Goal: Transaction & Acquisition: Purchase product/service

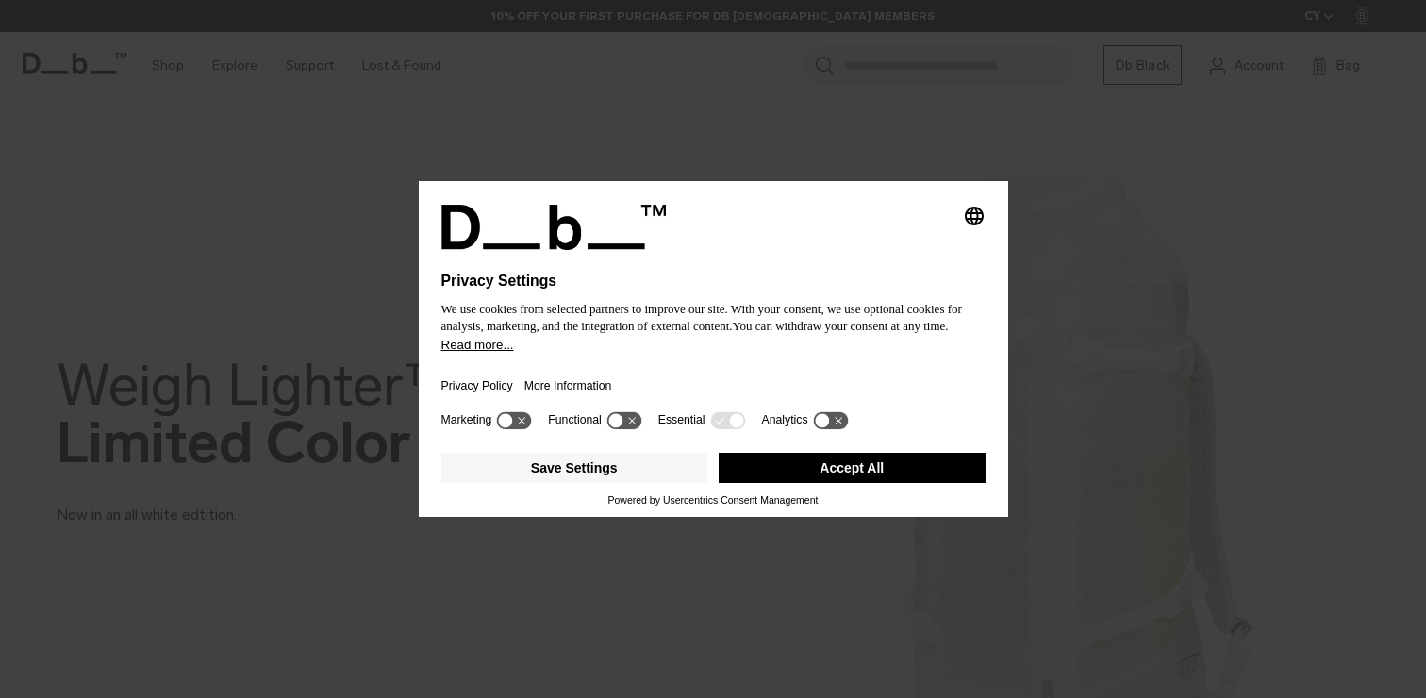
click at [899, 474] on button "Accept All" at bounding box center [852, 468] width 267 height 30
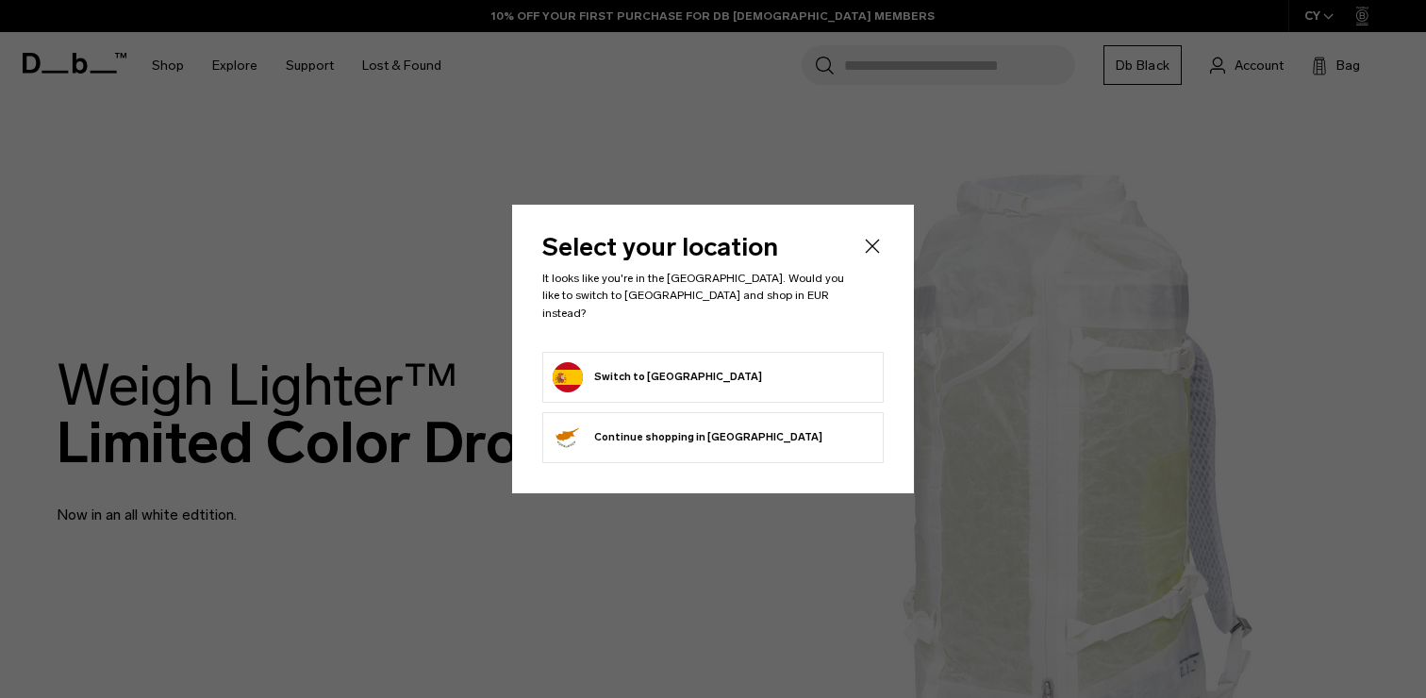
click at [636, 364] on button "Switch to Spain" at bounding box center [657, 377] width 209 height 30
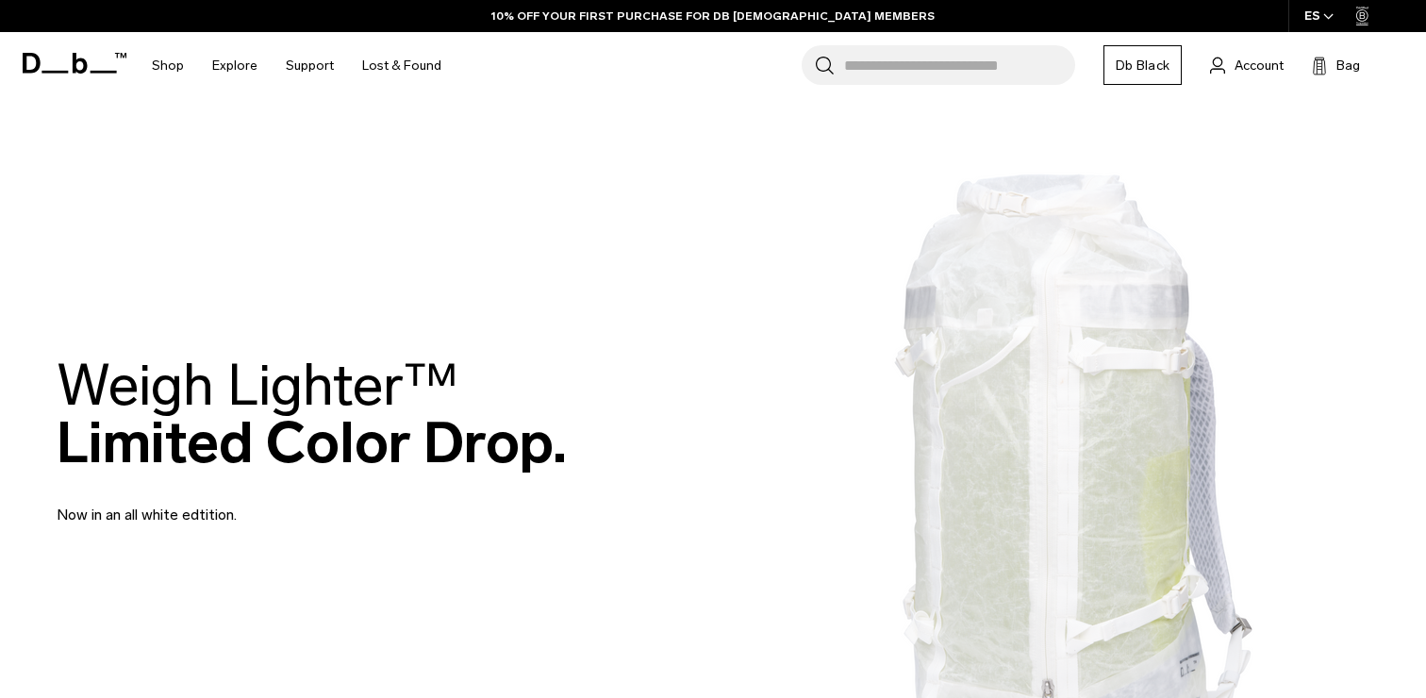
click at [1315, 17] on div "ES" at bounding box center [1319, 16] width 62 height 32
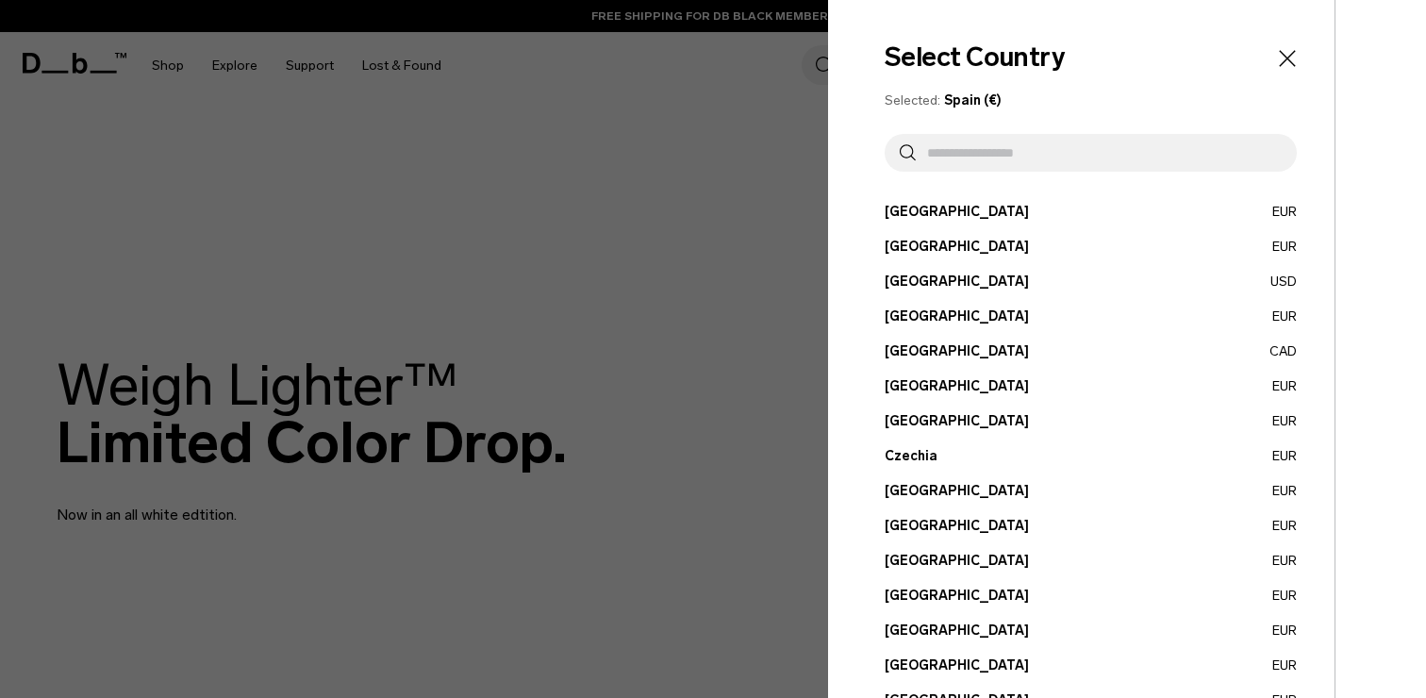
click at [607, 181] on div at bounding box center [713, 349] width 1426 height 698
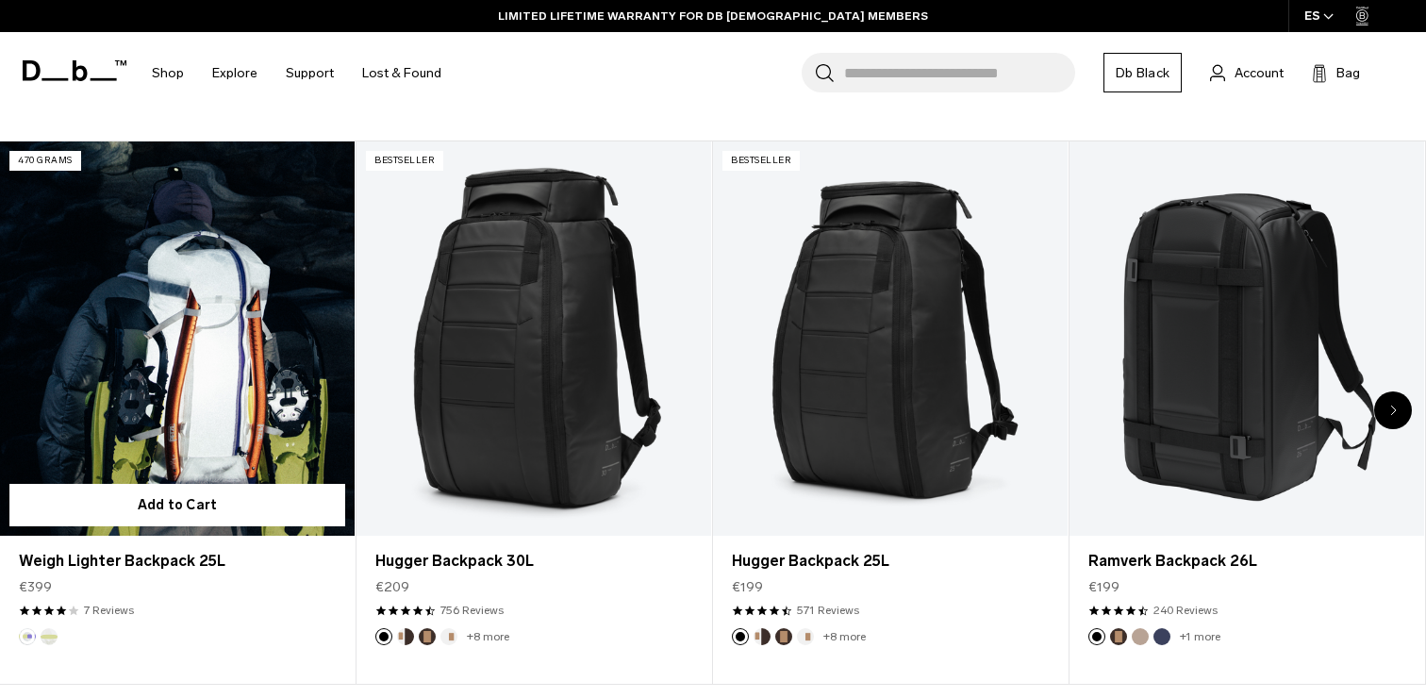
scroll to position [743, 0]
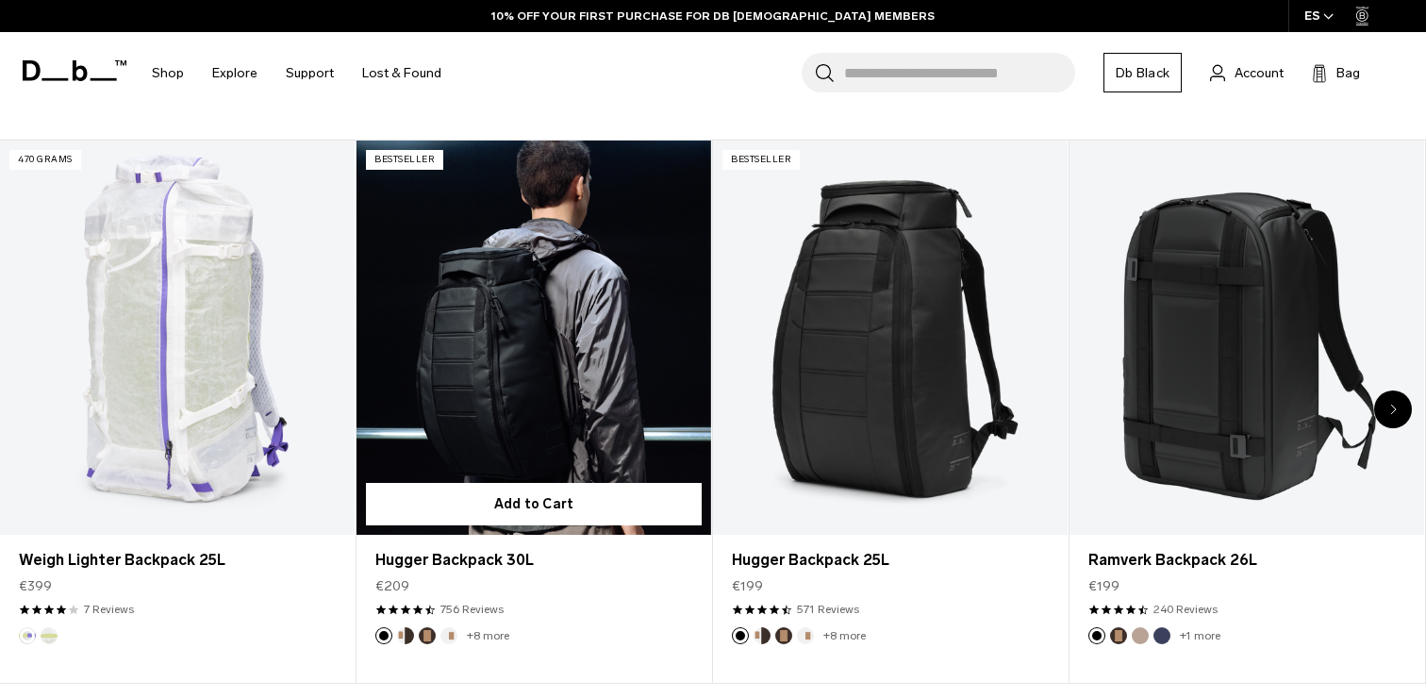
click at [452, 308] on link "Hugger Backpack 30L" at bounding box center [533, 338] width 355 height 394
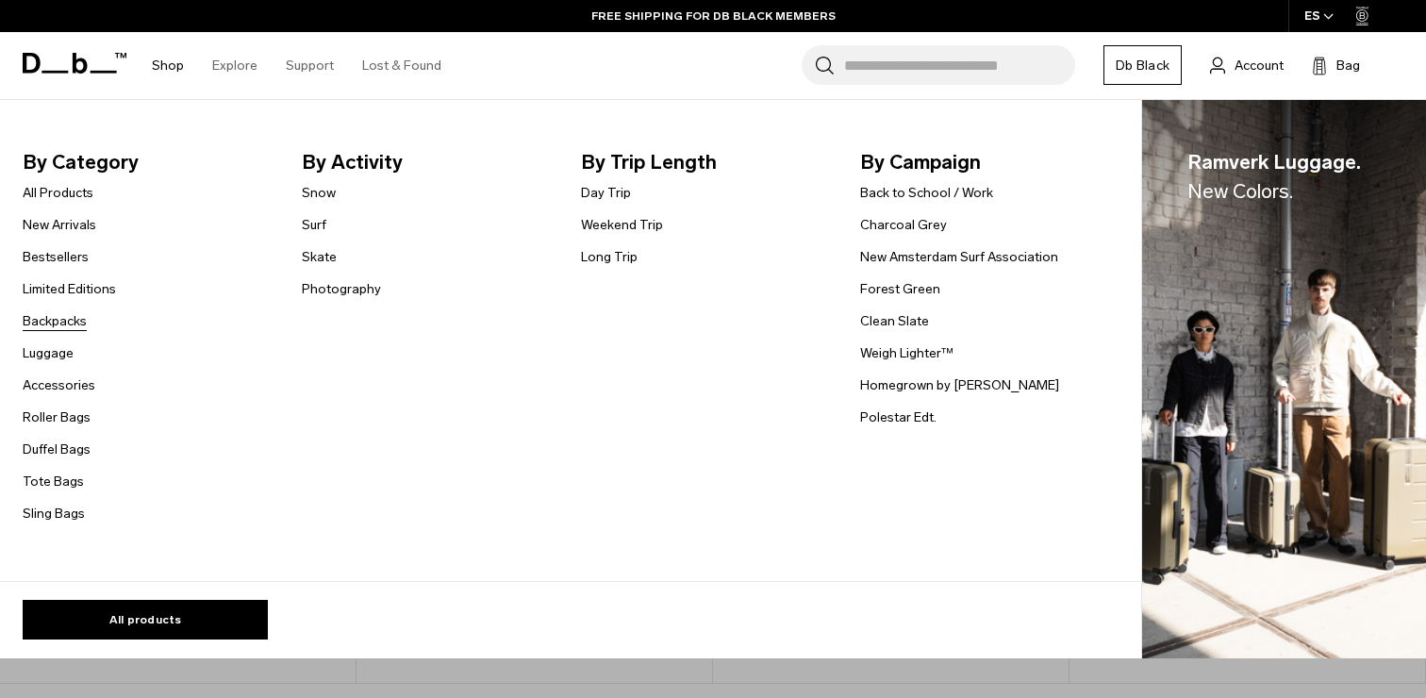
click at [57, 326] on link "Backpacks" at bounding box center [55, 321] width 64 height 20
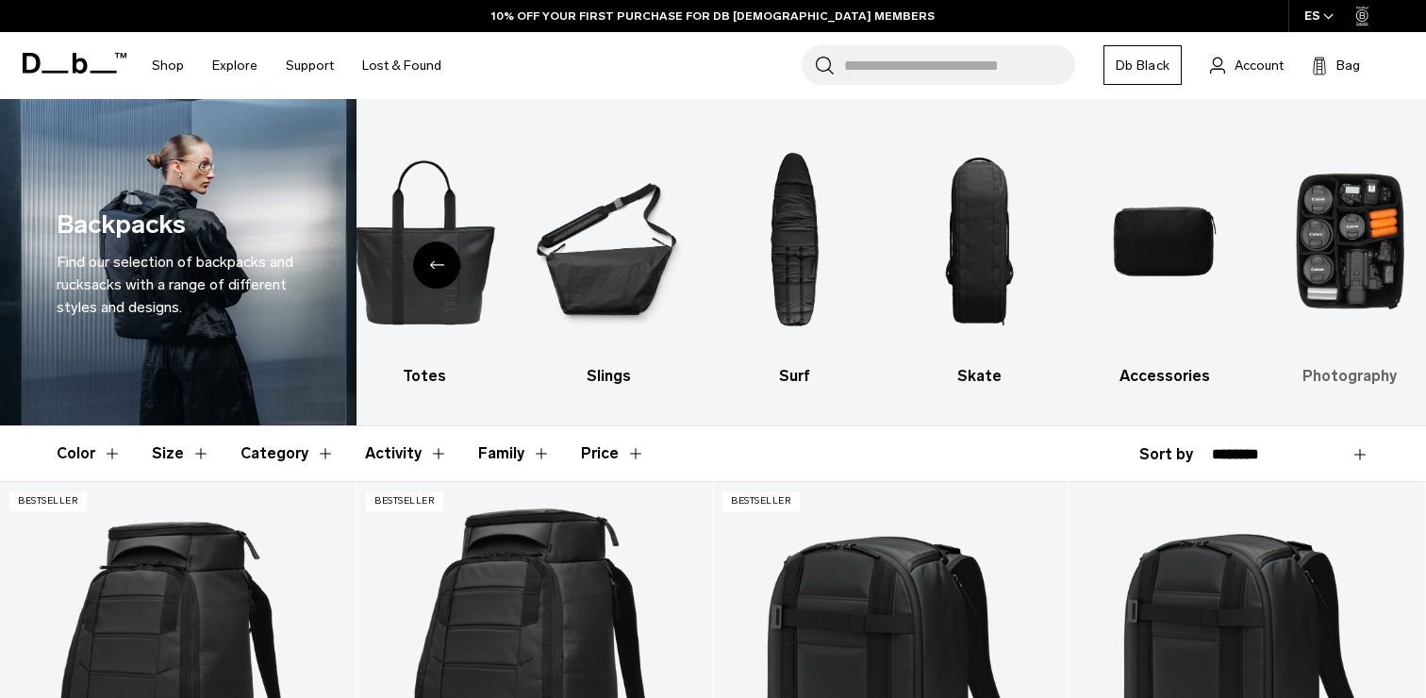
click at [1331, 240] on img "10 / 10" at bounding box center [1350, 241] width 152 height 228
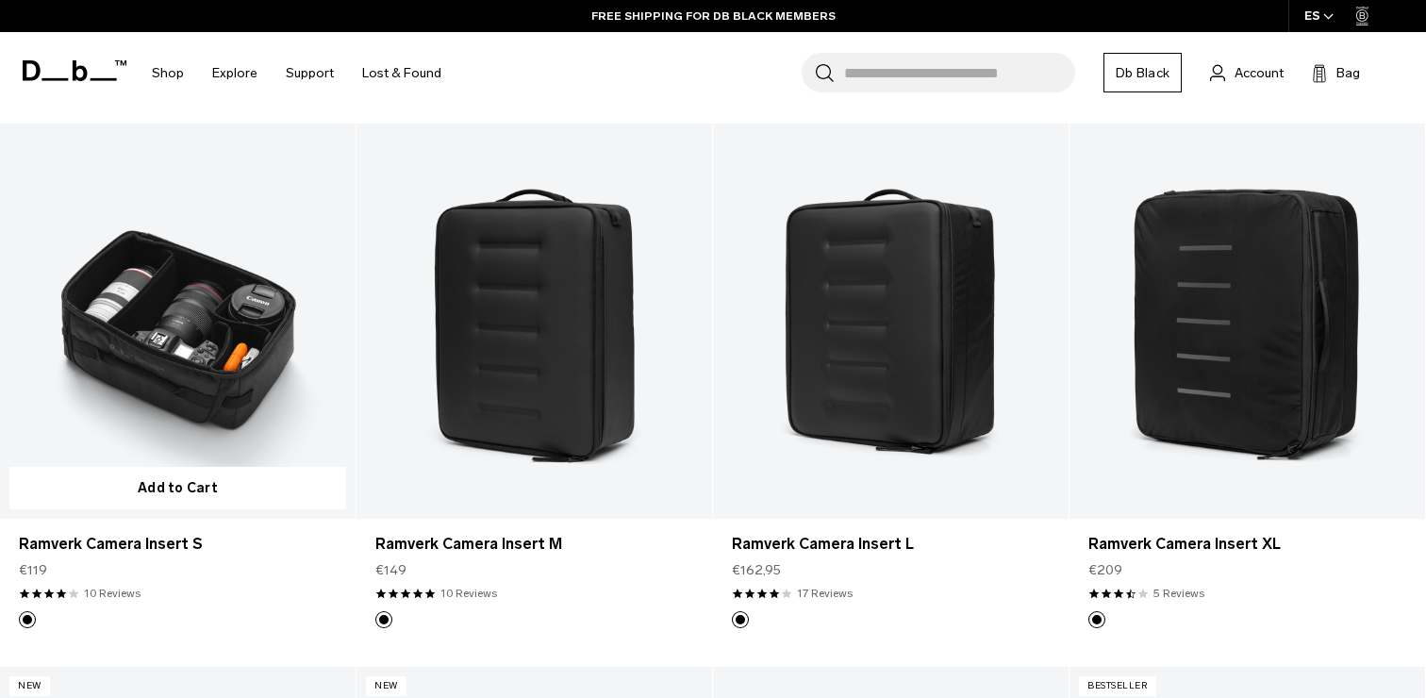
scroll to position [904, 0]
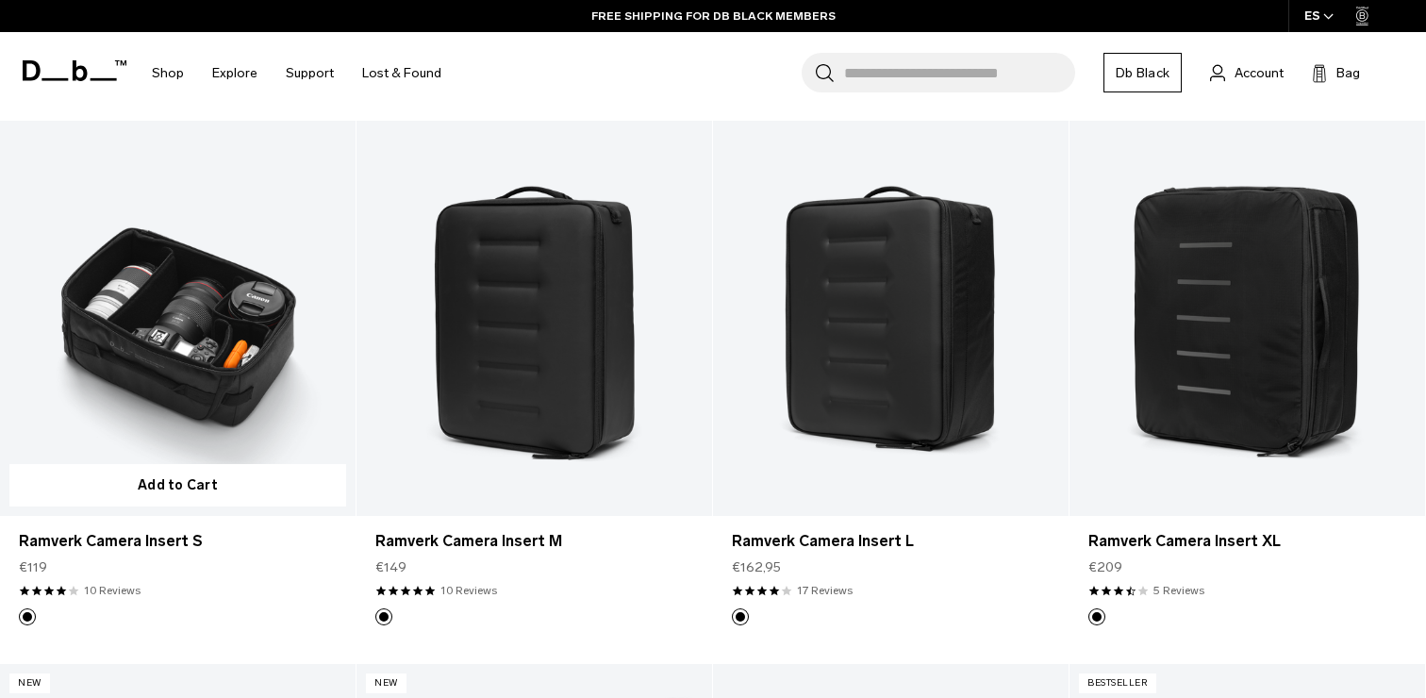
click at [272, 368] on link "Ramverk Camera Insert S" at bounding box center [178, 318] width 356 height 395
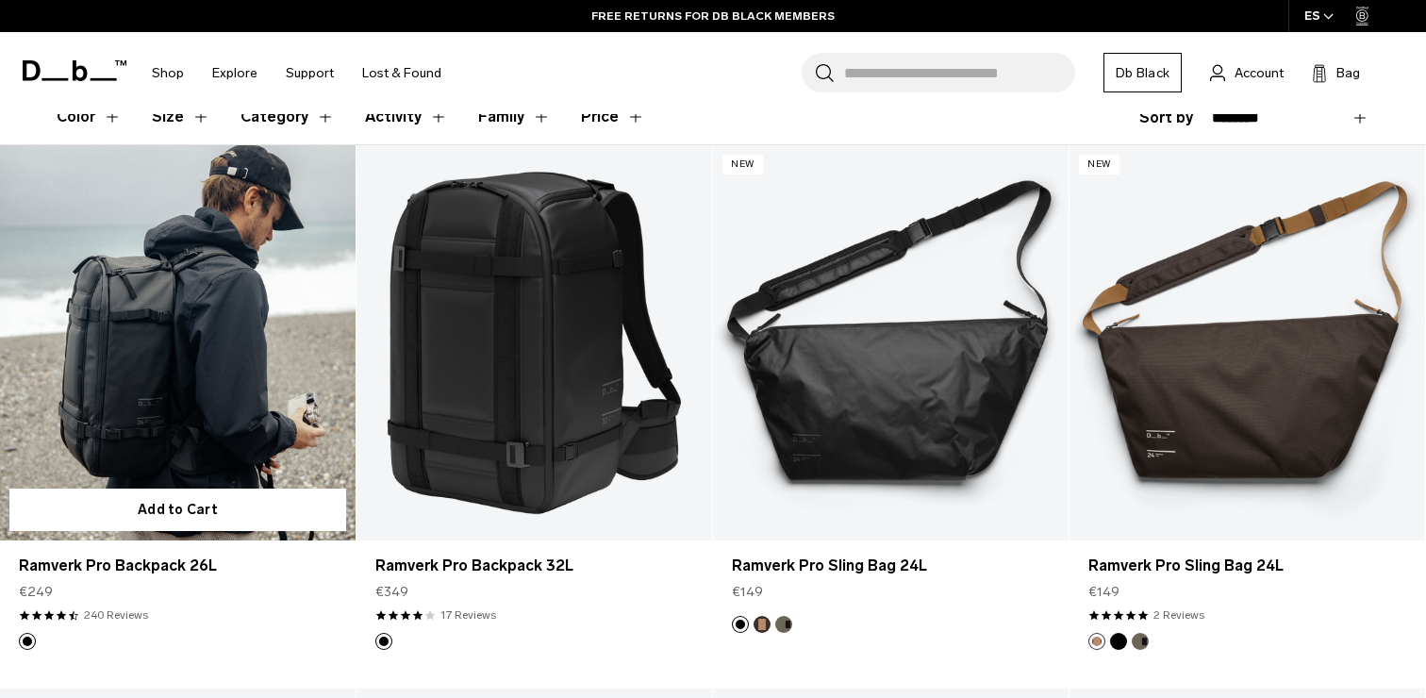
scroll to position [341, 0]
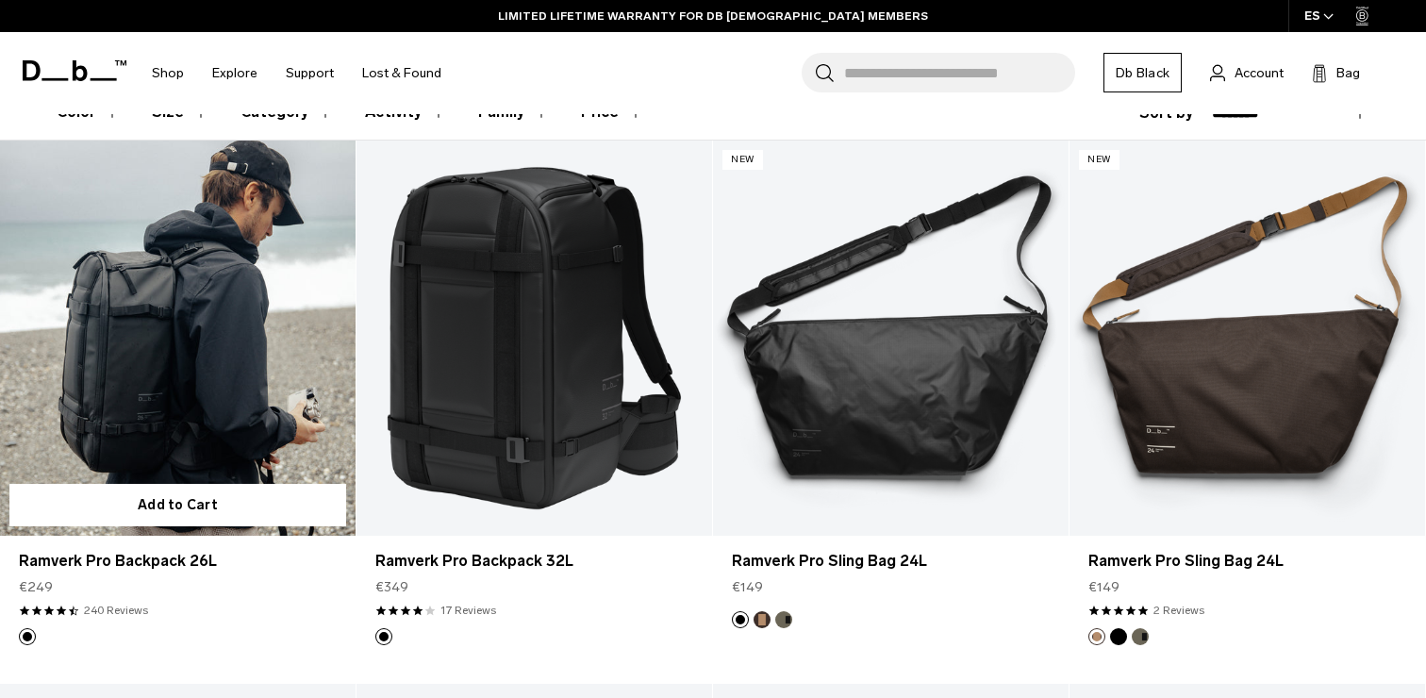
click at [221, 371] on link "Ramverk Pro Backpack 26L" at bounding box center [178, 338] width 356 height 395
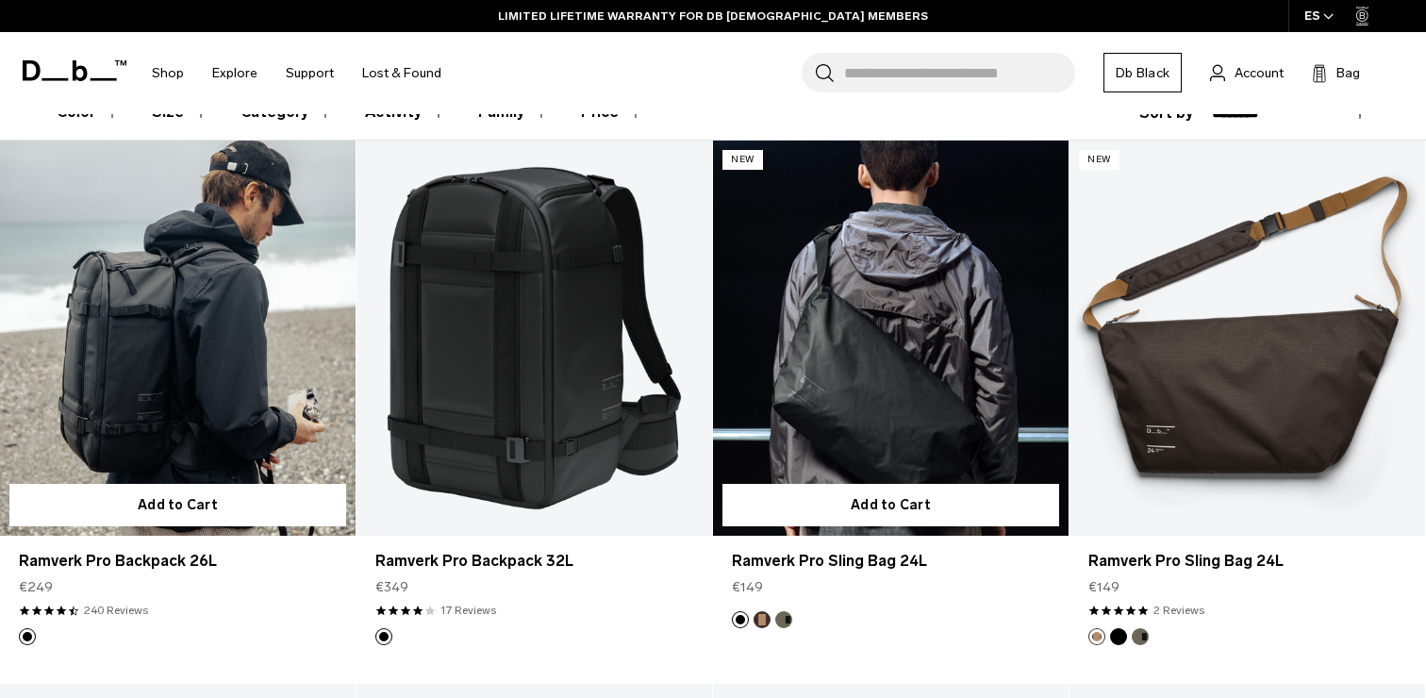
scroll to position [0, 0]
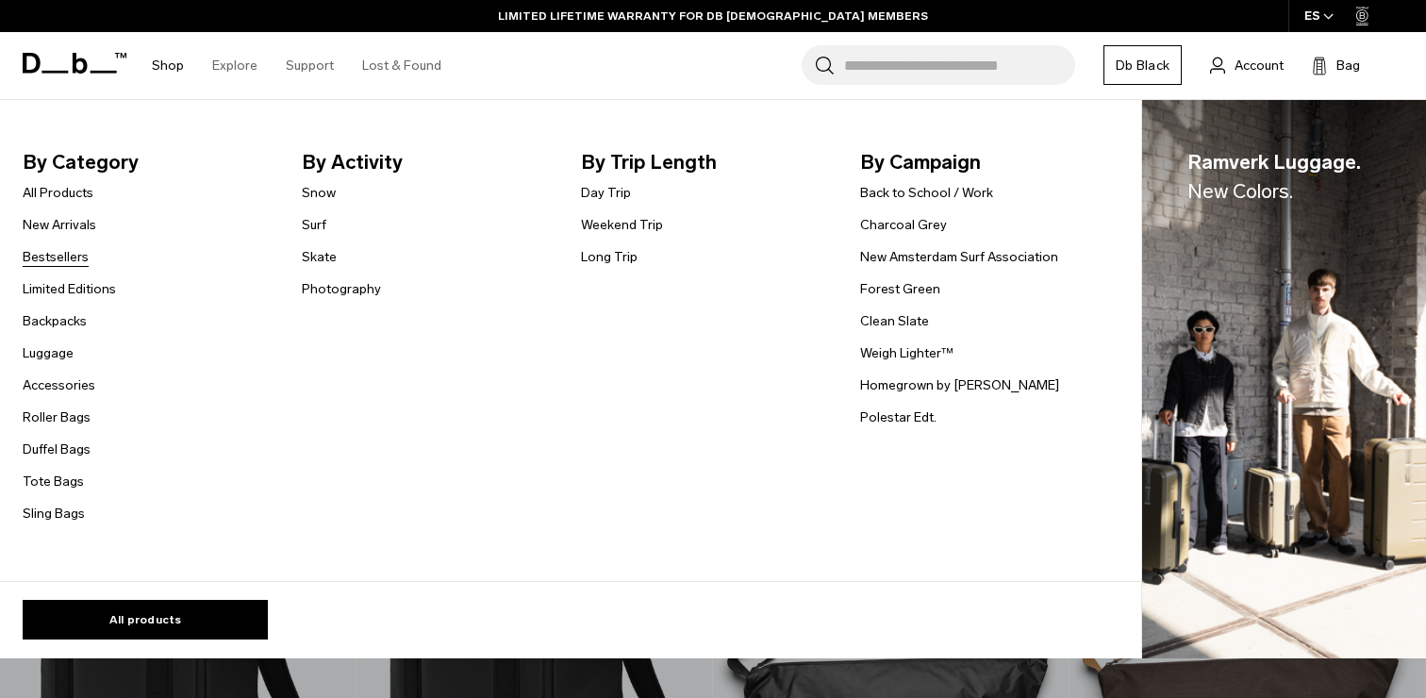
click at [68, 252] on link "Bestsellers" at bounding box center [56, 257] width 66 height 20
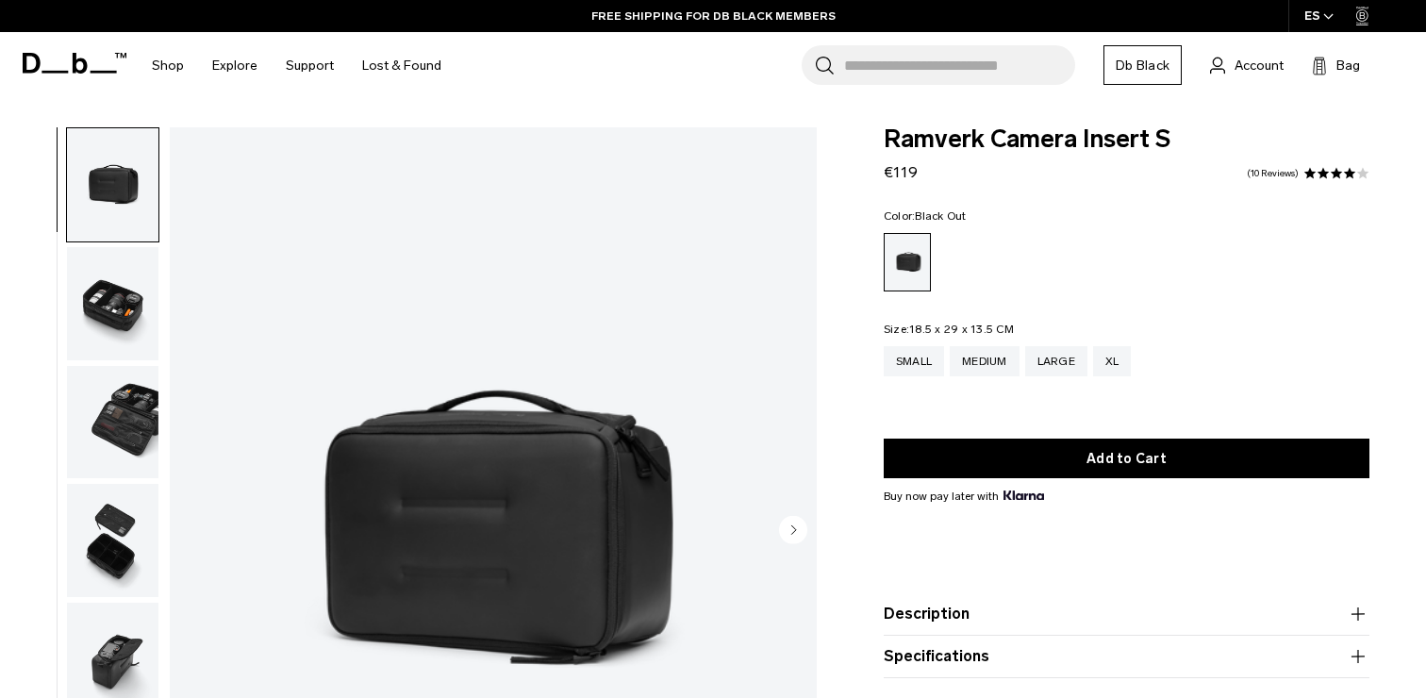
click at [112, 411] on img "button" at bounding box center [112, 422] width 91 height 113
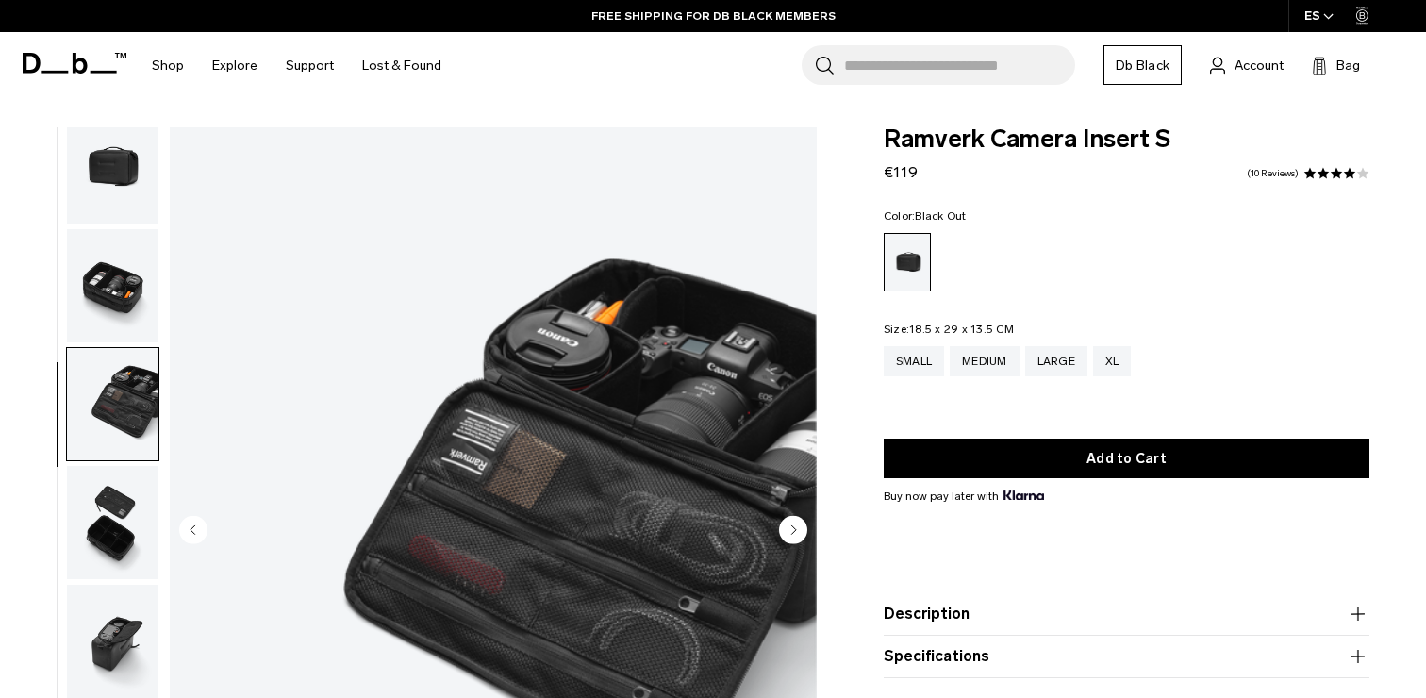
click at [132, 515] on img "button" at bounding box center [112, 522] width 91 height 113
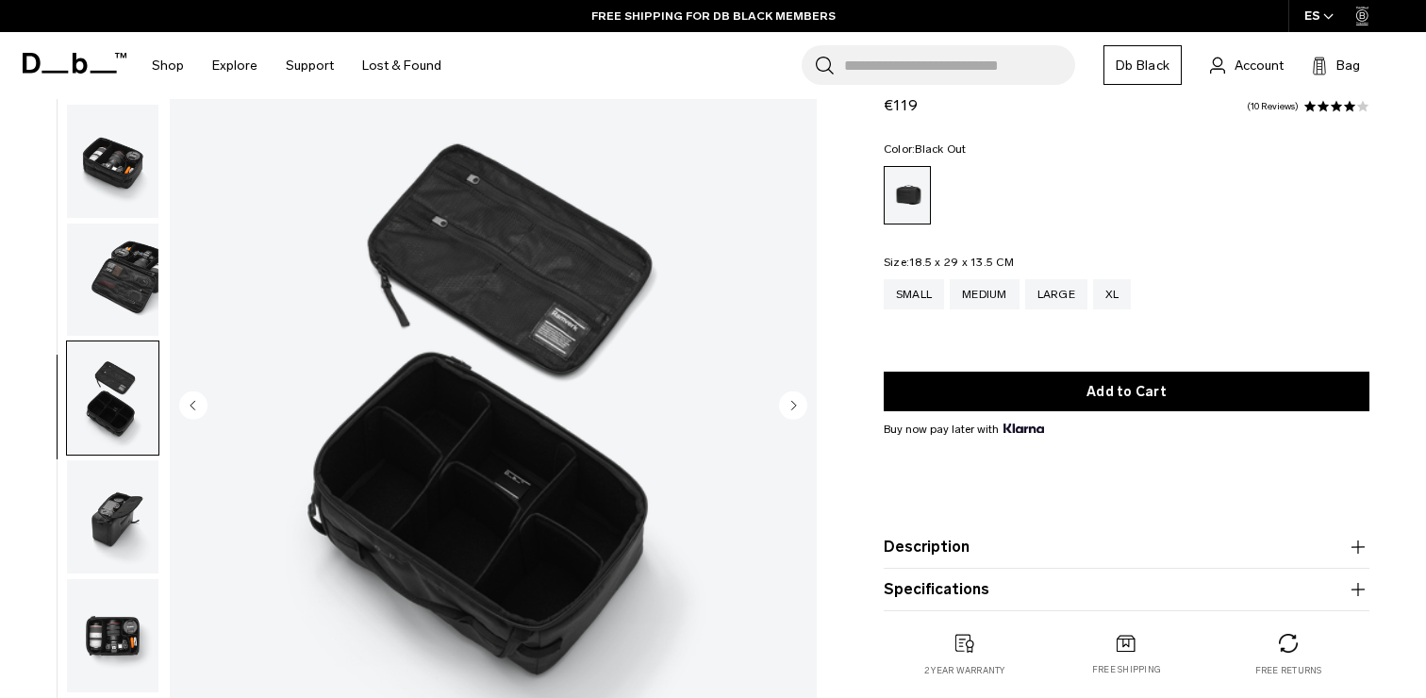
scroll to position [133, 0]
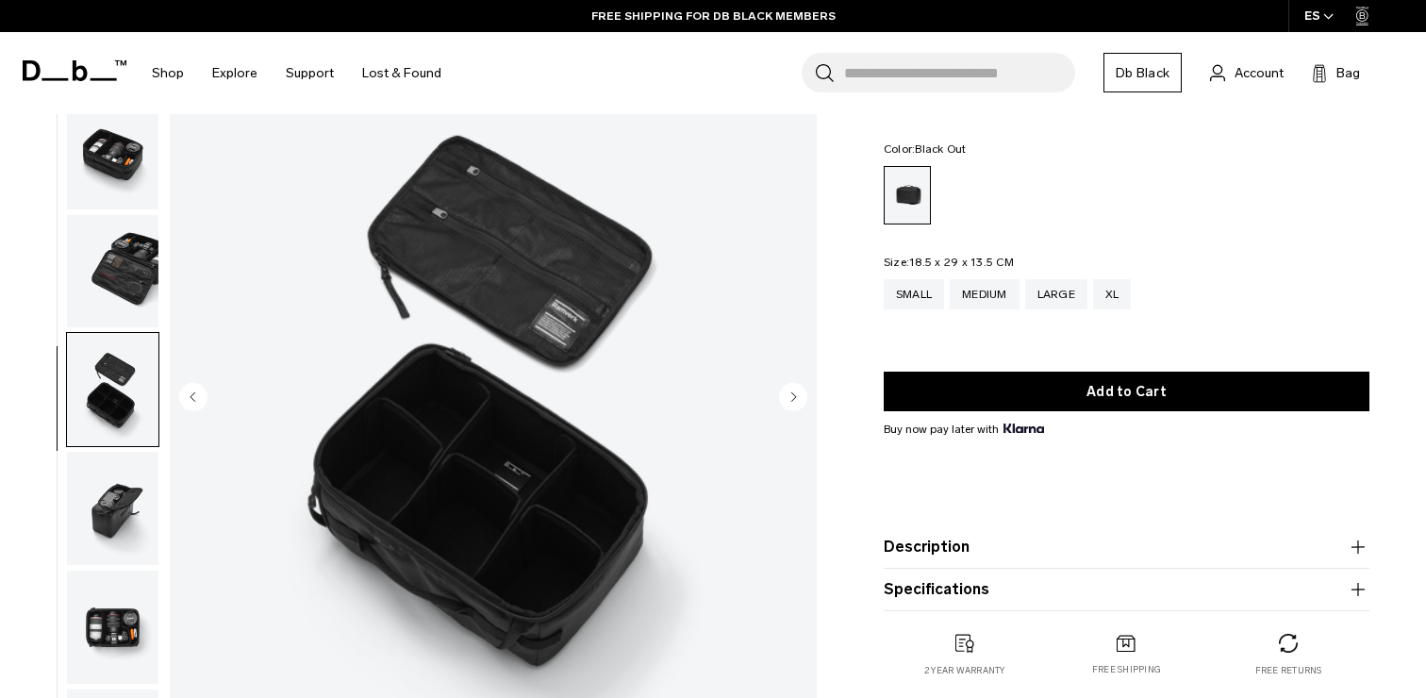
click at [132, 515] on img "button" at bounding box center [112, 508] width 91 height 113
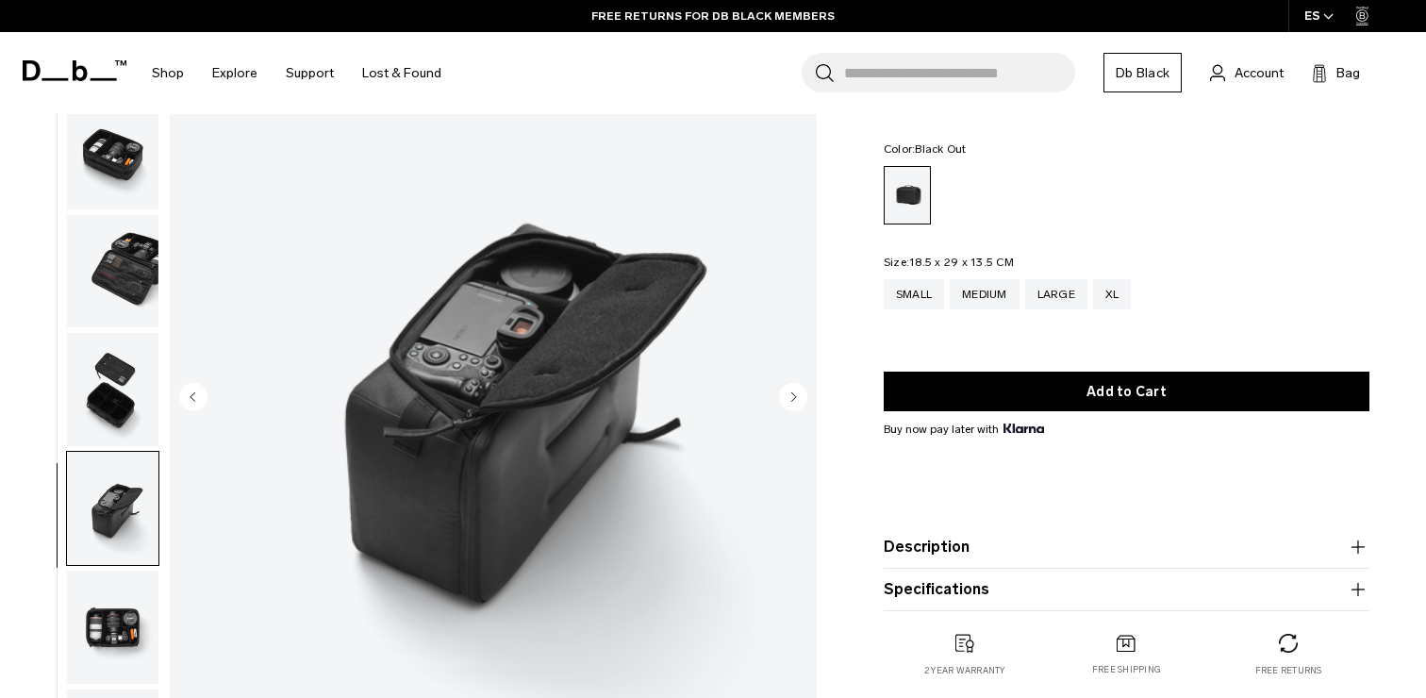
click at [123, 628] on img "button" at bounding box center [112, 627] width 91 height 113
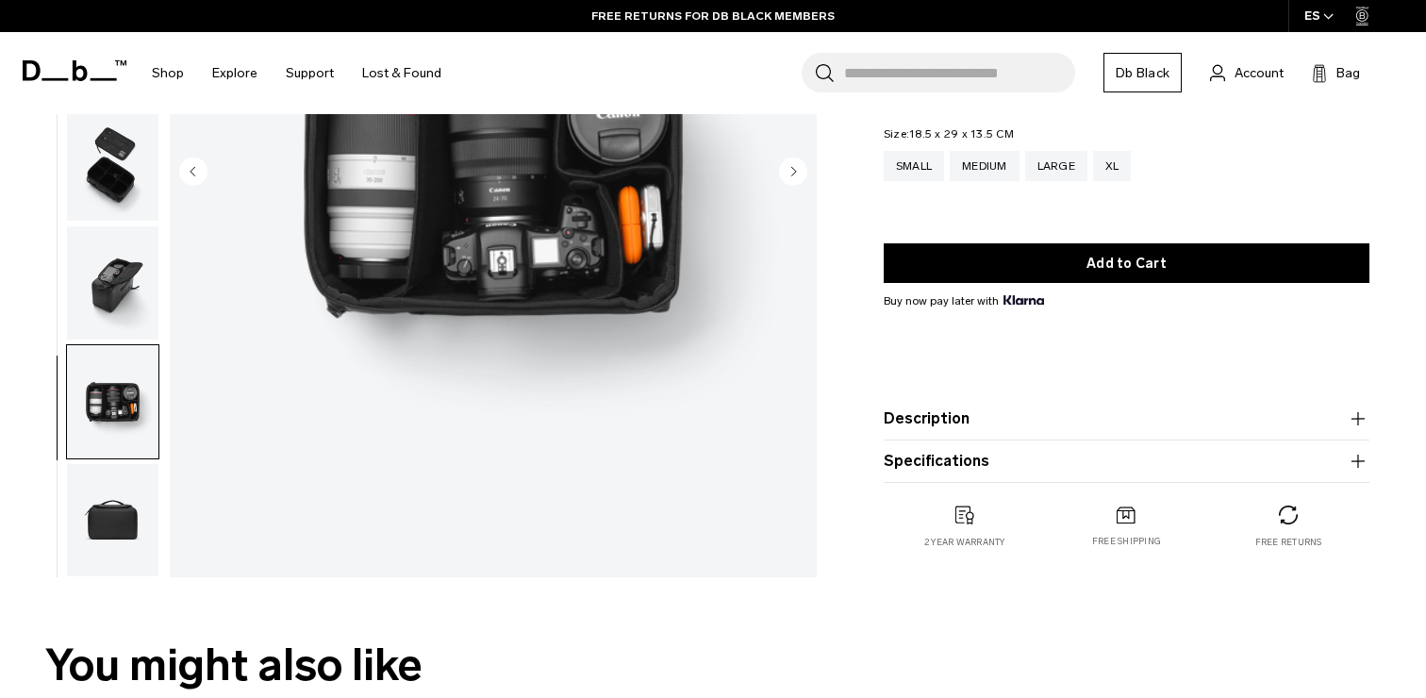
scroll to position [367, 0]
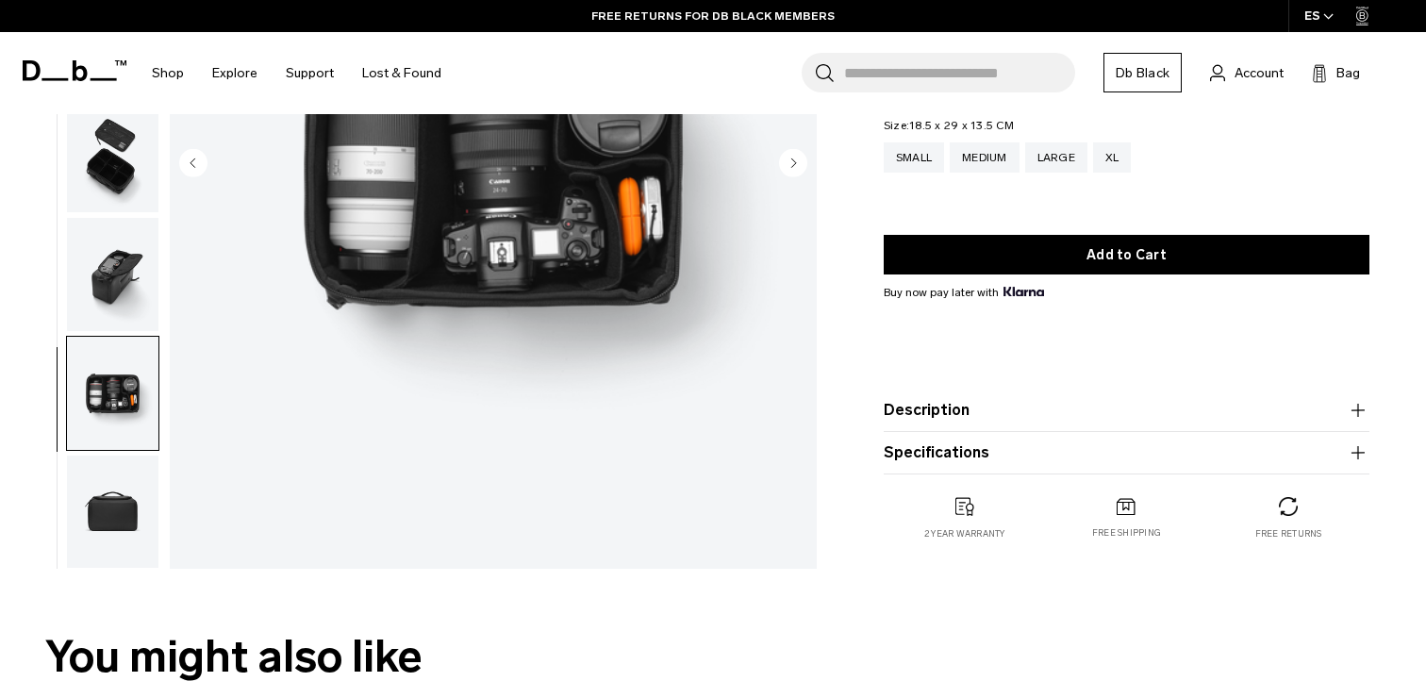
click at [122, 504] on img "button" at bounding box center [112, 511] width 91 height 113
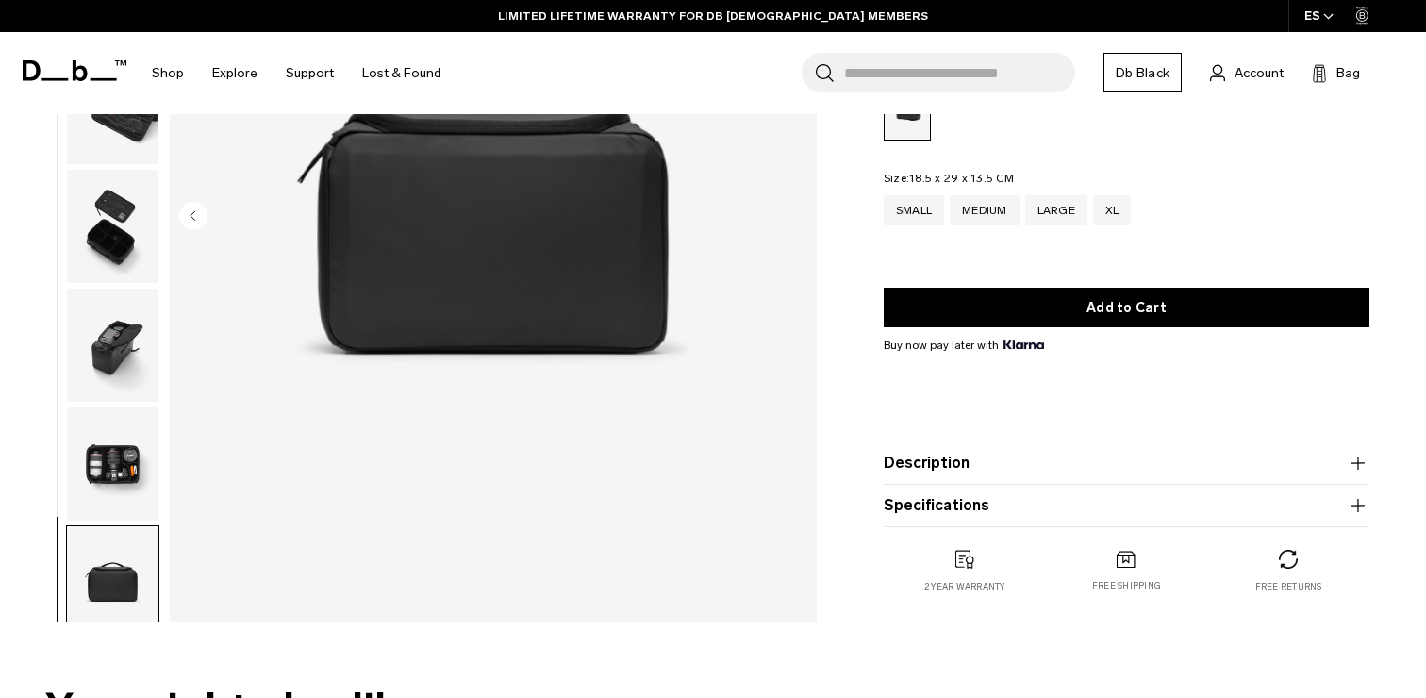
scroll to position [0, 0]
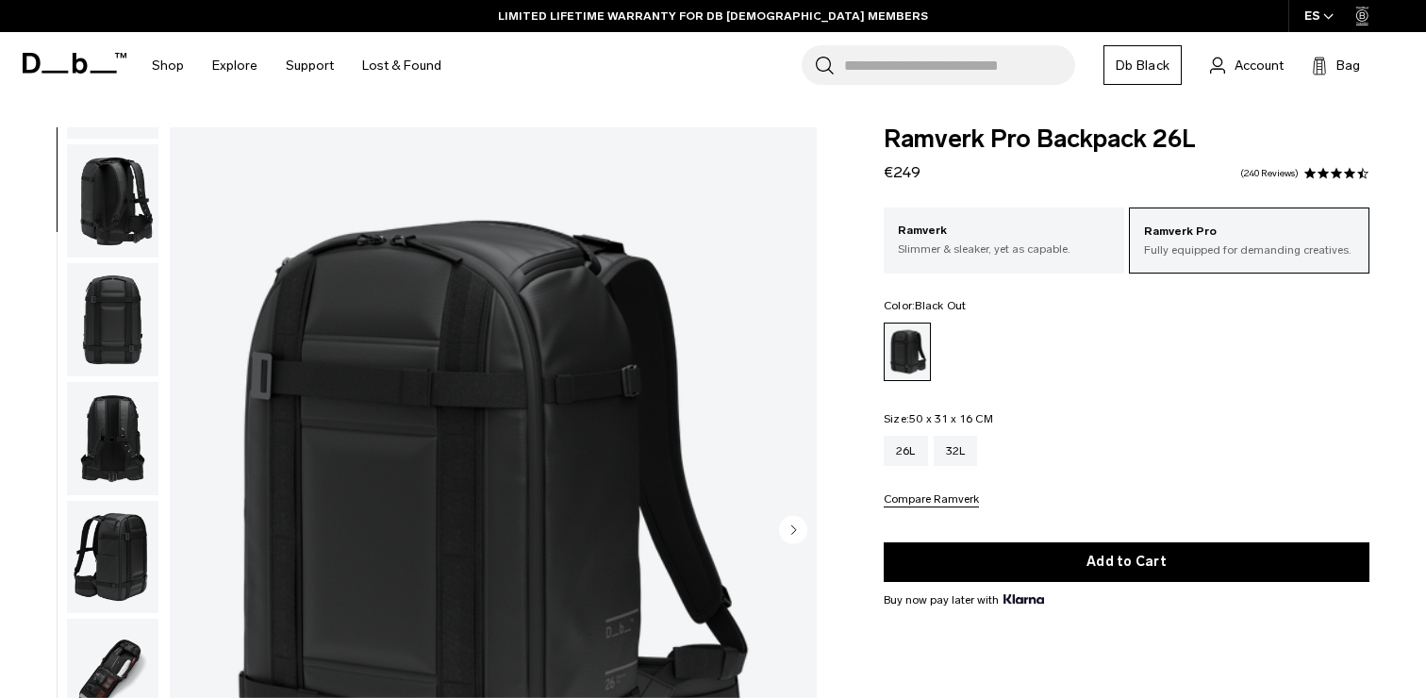
scroll to position [522, 0]
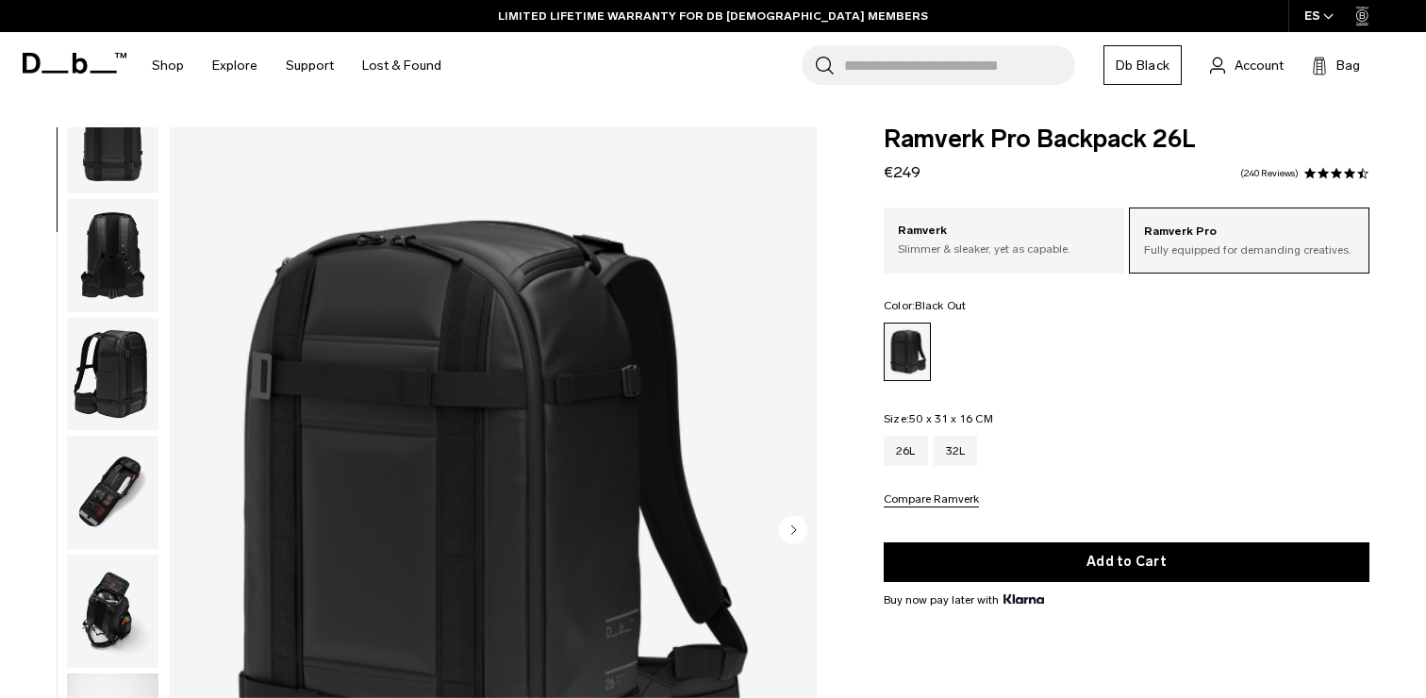
click at [123, 579] on img "button" at bounding box center [112, 611] width 91 height 113
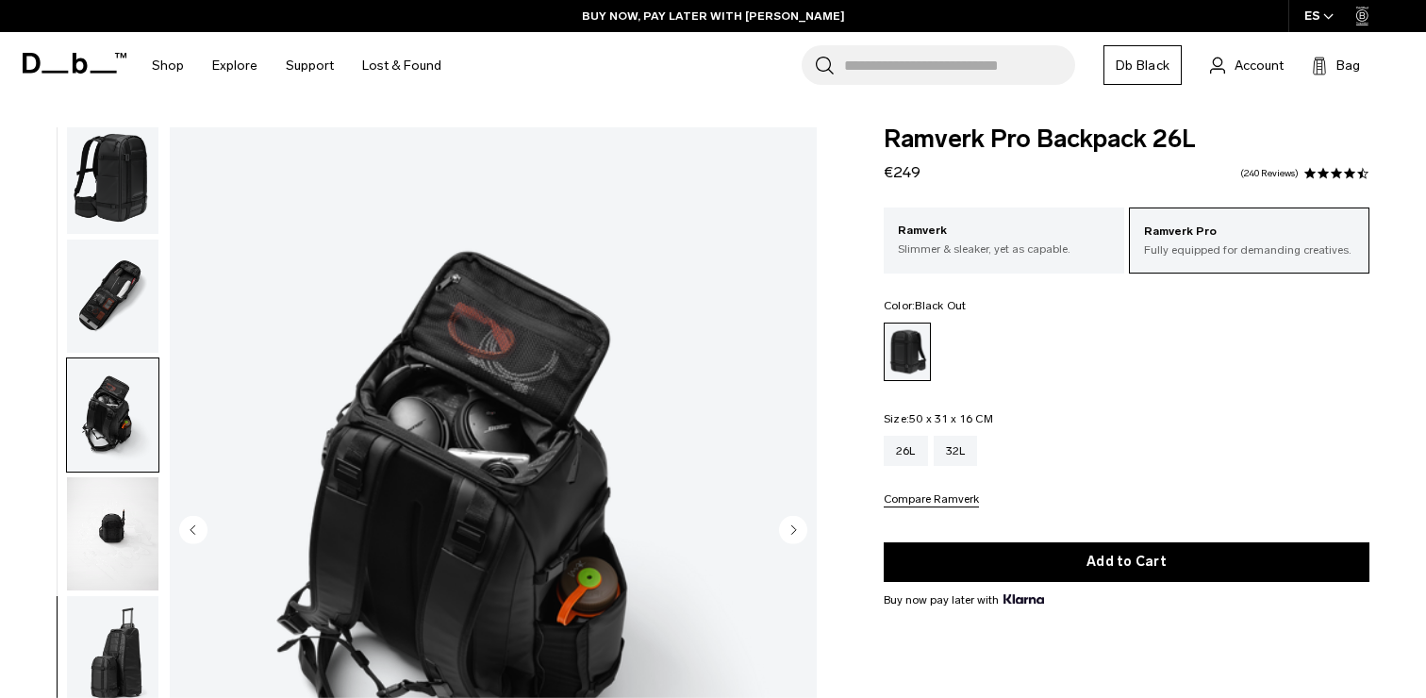
scroll to position [730, 0]
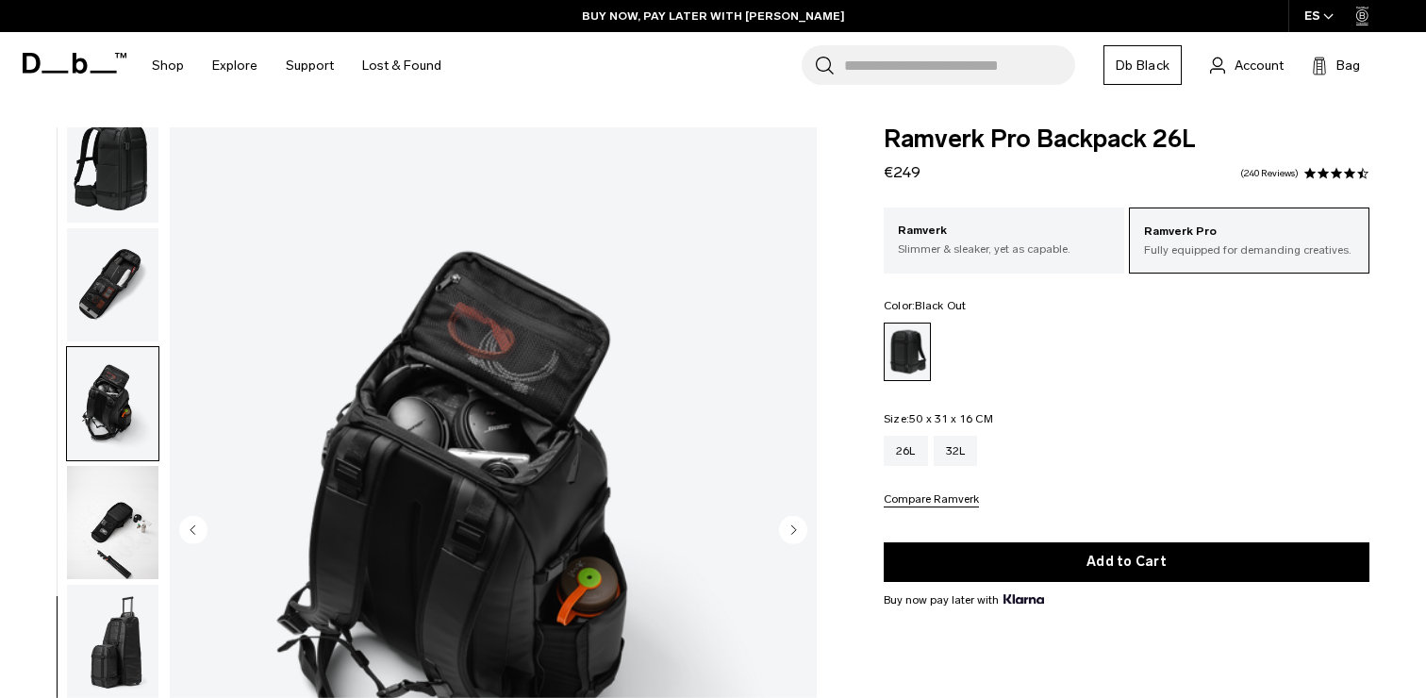
click at [116, 293] on img "button" at bounding box center [112, 284] width 91 height 113
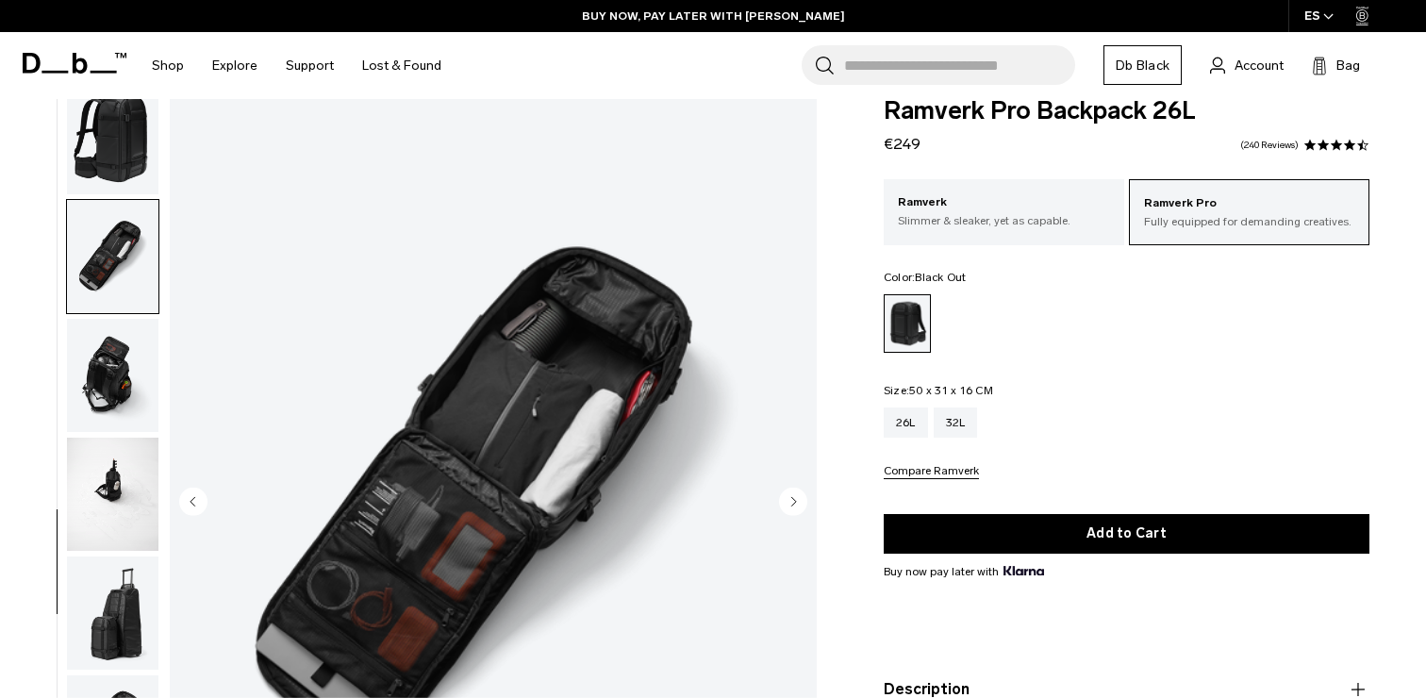
scroll to position [29, 0]
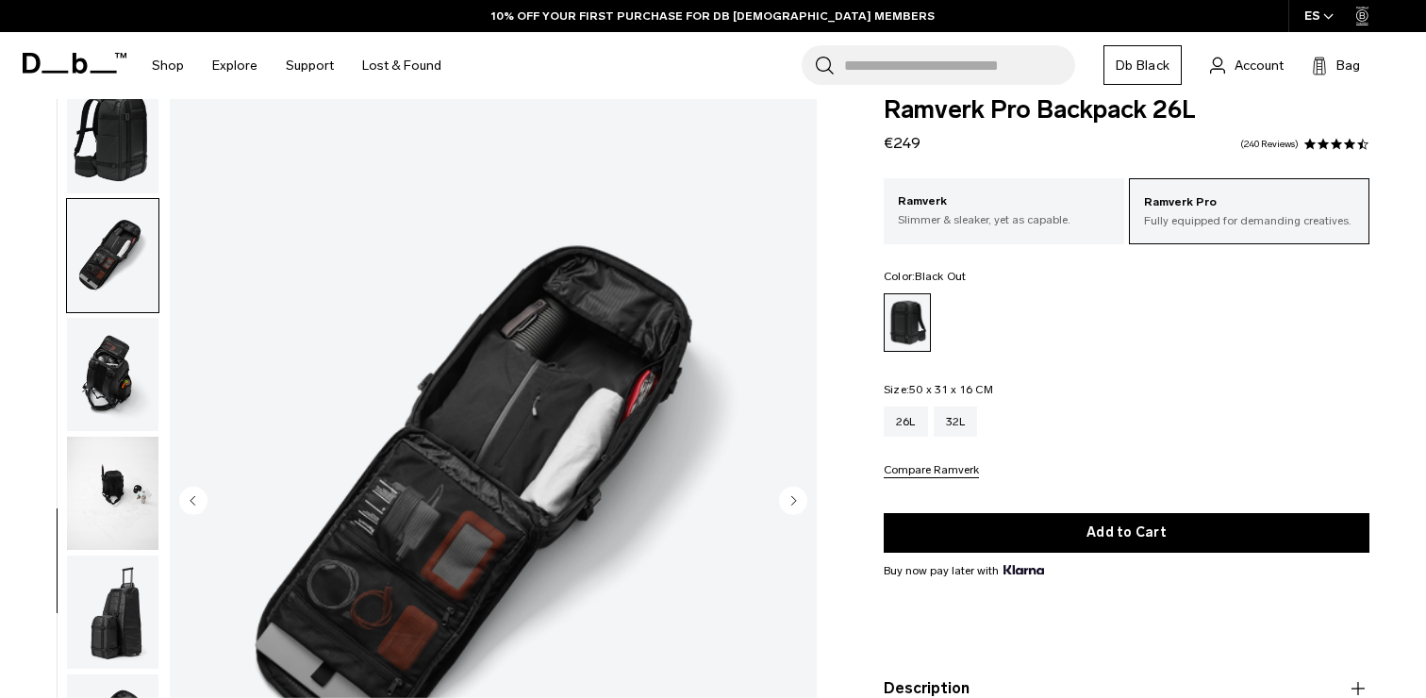
click at [116, 502] on img "button" at bounding box center [112, 493] width 91 height 113
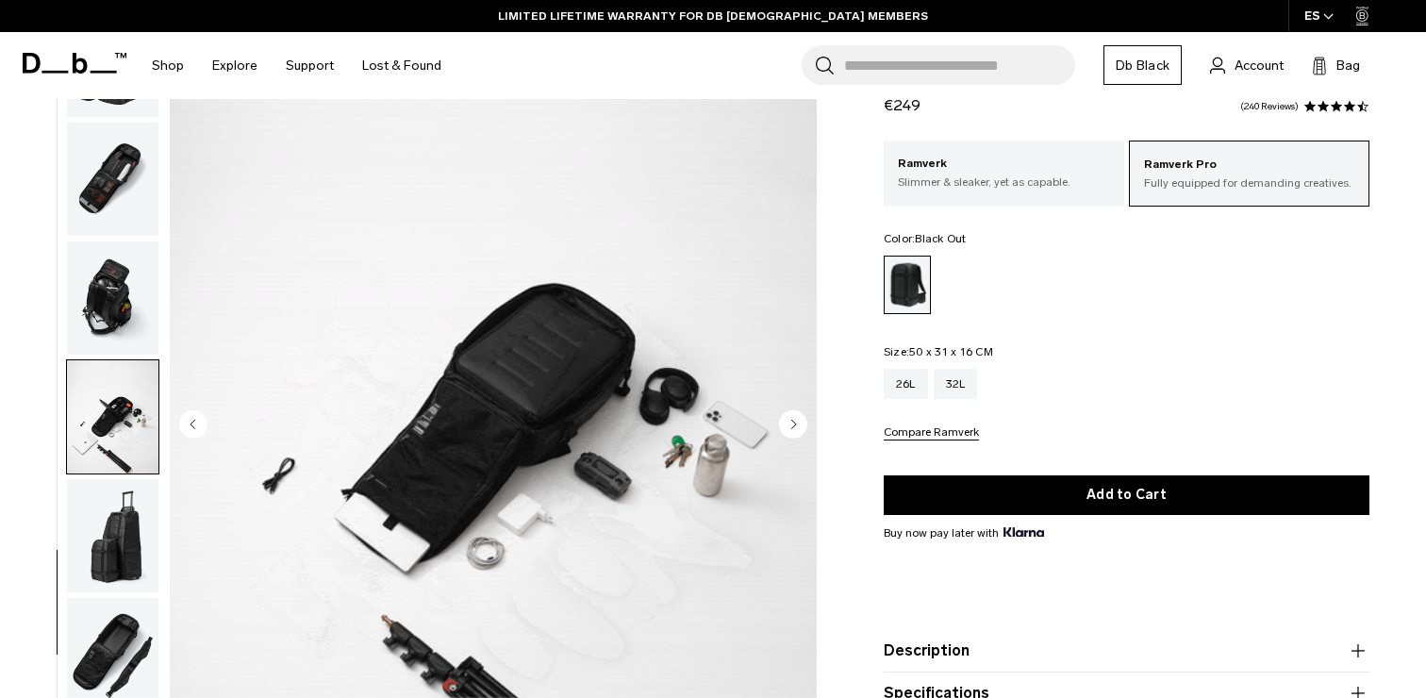
scroll to position [0, 0]
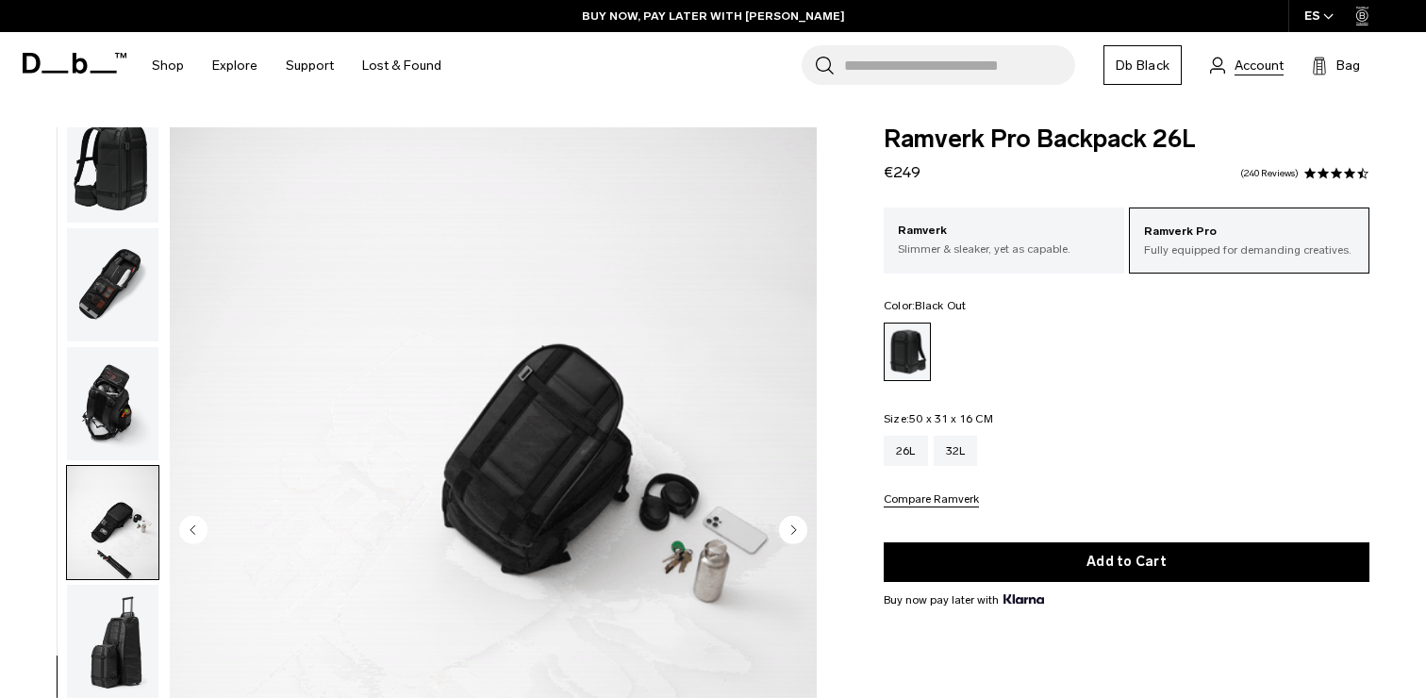
click at [1256, 64] on span "Account" at bounding box center [1258, 66] width 49 height 20
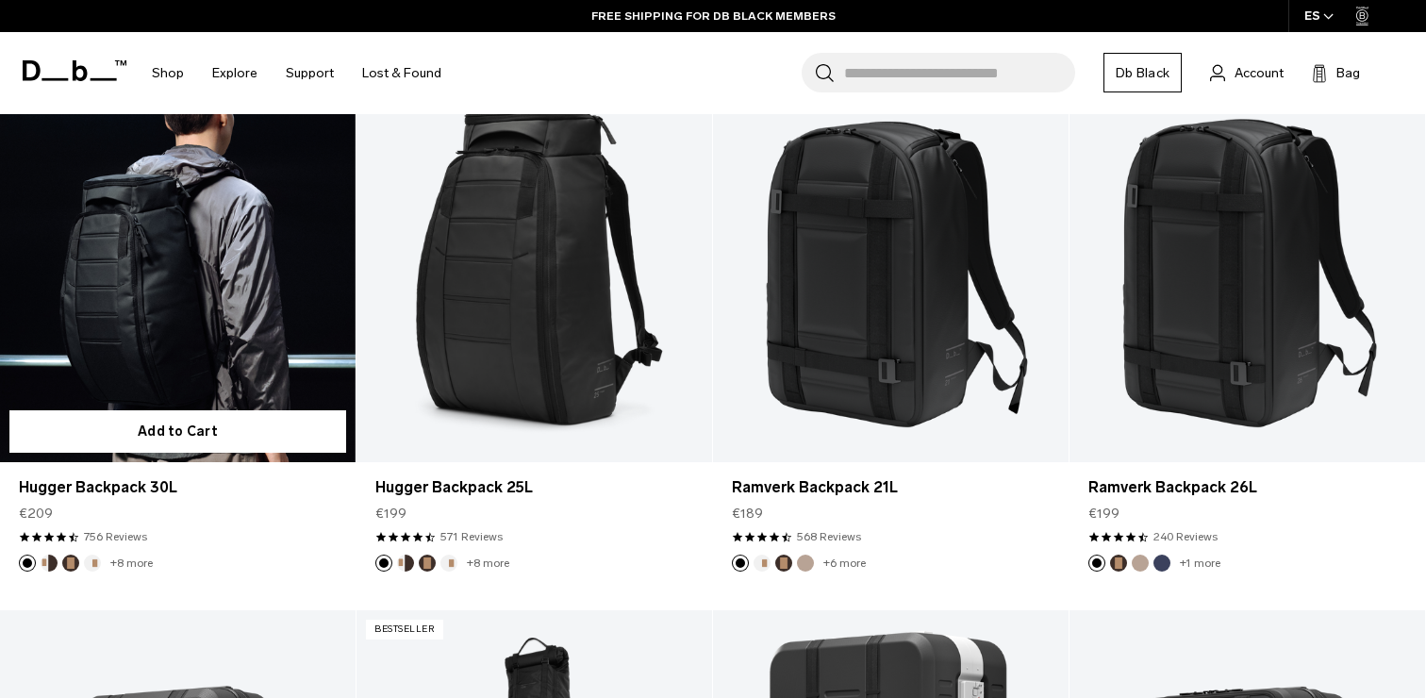
click at [194, 306] on link "Hugger Backpack 30L" at bounding box center [178, 264] width 356 height 395
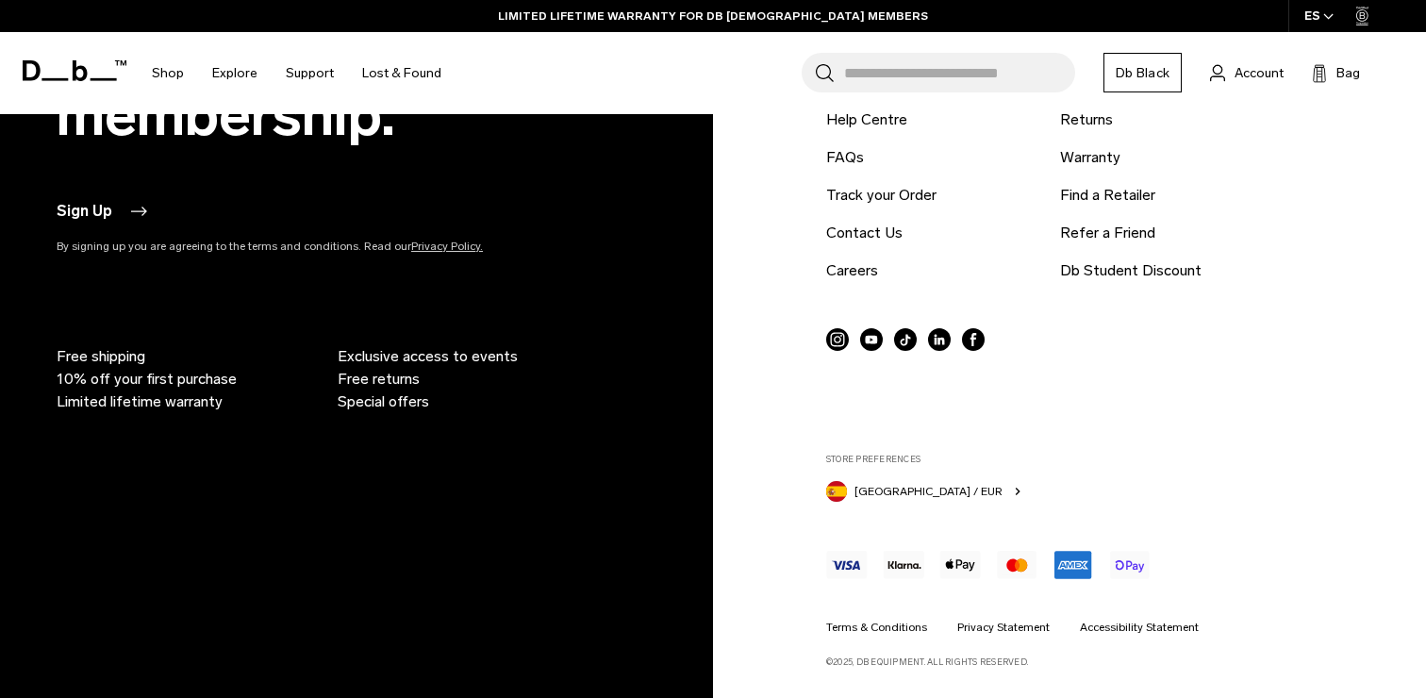
scroll to position [5148, 0]
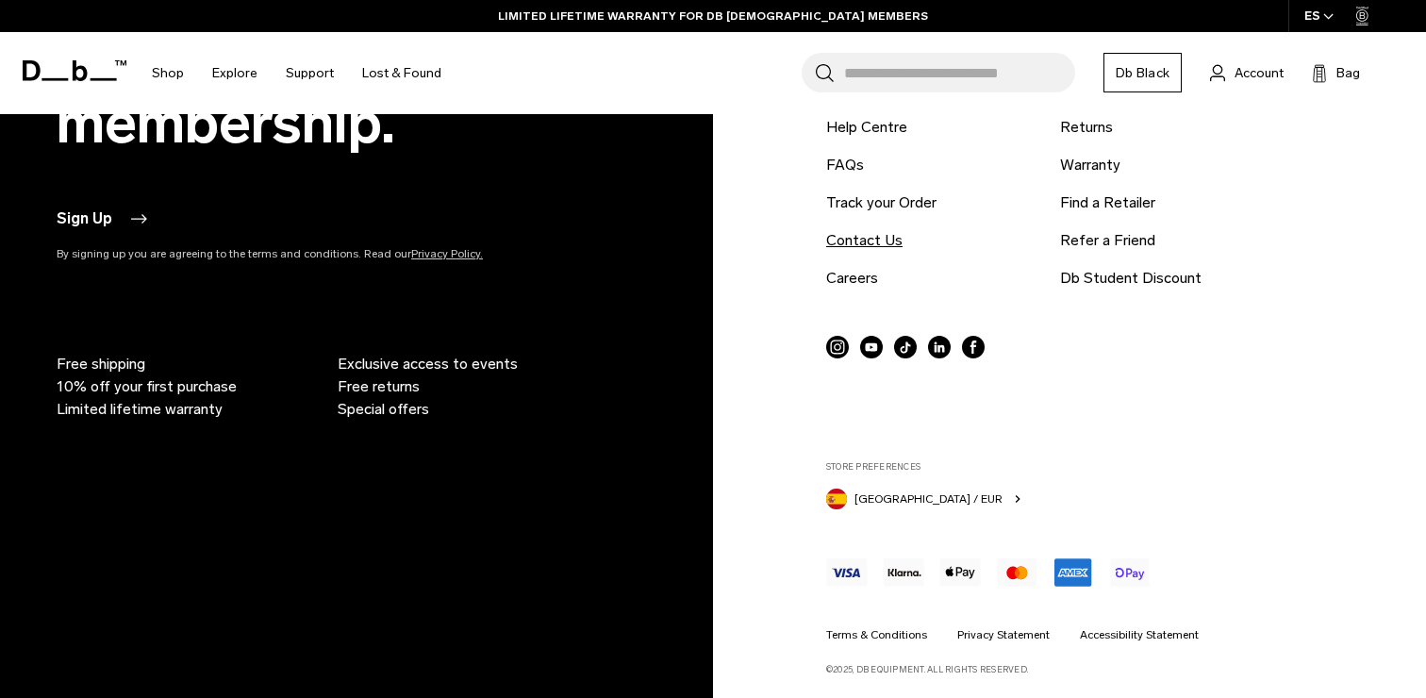
click at [872, 231] on link "Contact Us" at bounding box center [864, 240] width 76 height 23
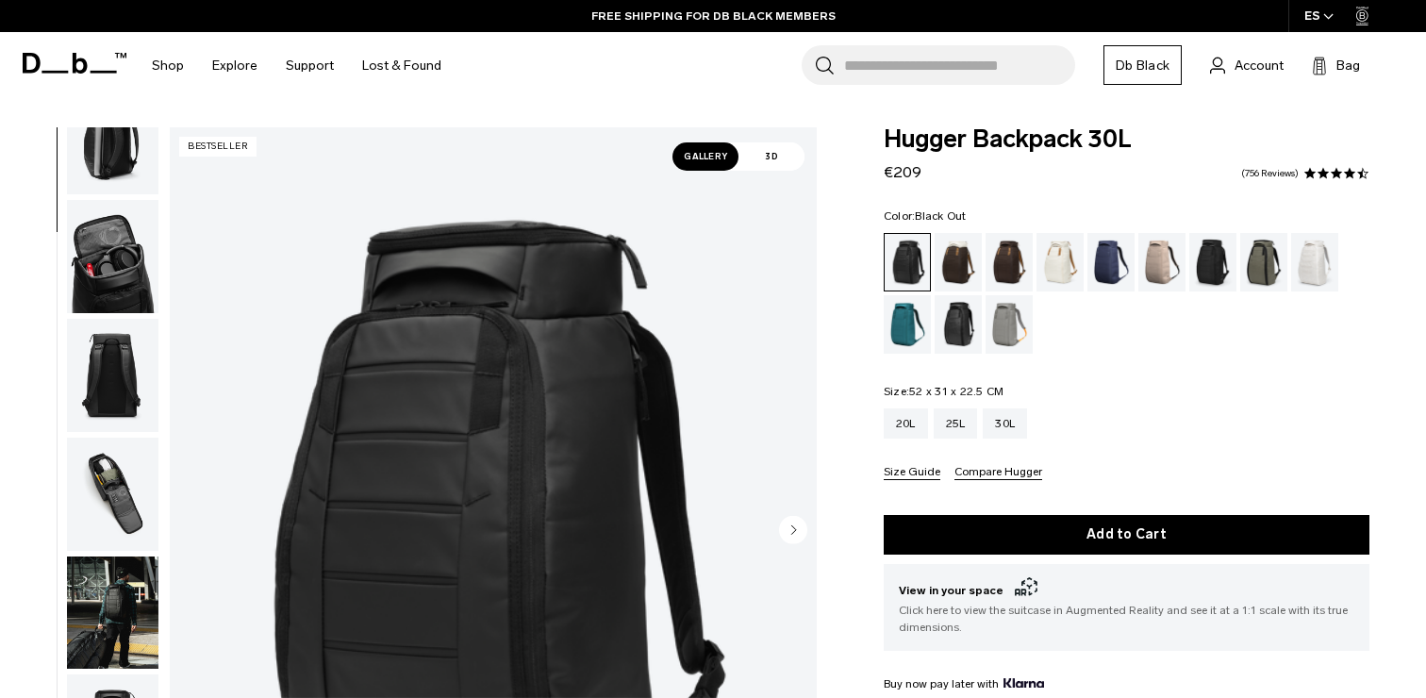
click at [110, 499] on img "button" at bounding box center [112, 494] width 91 height 113
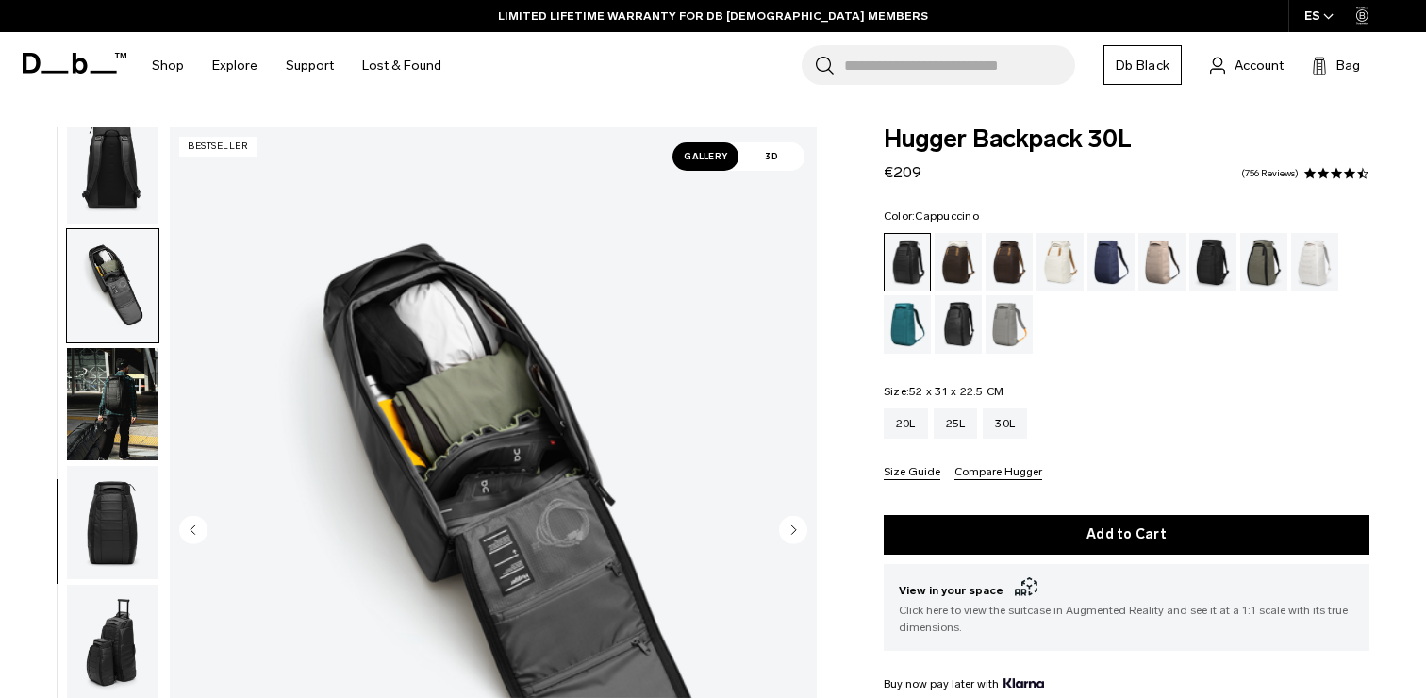
click at [952, 268] on div "Cappuccino" at bounding box center [959, 262] width 48 height 58
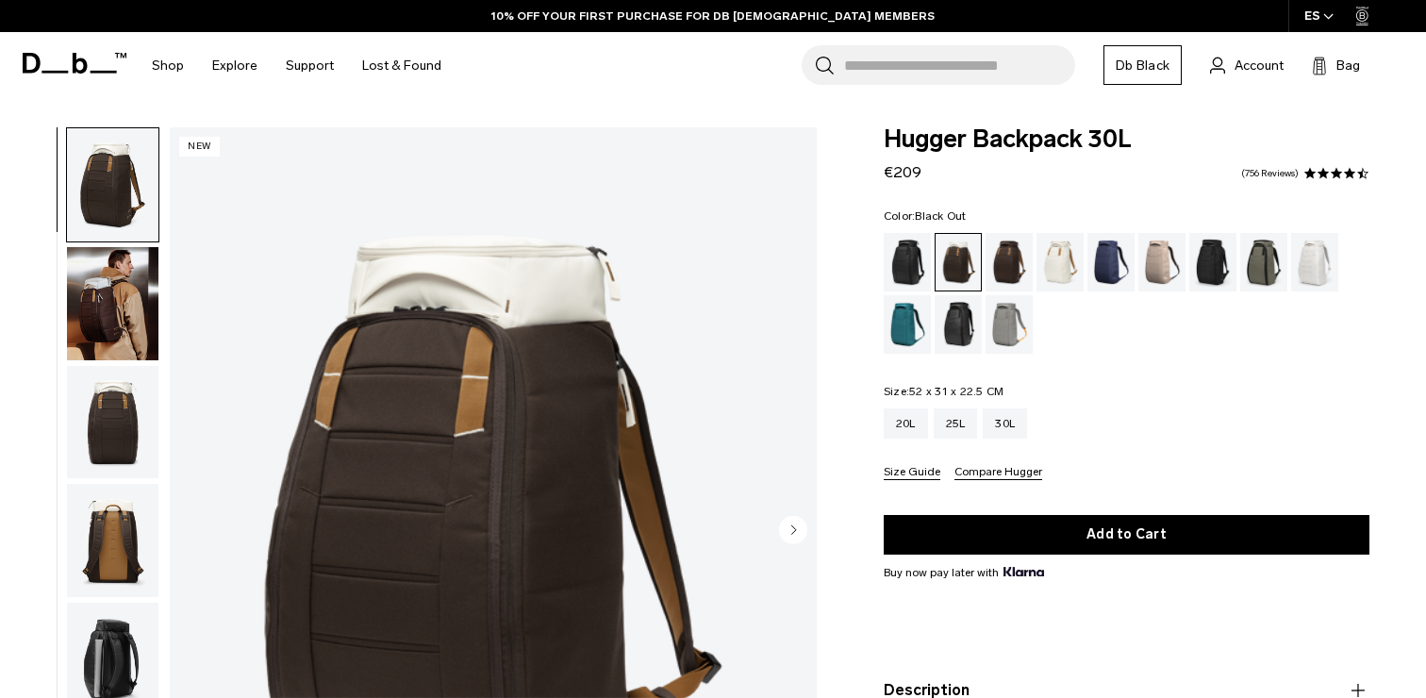
click at [915, 263] on div "Black Out" at bounding box center [908, 262] width 48 height 58
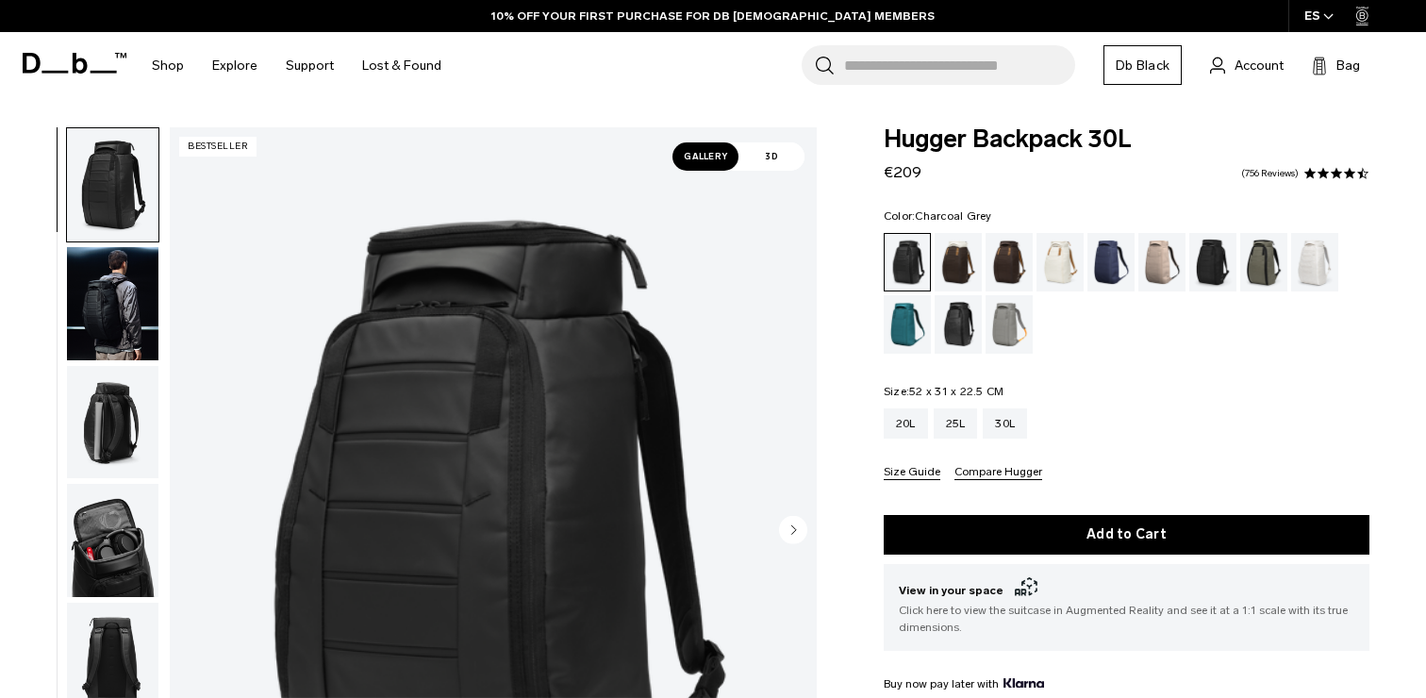
click at [1210, 258] on div "Charcoal Grey" at bounding box center [1213, 262] width 48 height 58
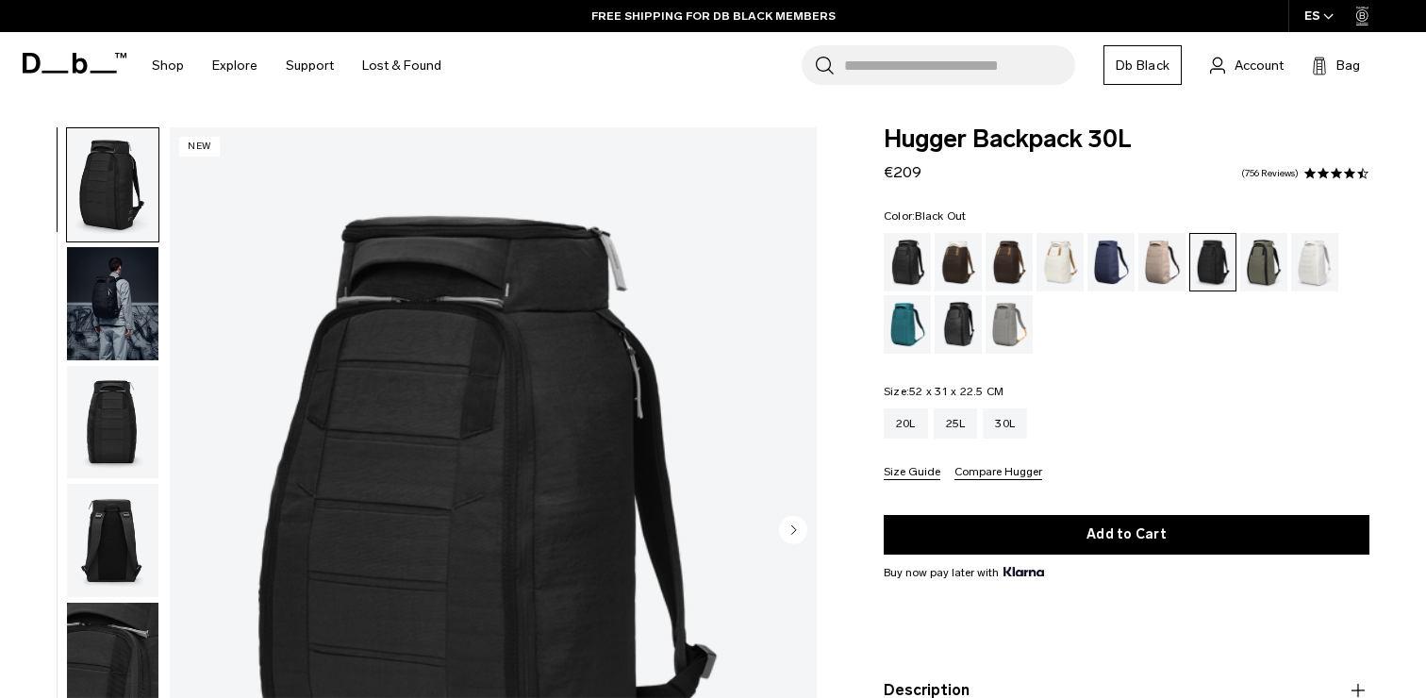
click at [908, 269] on div "Black Out" at bounding box center [908, 262] width 48 height 58
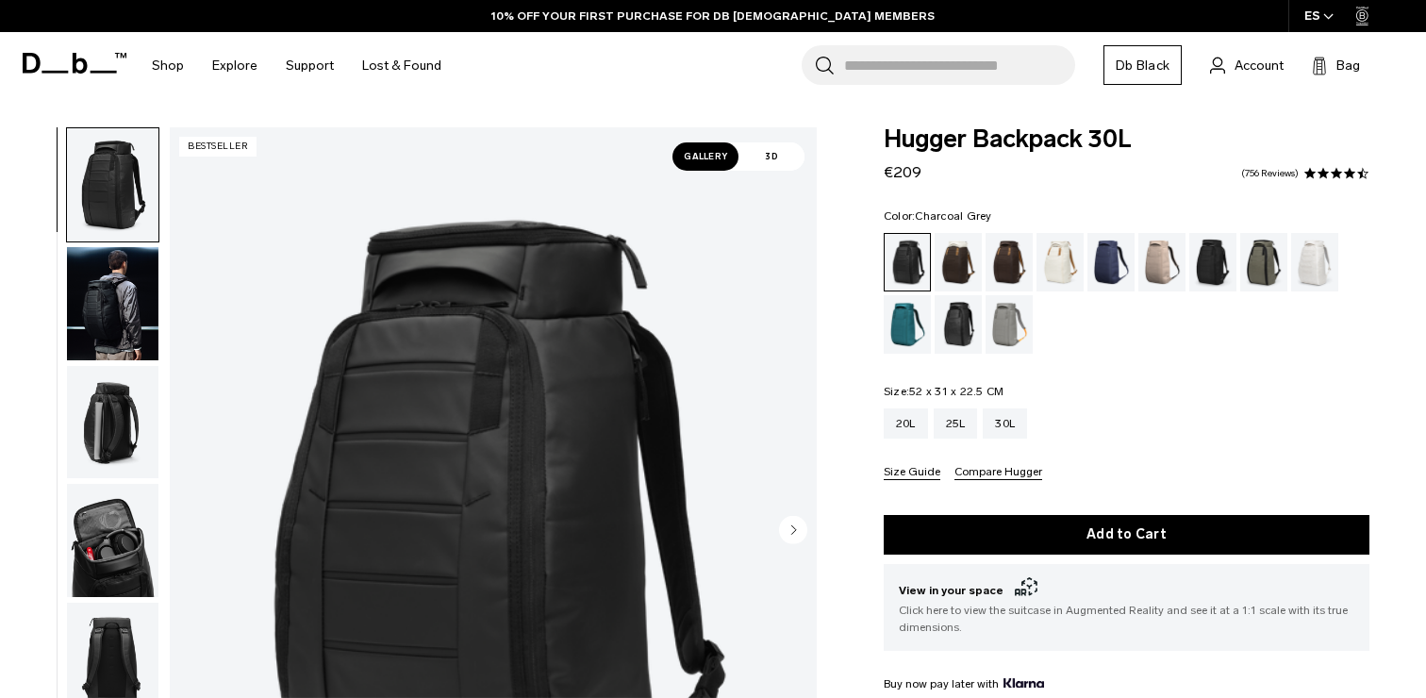
click at [1216, 262] on div "Charcoal Grey" at bounding box center [1213, 262] width 48 height 58
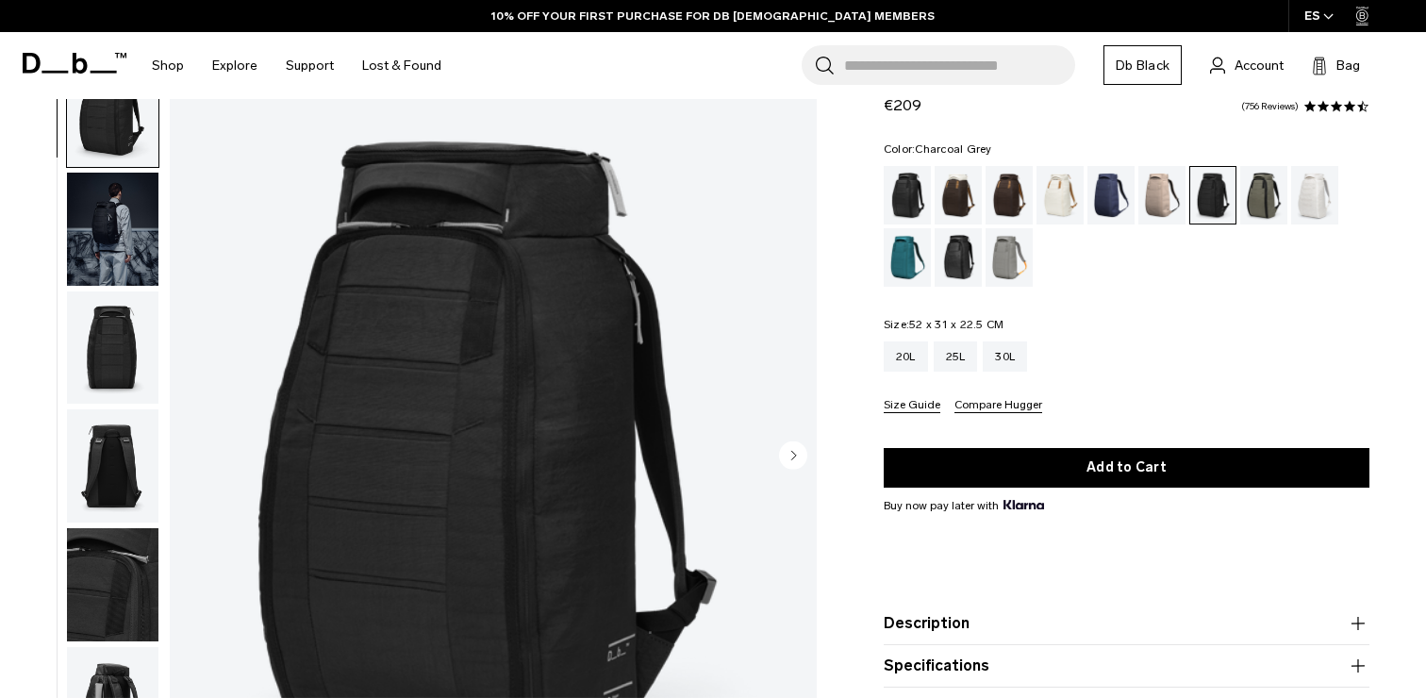
scroll to position [237, 0]
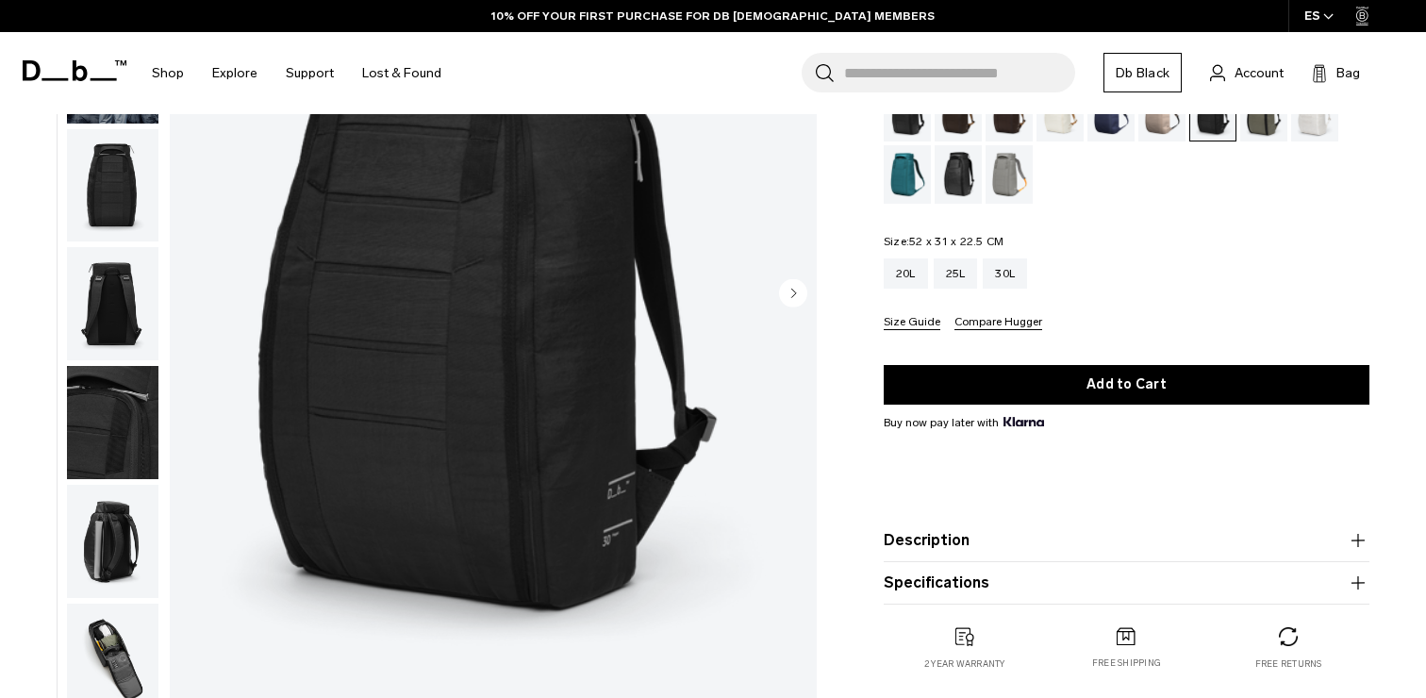
click at [1170, 543] on button "Description" at bounding box center [1127, 540] width 486 height 23
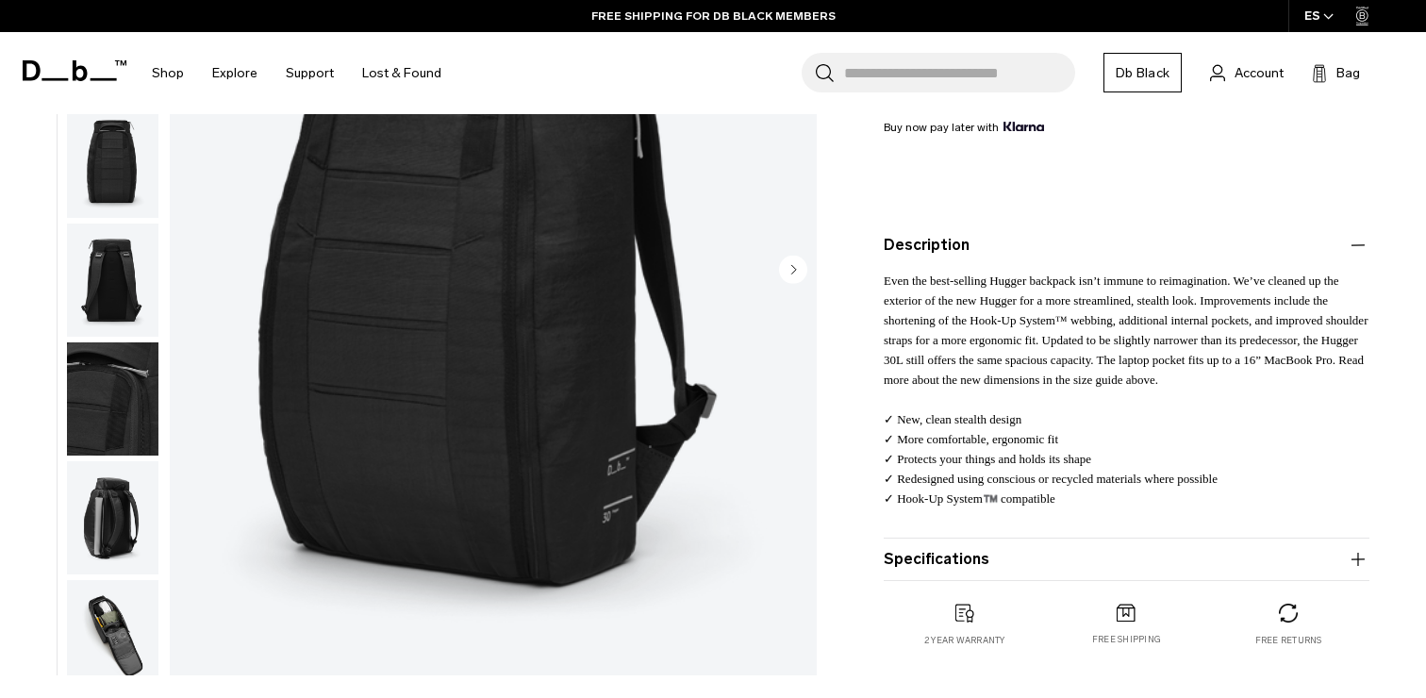
scroll to position [447, 0]
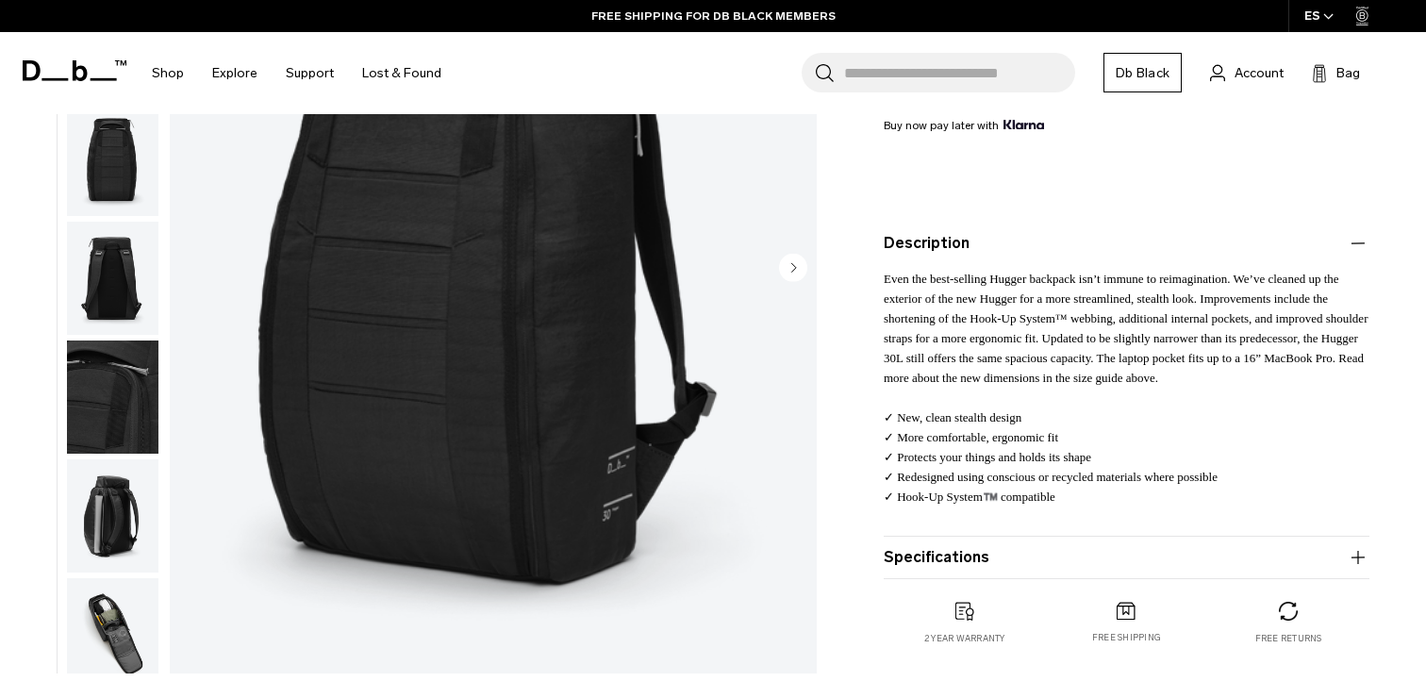
click at [1136, 559] on button "Specifications" at bounding box center [1127, 557] width 486 height 23
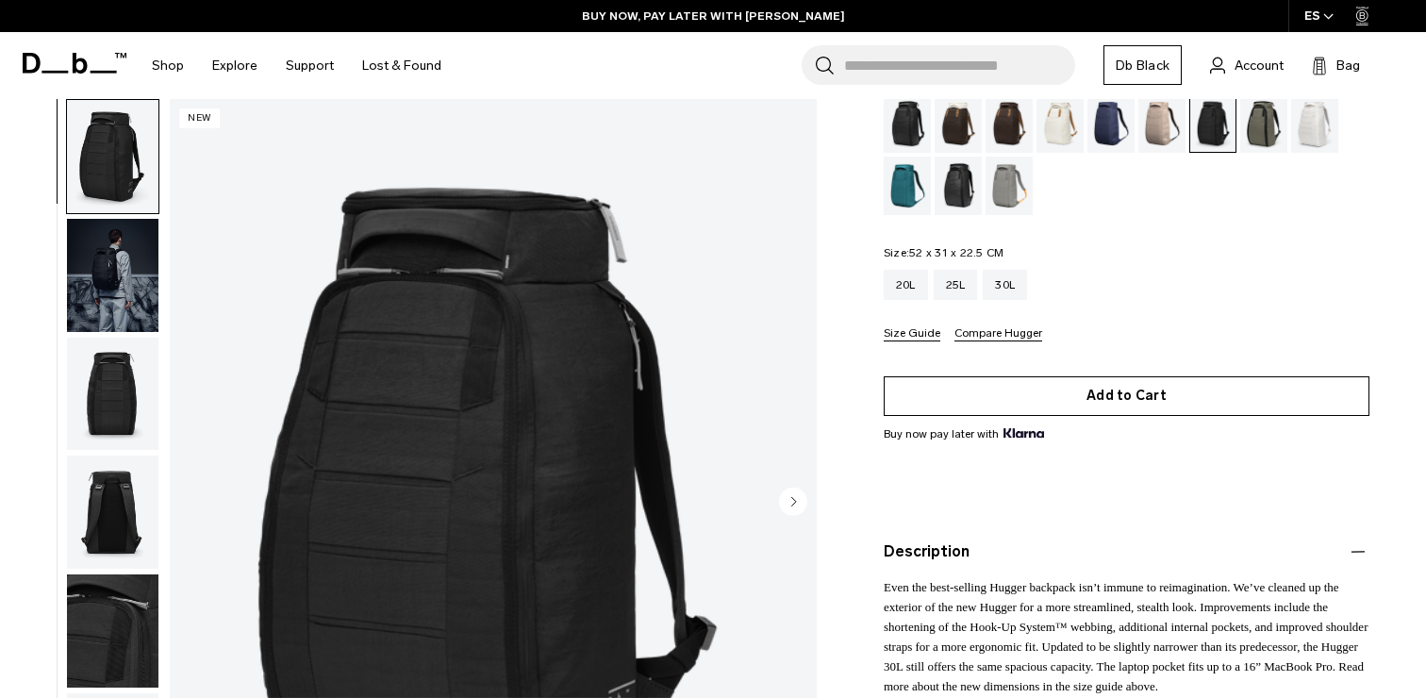
scroll to position [16, 0]
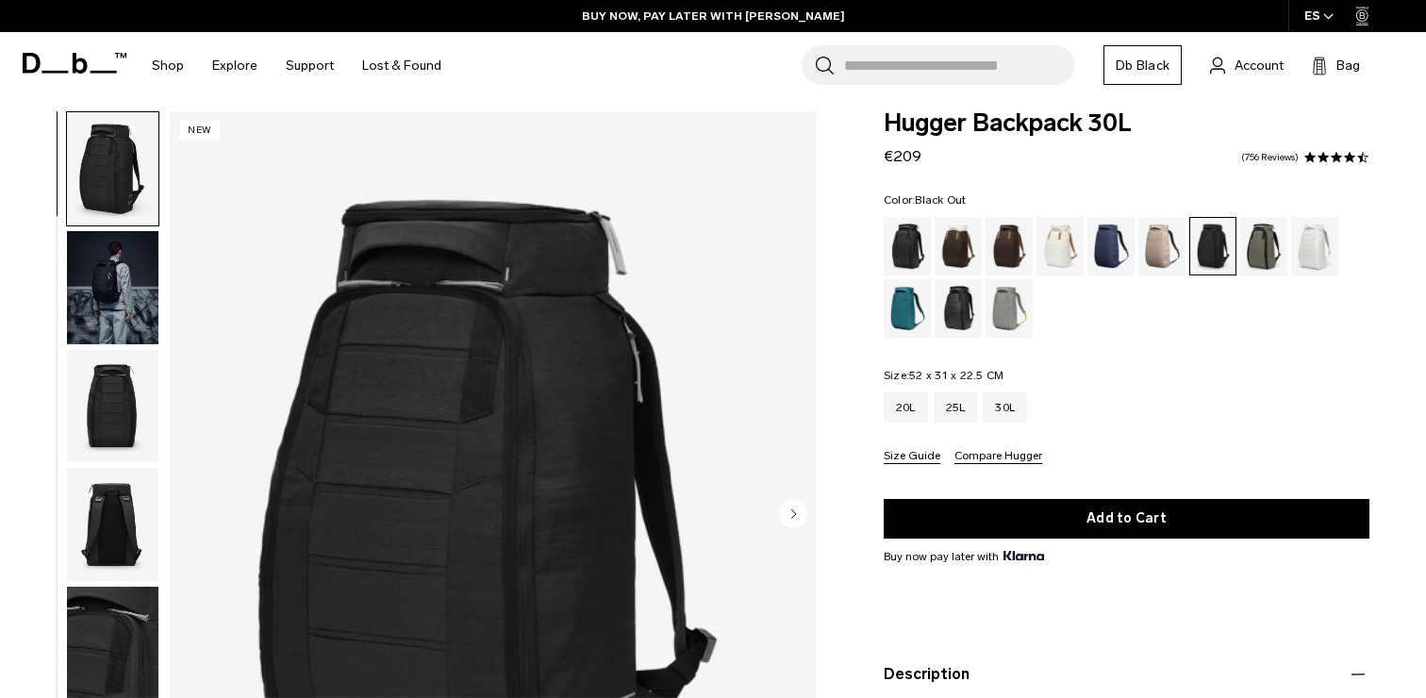
click at [903, 243] on div "Black Out" at bounding box center [908, 246] width 48 height 58
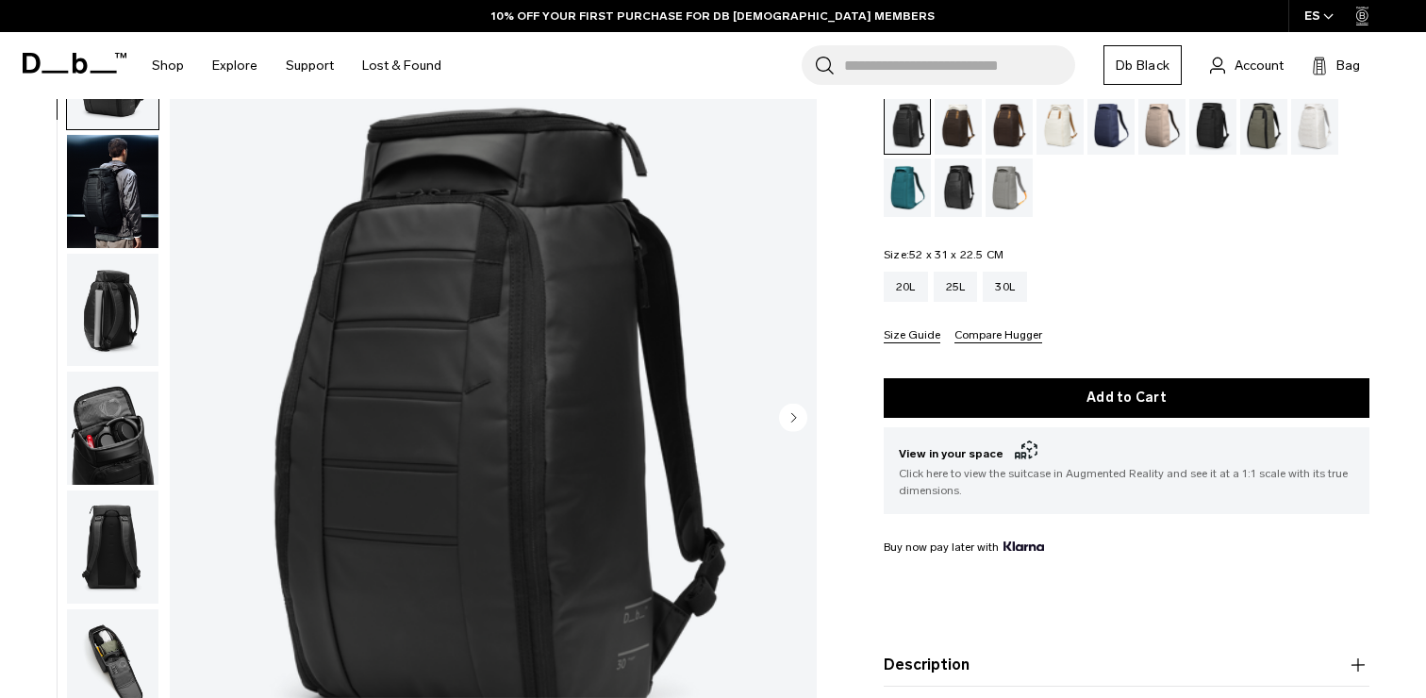
scroll to position [10, 0]
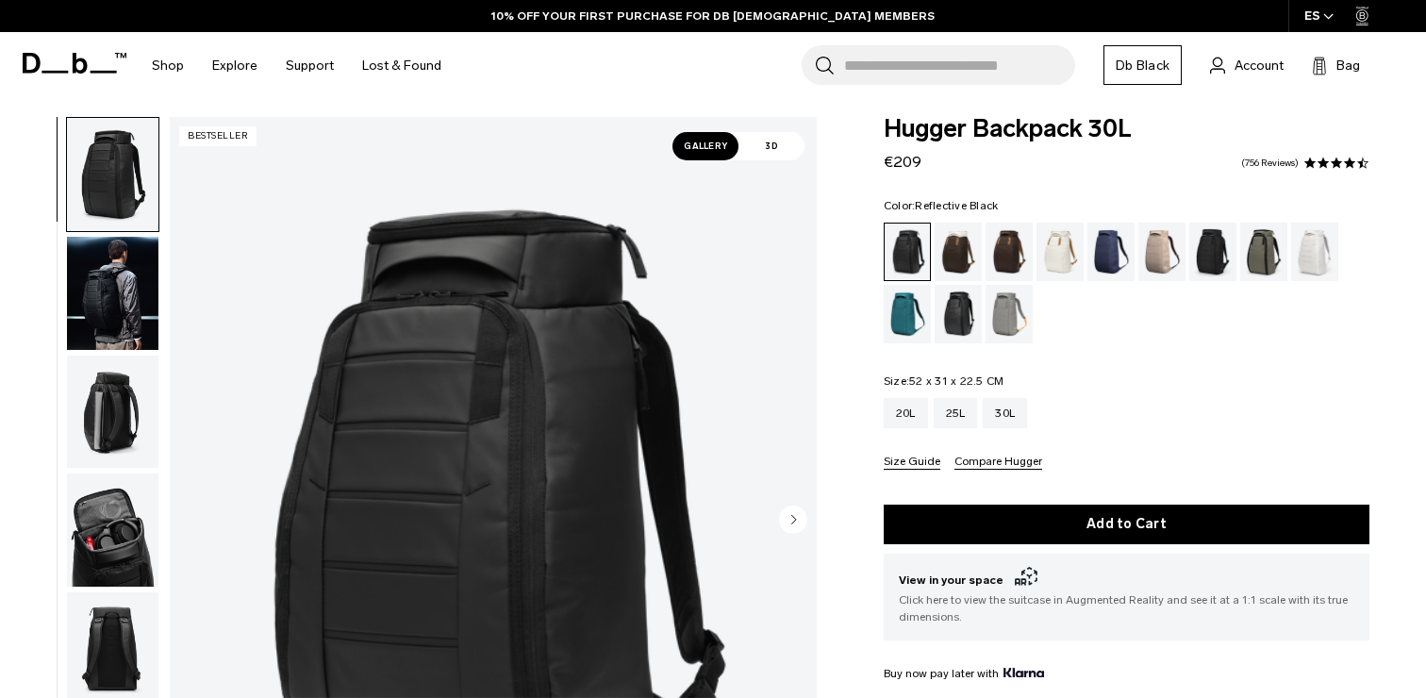
click at [959, 321] on div "Reflective Black" at bounding box center [959, 314] width 48 height 58
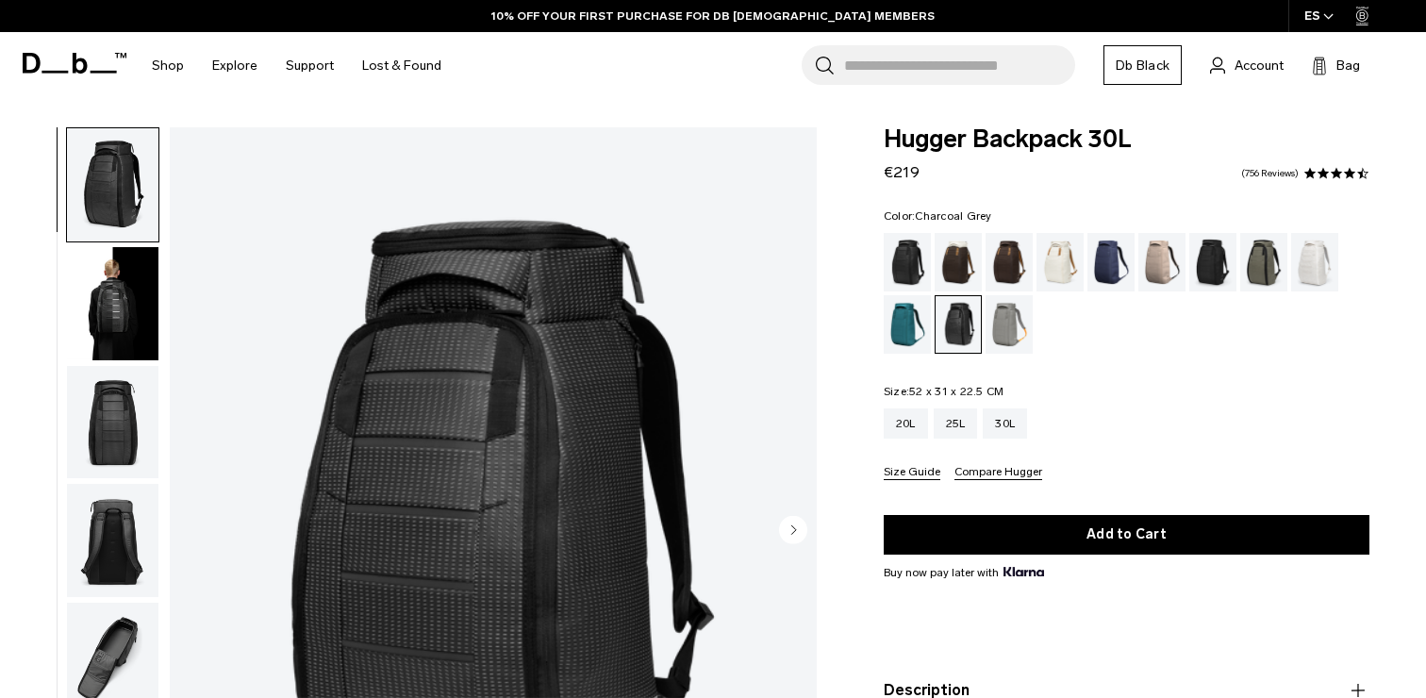
click at [1213, 258] on div "Charcoal Grey" at bounding box center [1213, 262] width 48 height 58
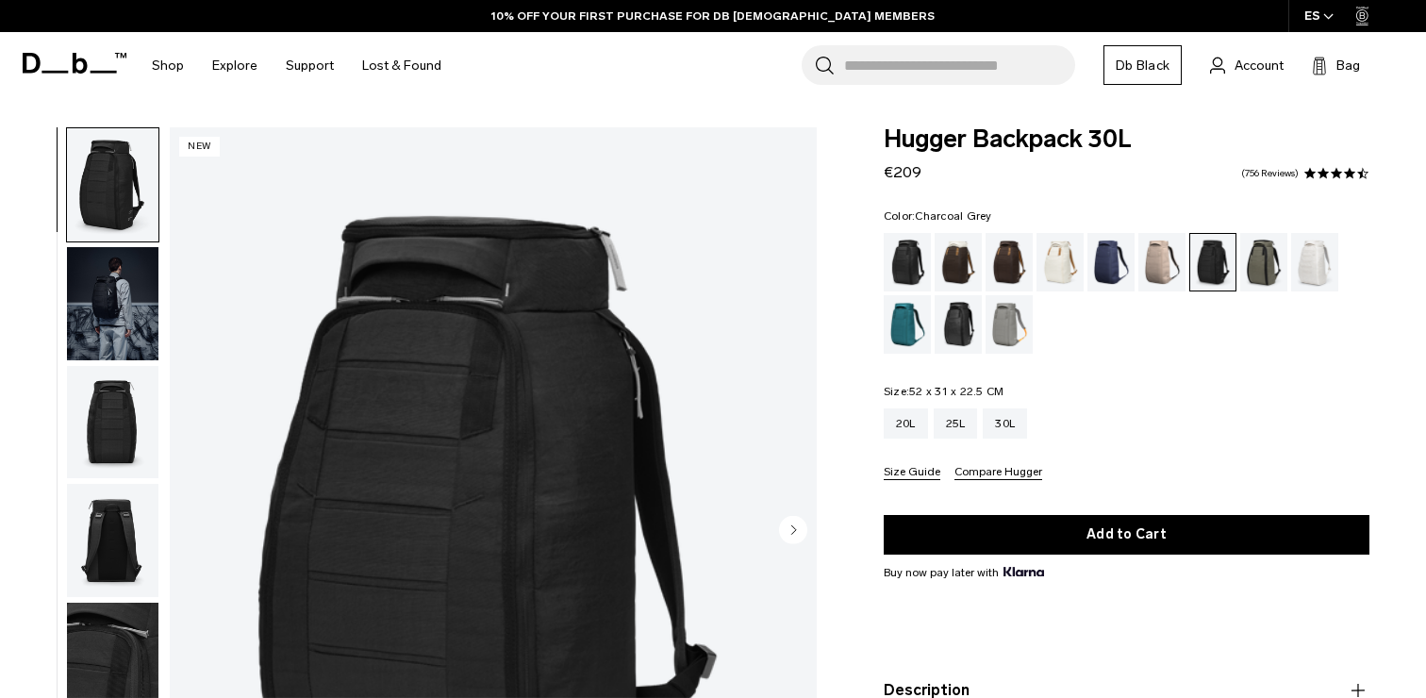
click at [106, 405] on img "button" at bounding box center [112, 422] width 91 height 113
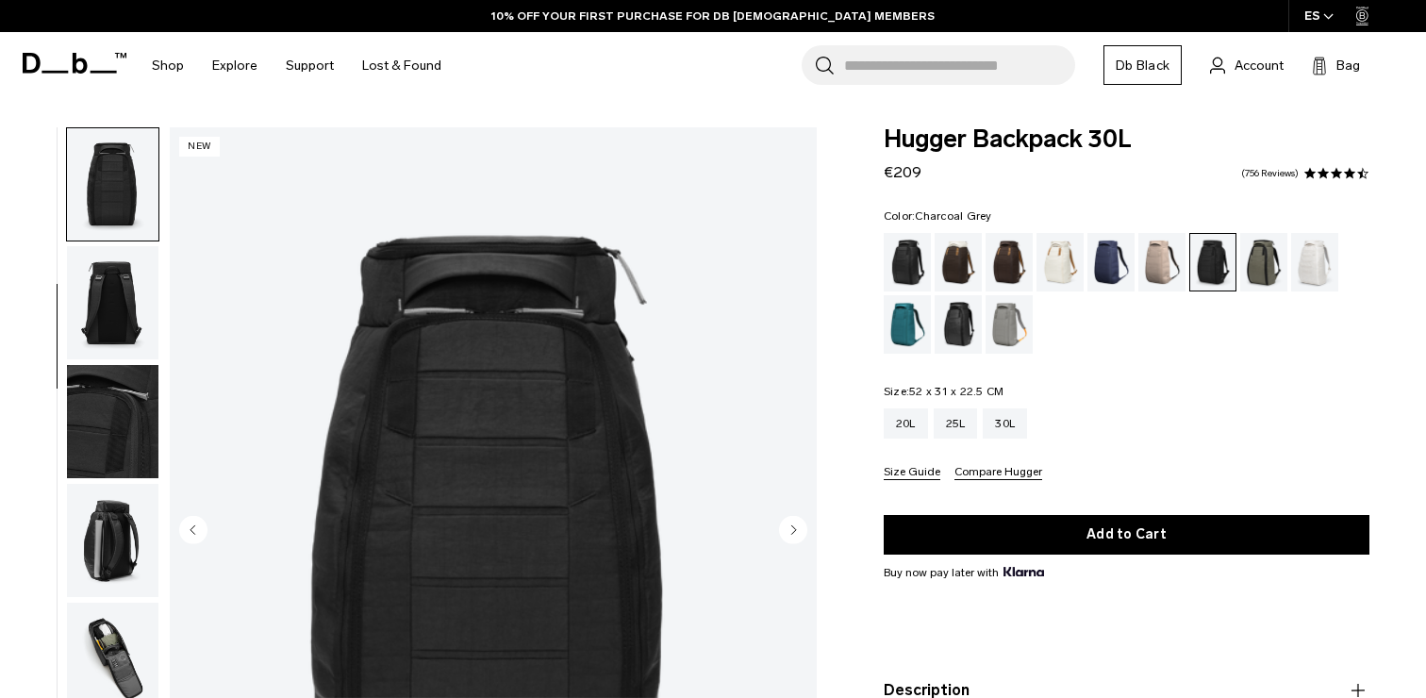
click at [108, 428] on img "button" at bounding box center [112, 421] width 91 height 113
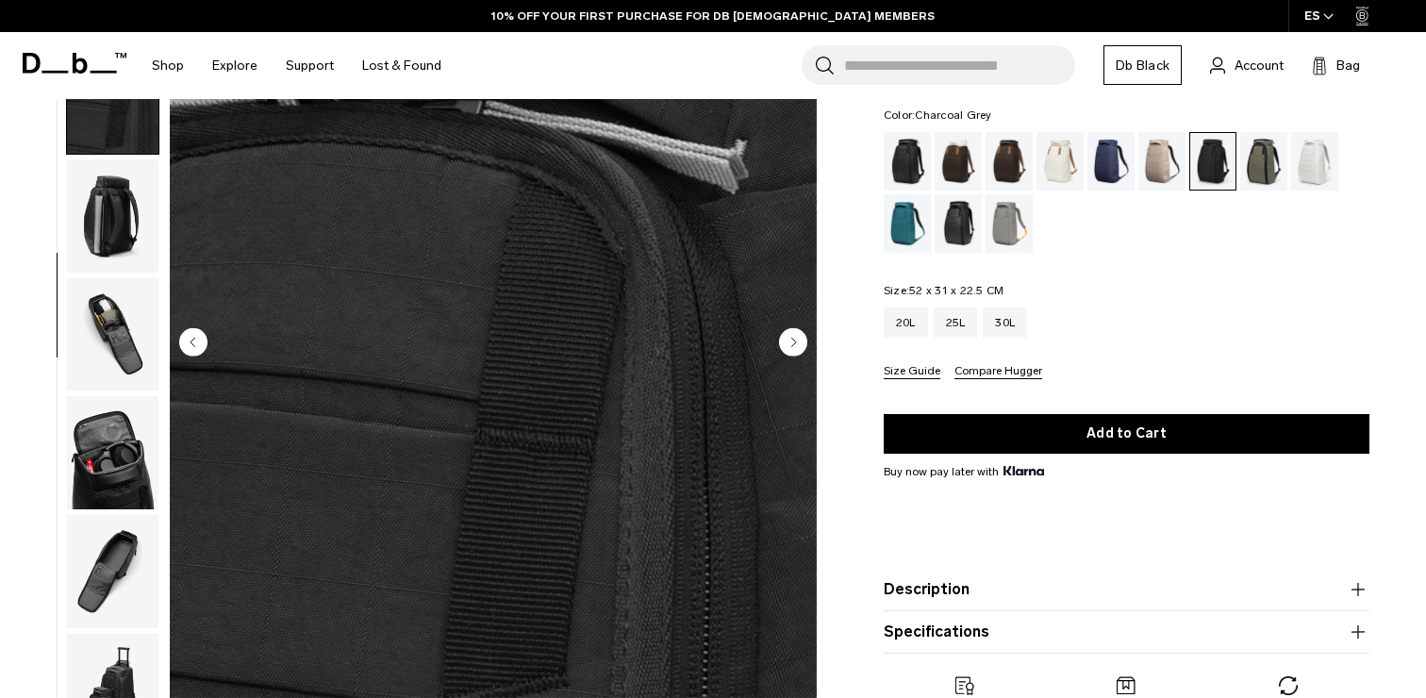
scroll to position [262, 0]
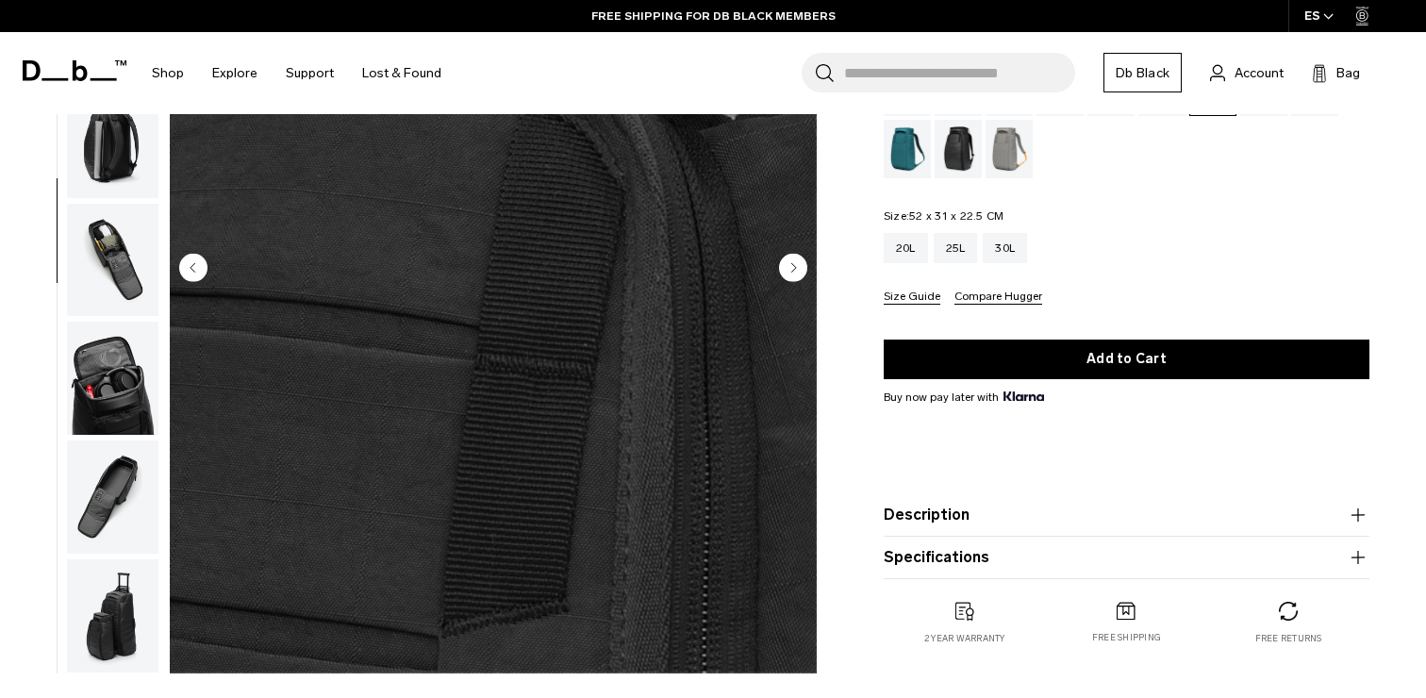
click at [105, 418] on img "button" at bounding box center [112, 378] width 91 height 113
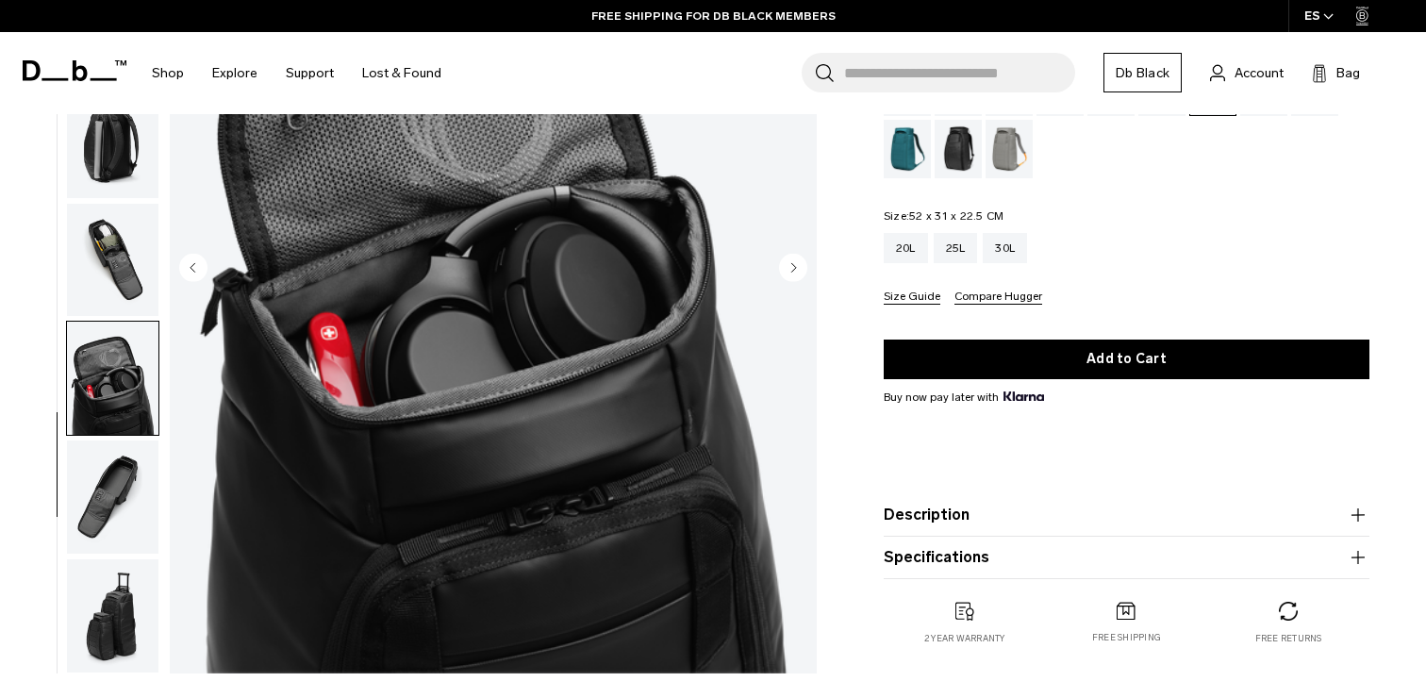
click at [110, 493] on img "button" at bounding box center [112, 496] width 91 height 113
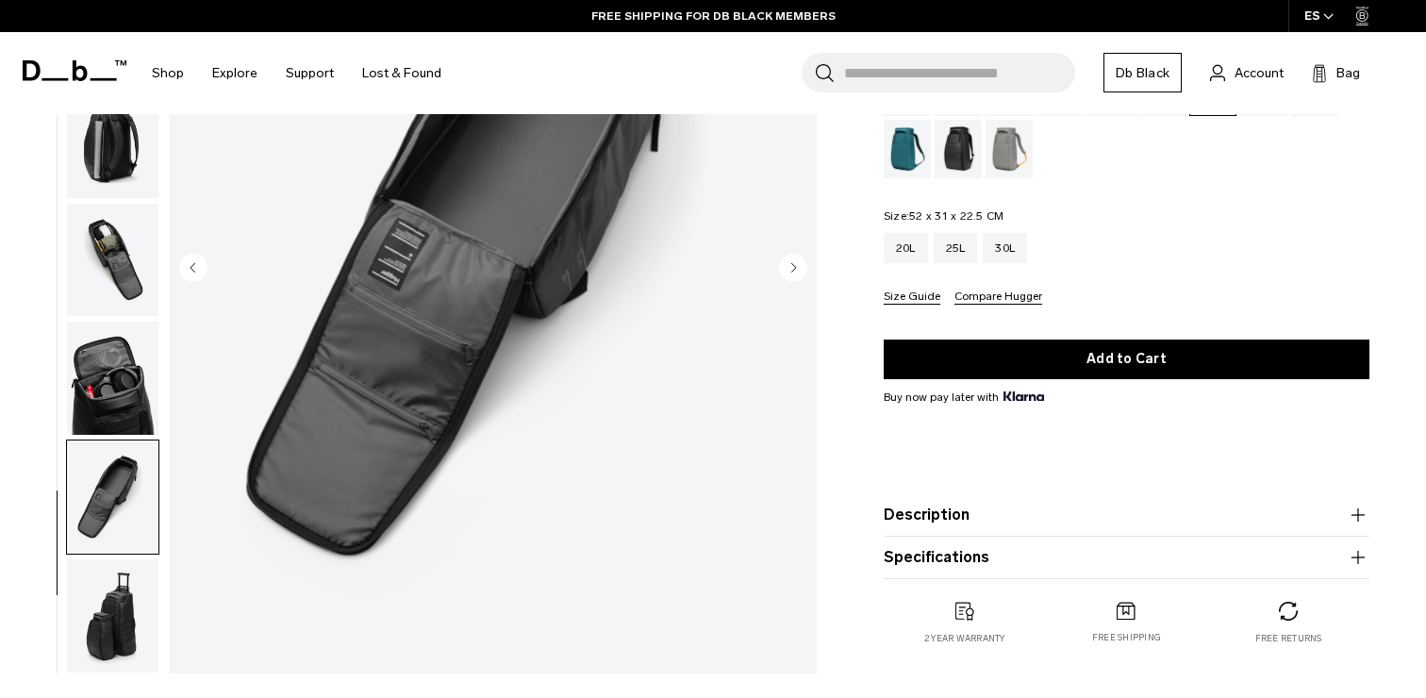
scroll to position [0, 0]
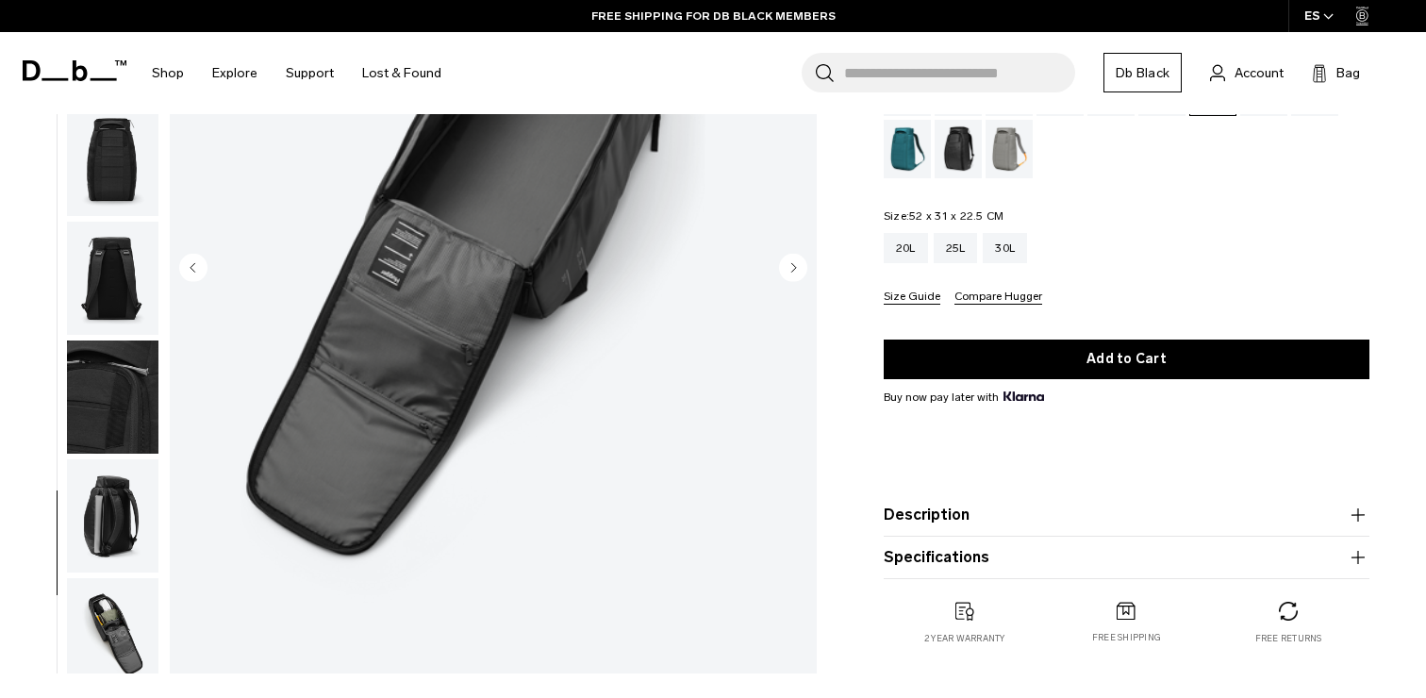
click at [121, 387] on img "button" at bounding box center [112, 396] width 91 height 113
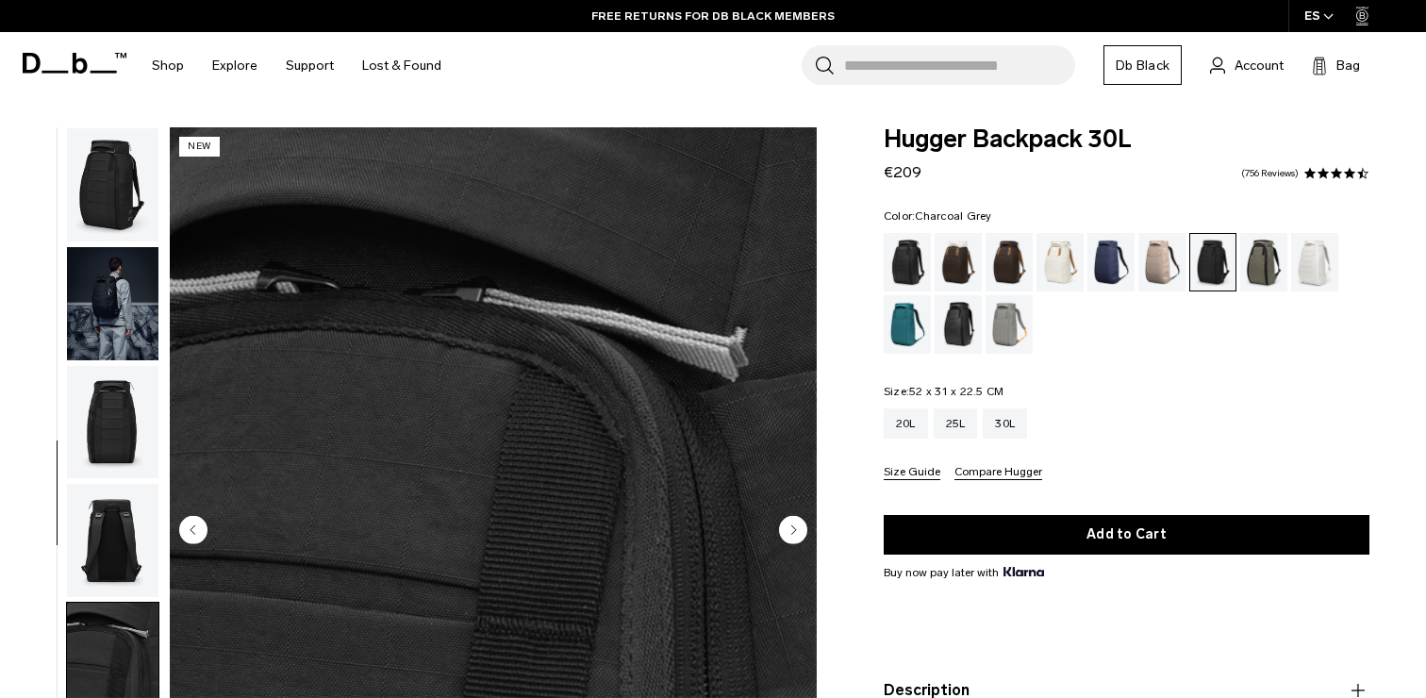
scroll to position [17, 0]
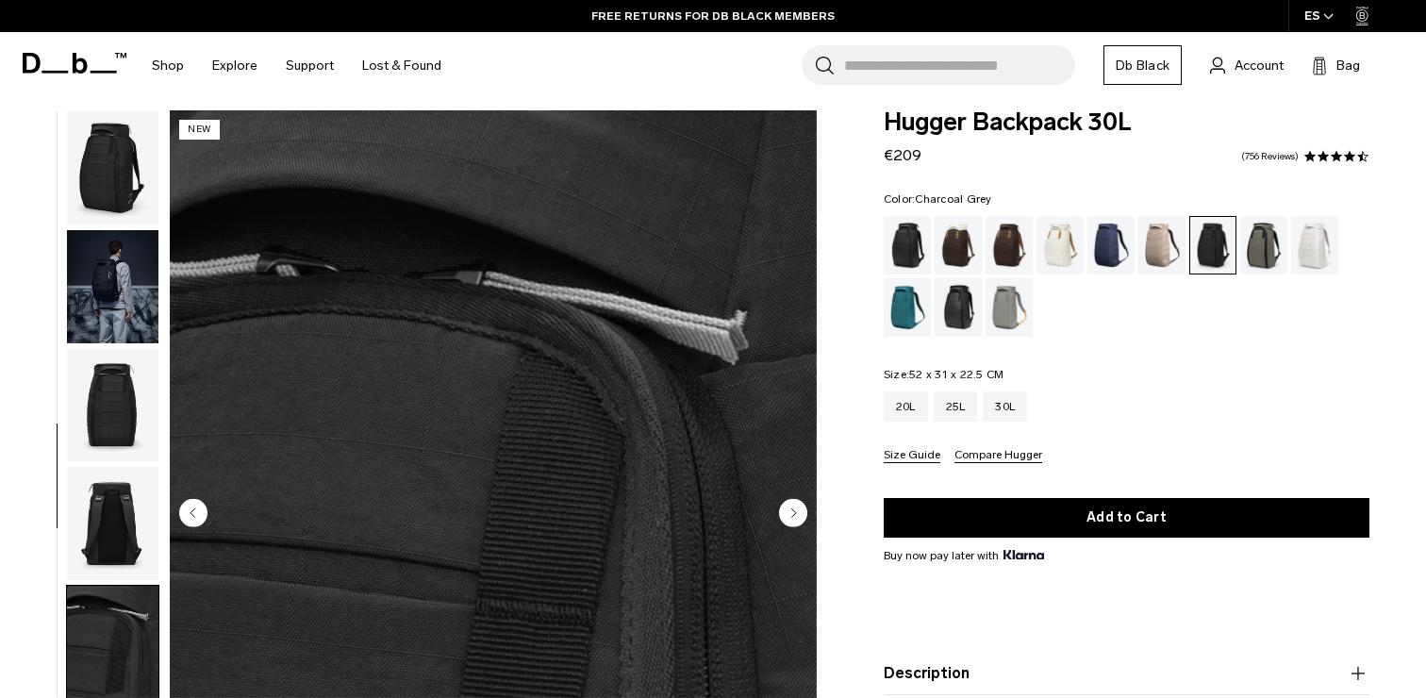
click at [123, 408] on img "button" at bounding box center [112, 405] width 91 height 113
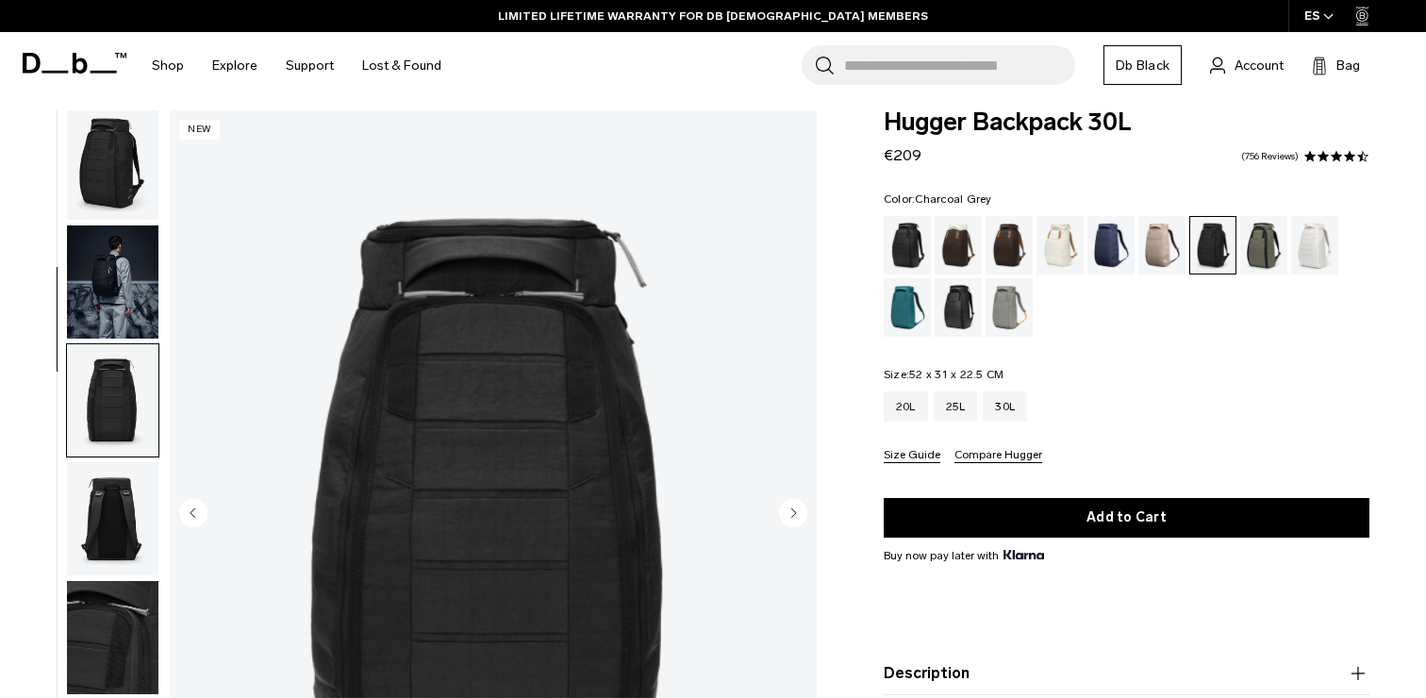
scroll to position [0, 0]
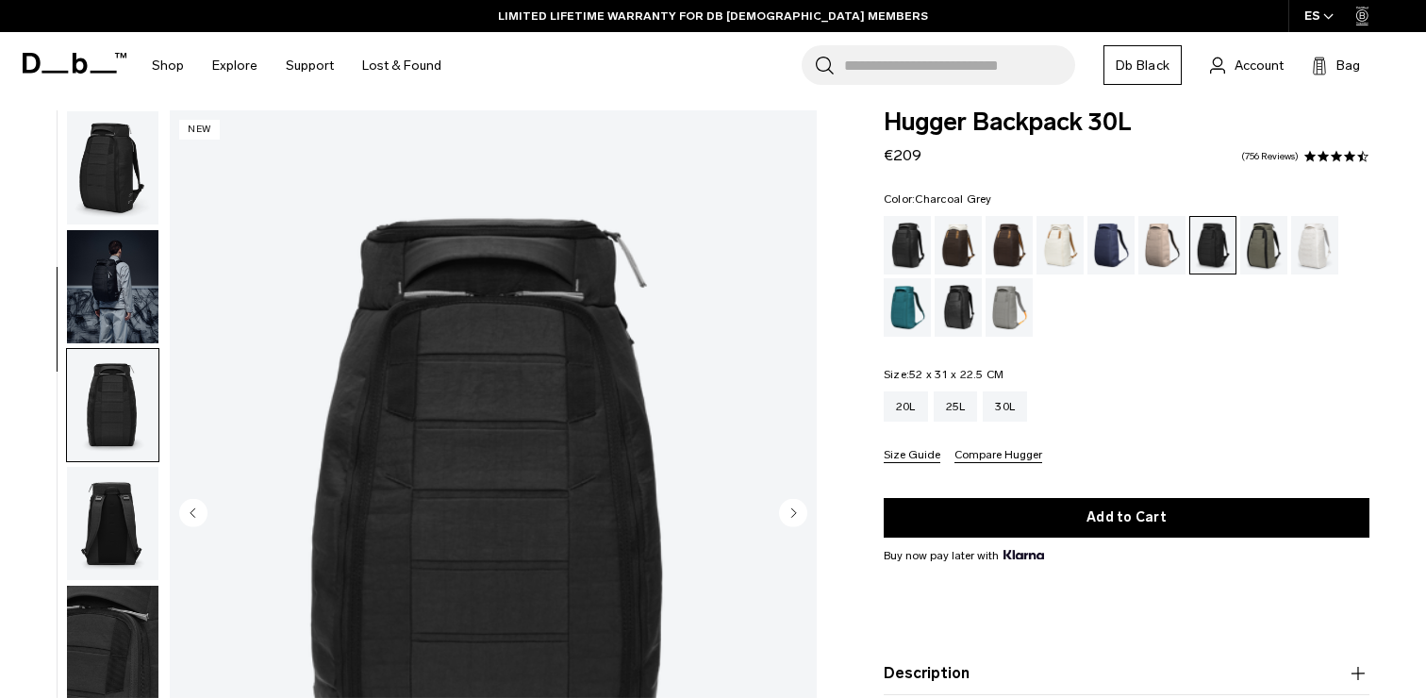
click at [118, 280] on img "button" at bounding box center [112, 286] width 91 height 113
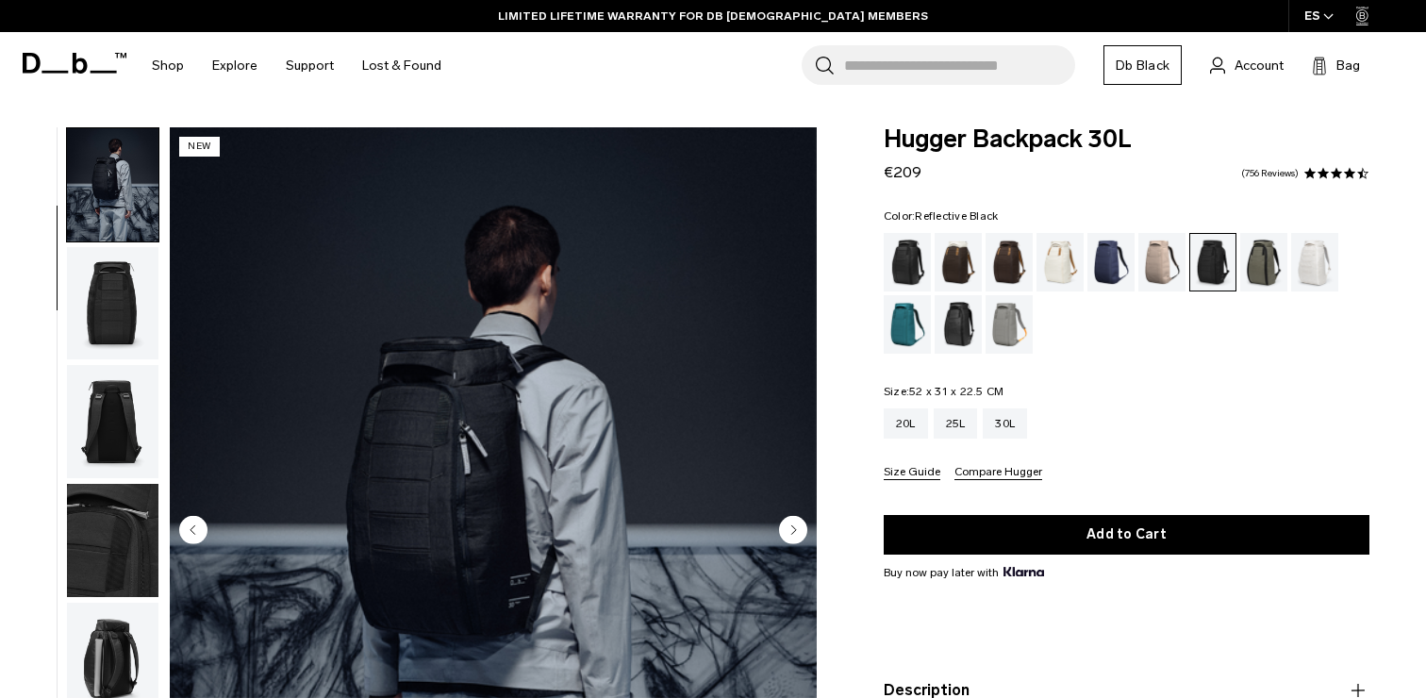
click at [969, 329] on div "Reflective Black" at bounding box center [959, 324] width 48 height 58
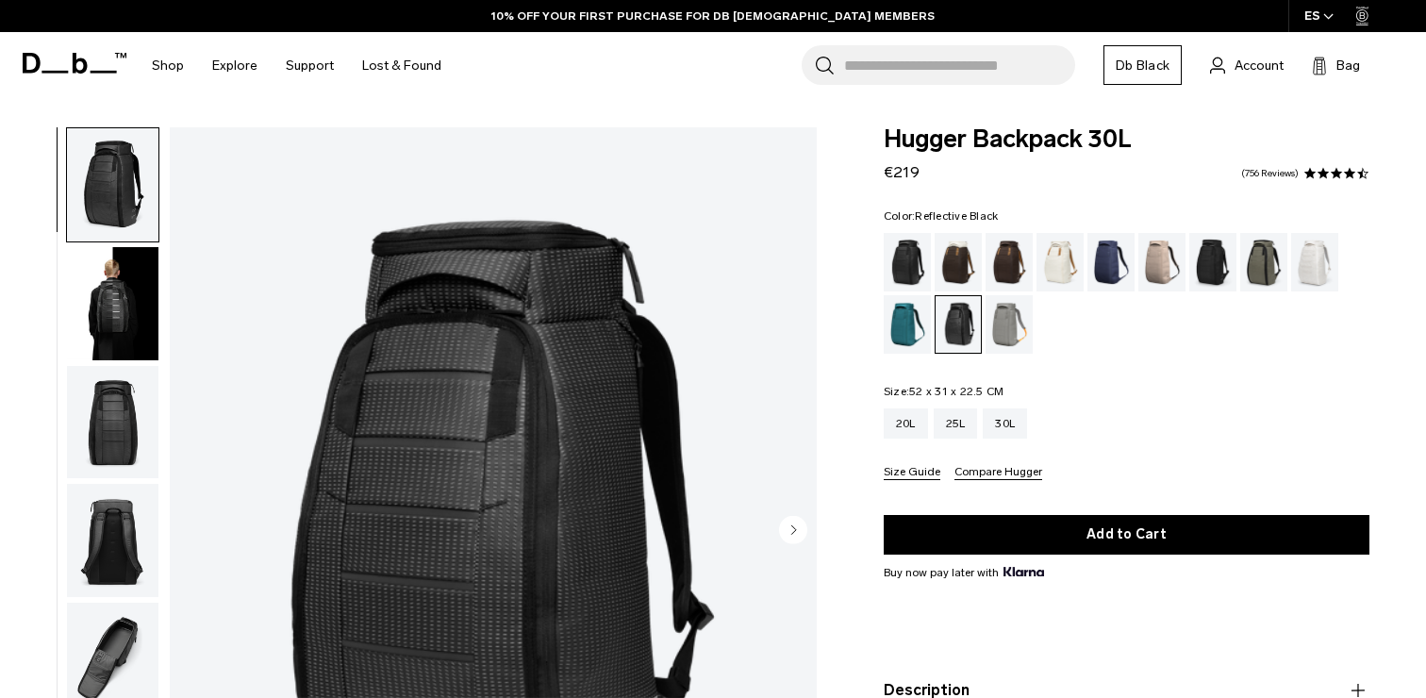
click at [127, 293] on img "button" at bounding box center [112, 303] width 91 height 113
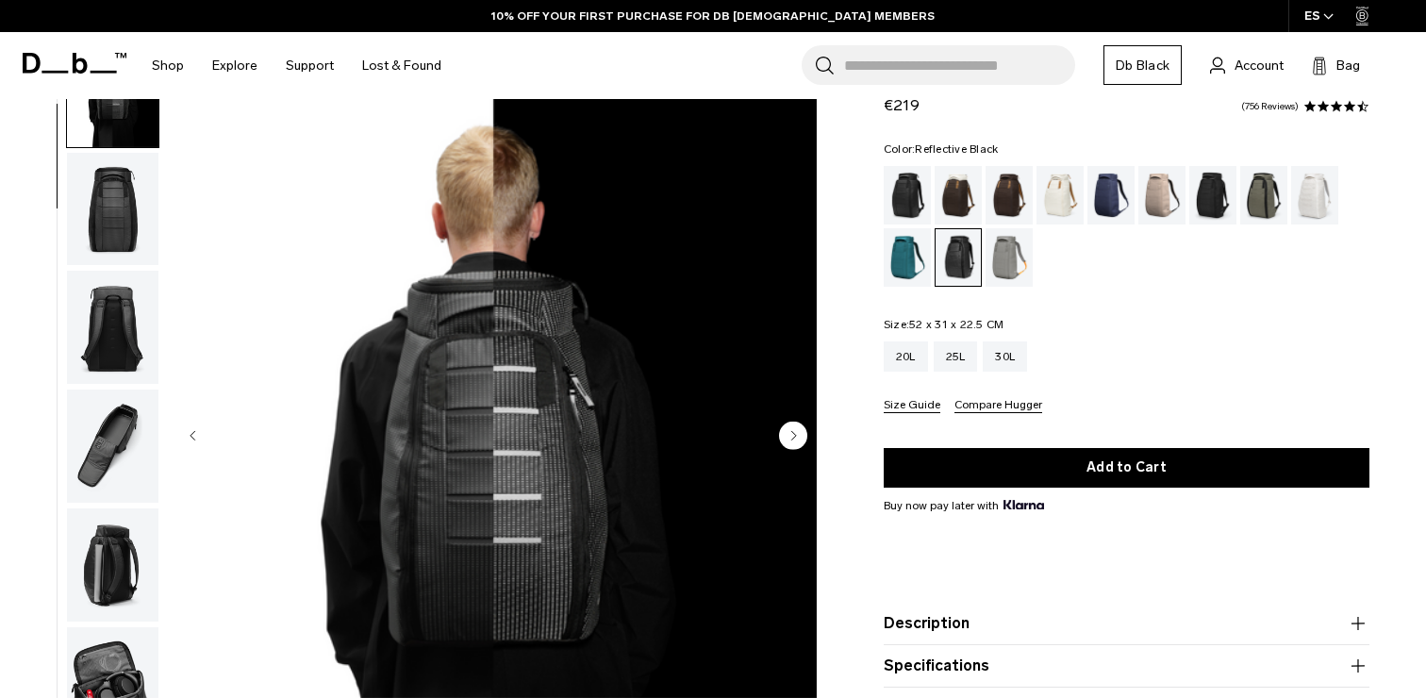
scroll to position [96, 0]
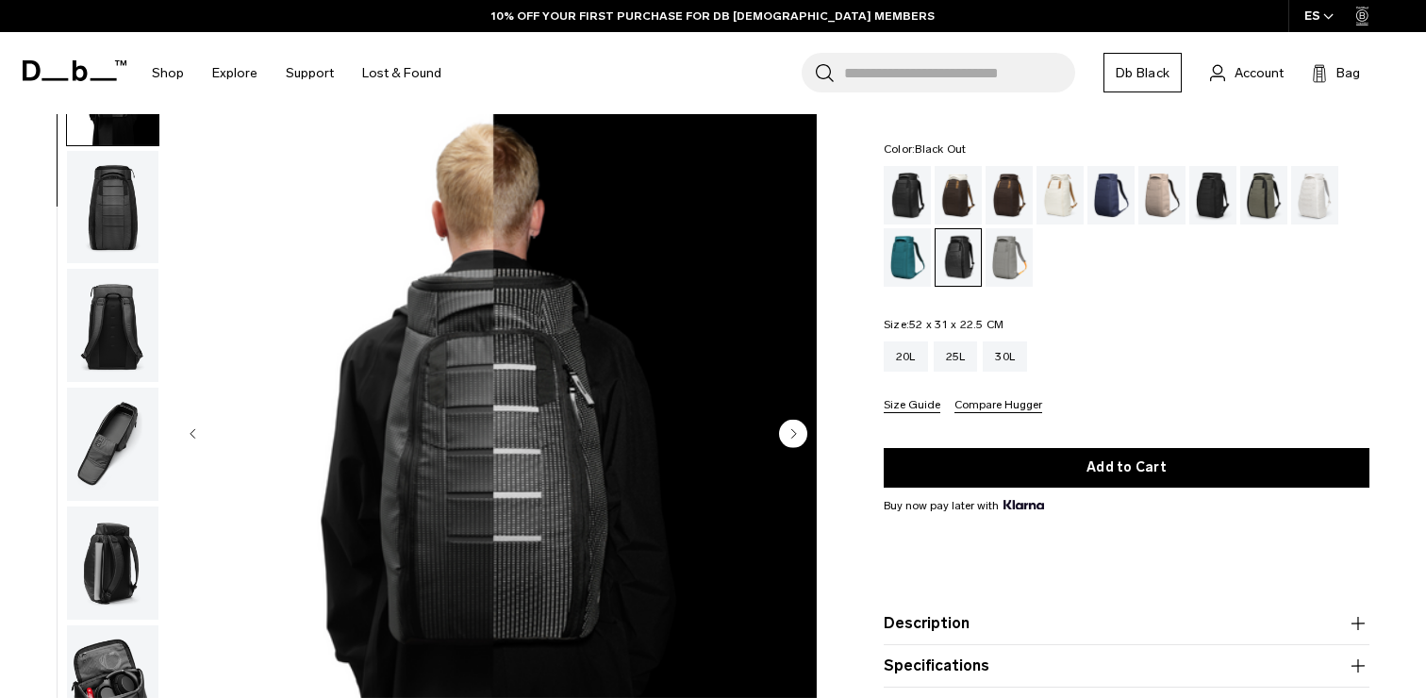
click at [905, 188] on div "Black Out" at bounding box center [908, 195] width 48 height 58
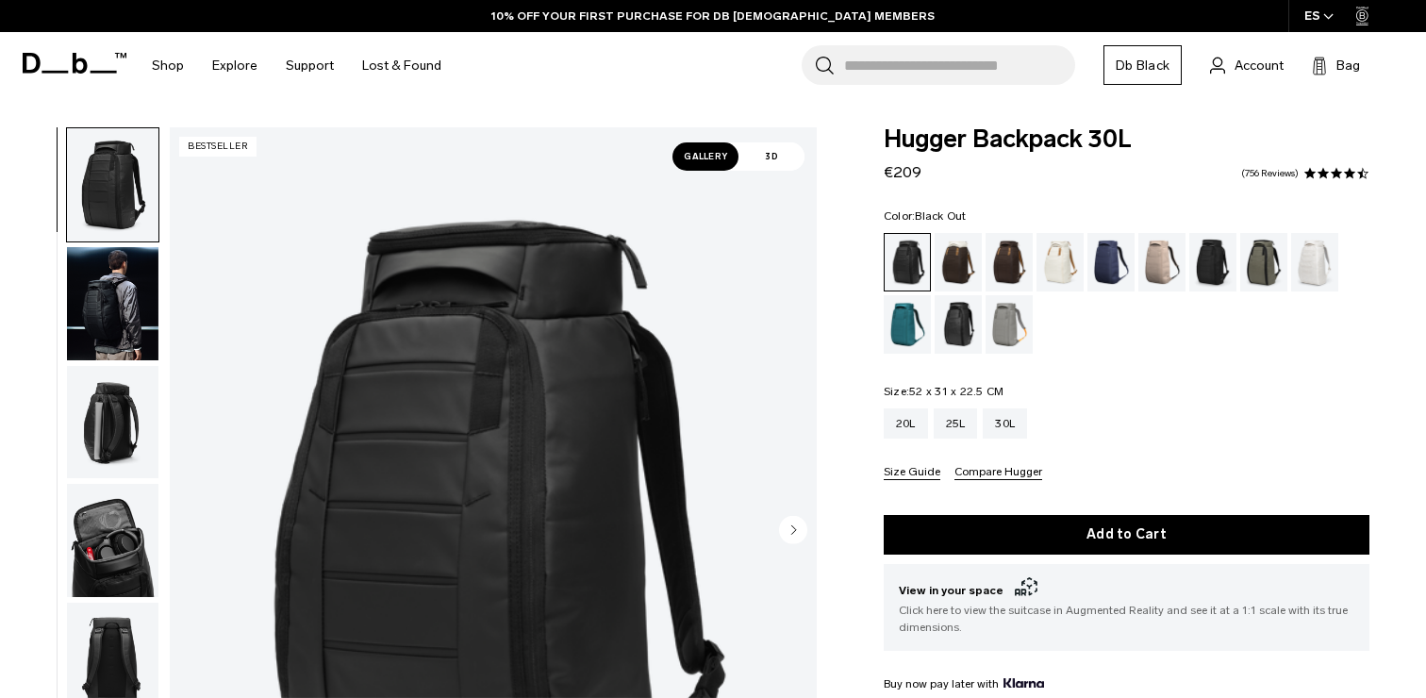
click at [126, 332] on img "button" at bounding box center [112, 303] width 91 height 113
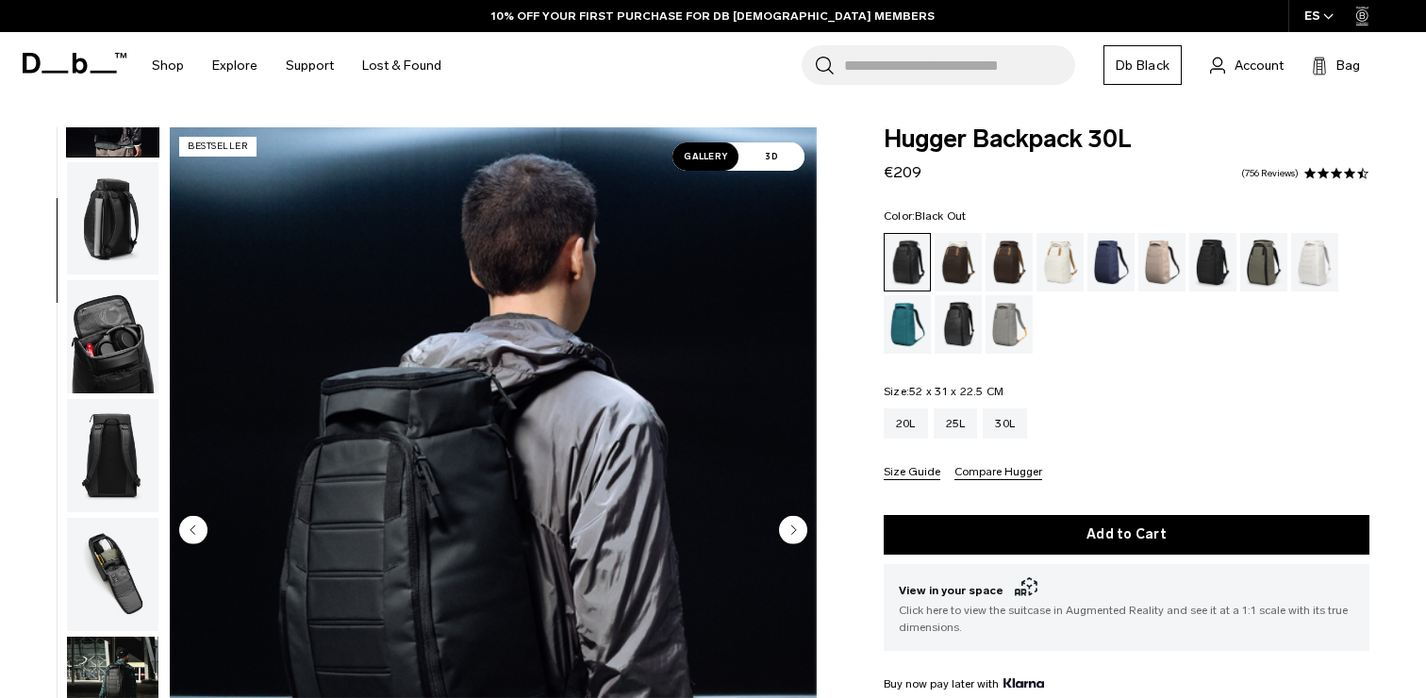
scroll to position [46, 0]
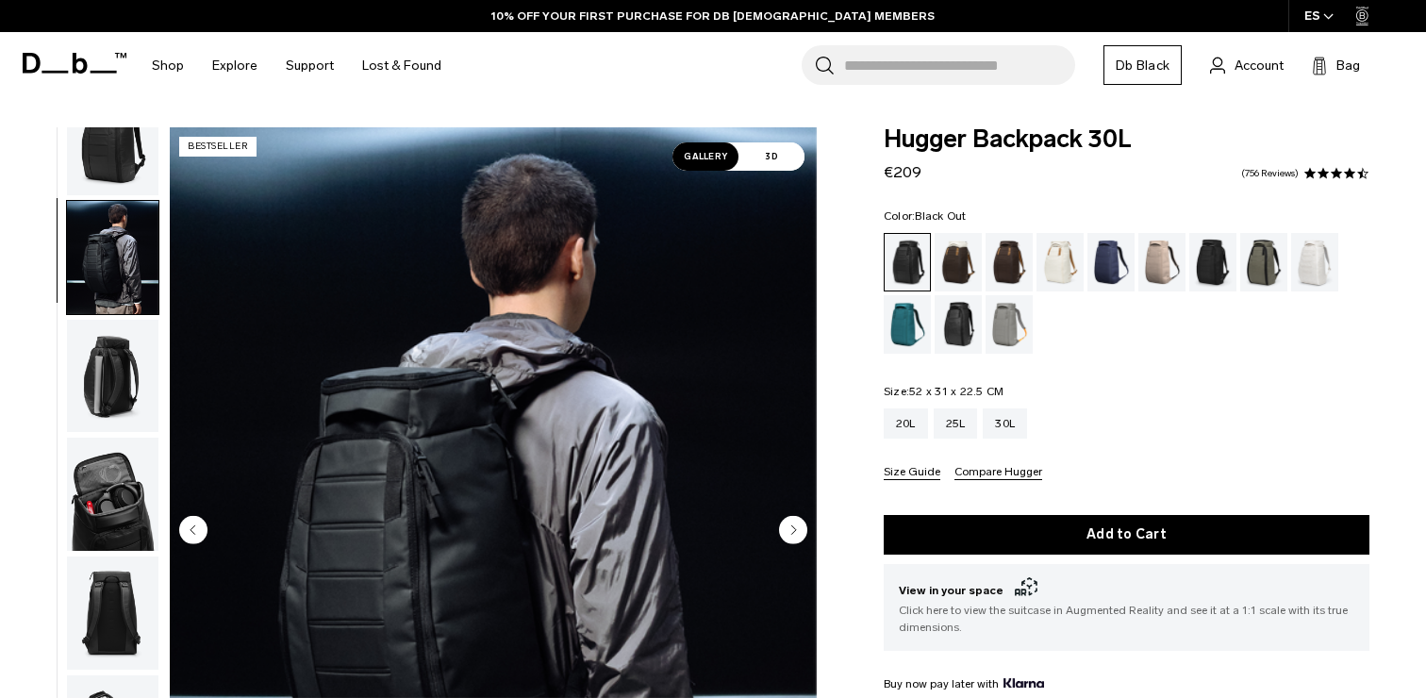
click at [115, 190] on img "button" at bounding box center [112, 138] width 91 height 113
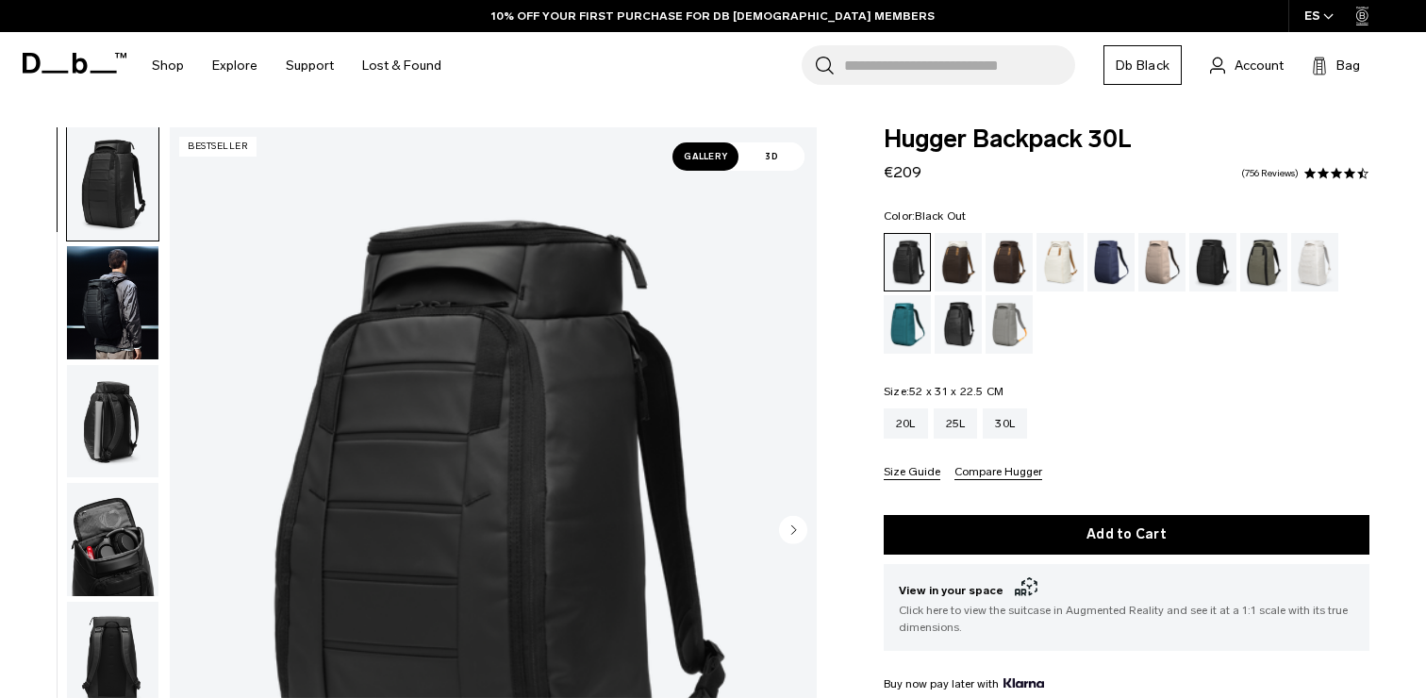
scroll to position [0, 0]
click at [110, 419] on img "button" at bounding box center [112, 422] width 91 height 113
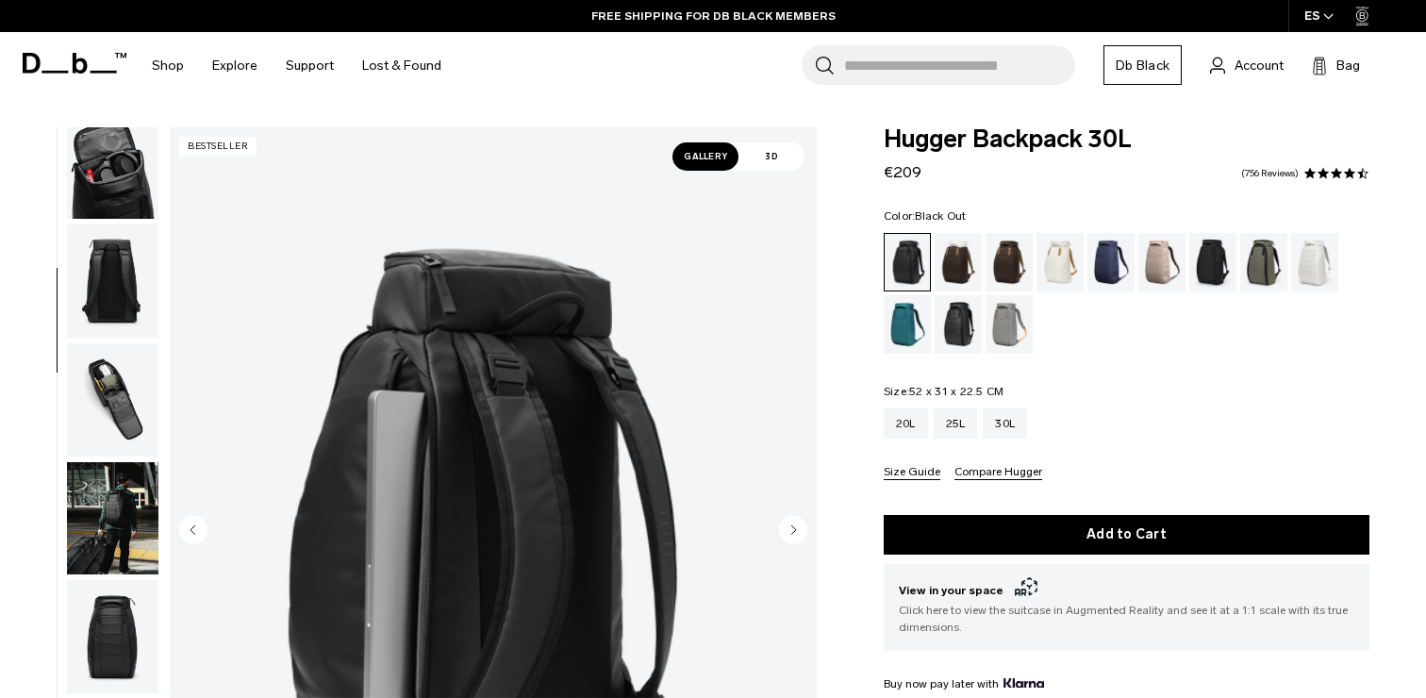
click at [118, 414] on img "button" at bounding box center [112, 399] width 91 height 113
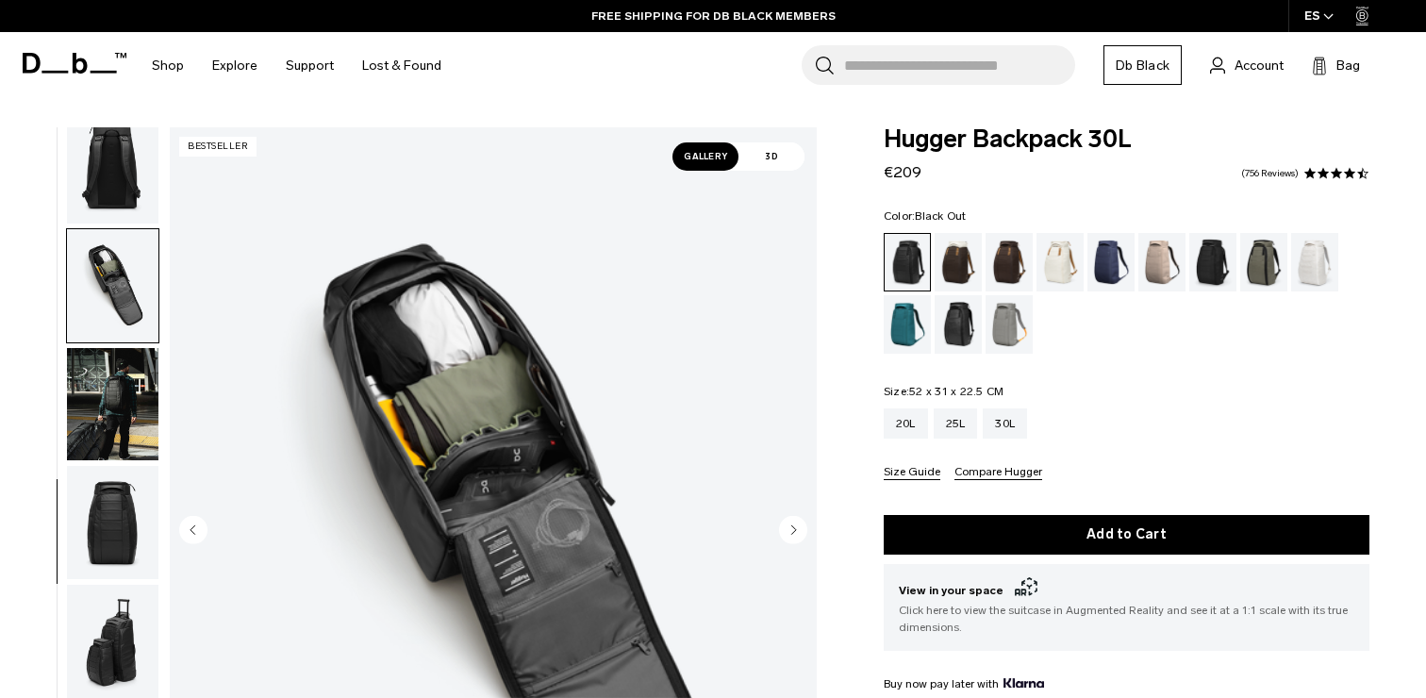
scroll to position [492, 0]
click at [112, 451] on img "button" at bounding box center [112, 404] width 91 height 113
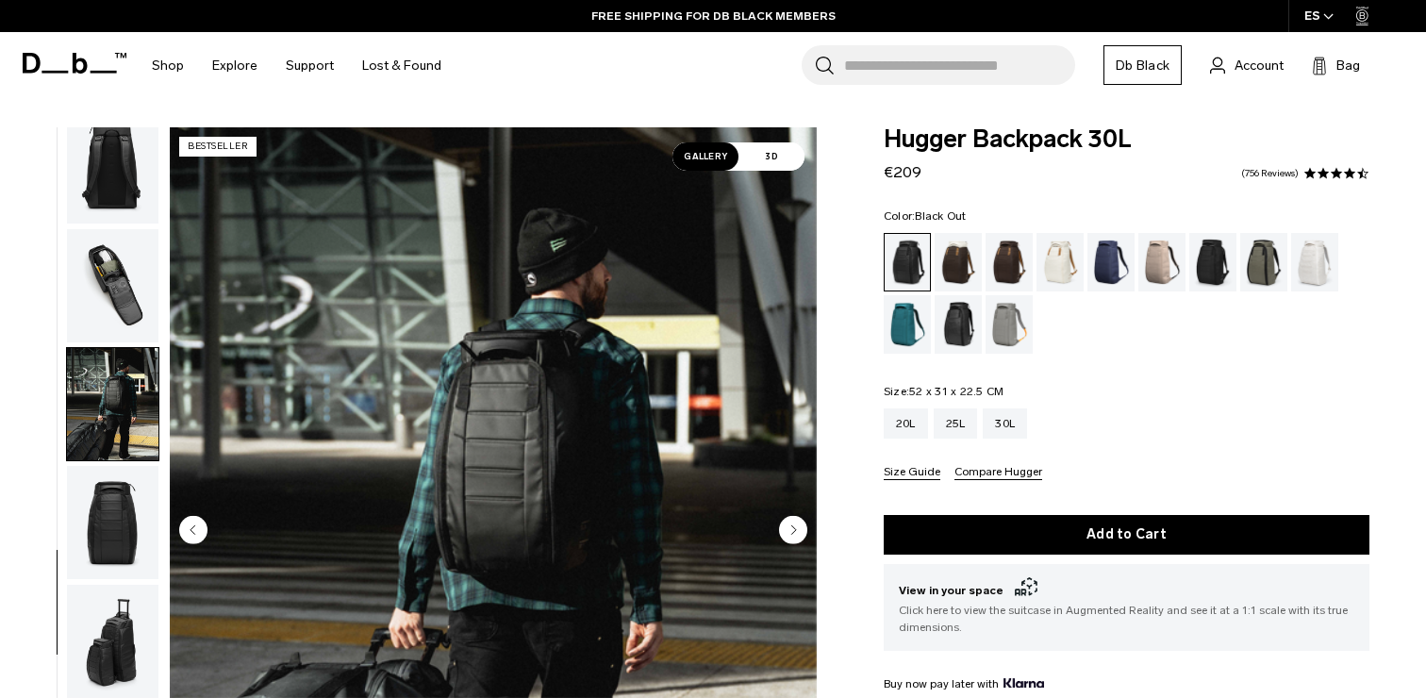
click at [127, 511] on img "button" at bounding box center [112, 522] width 91 height 113
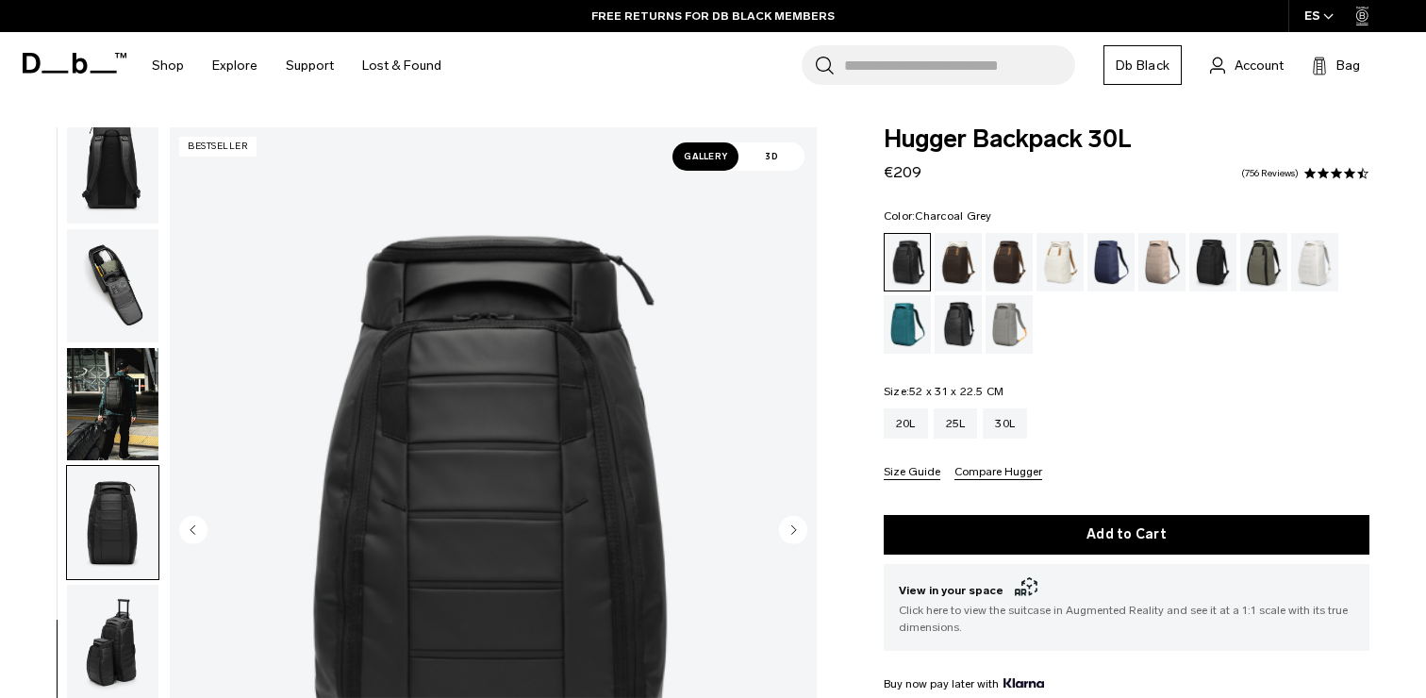
click at [1208, 264] on div "Charcoal Grey" at bounding box center [1213, 262] width 48 height 58
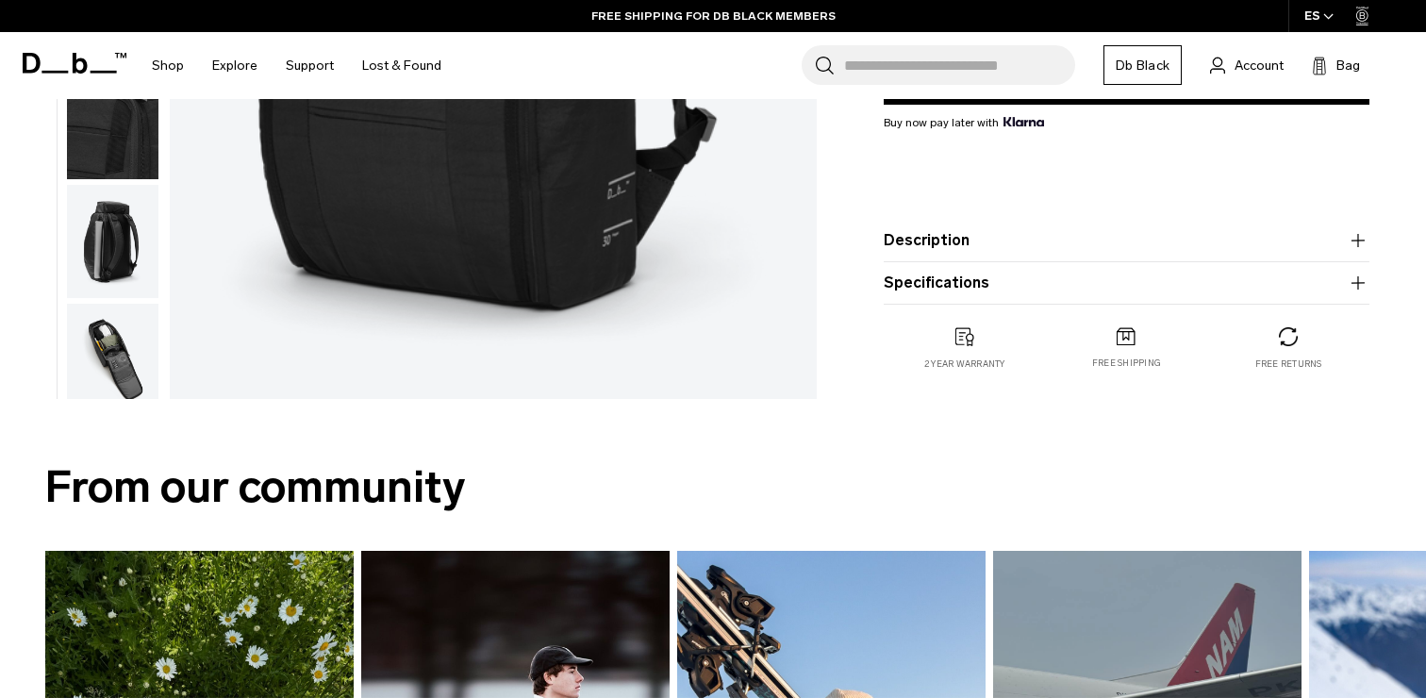
scroll to position [374, 0]
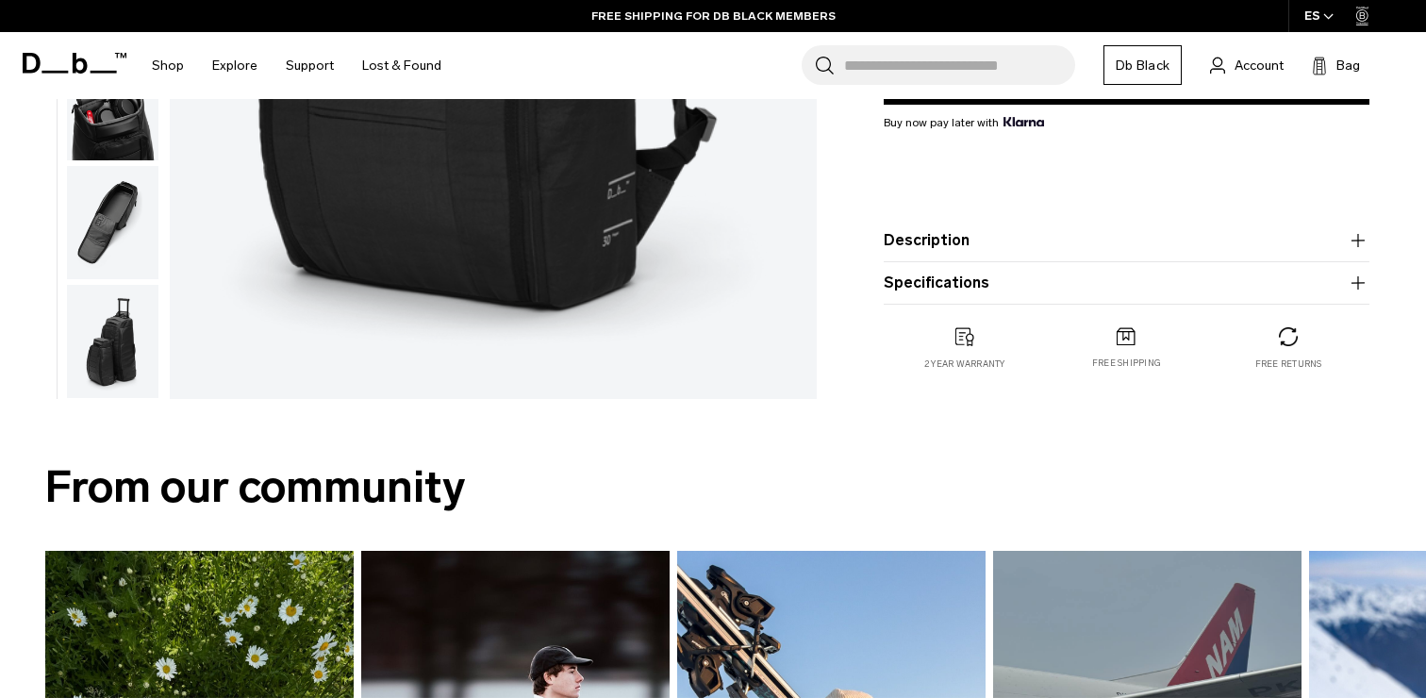
click at [119, 359] on img "button" at bounding box center [112, 341] width 91 height 113
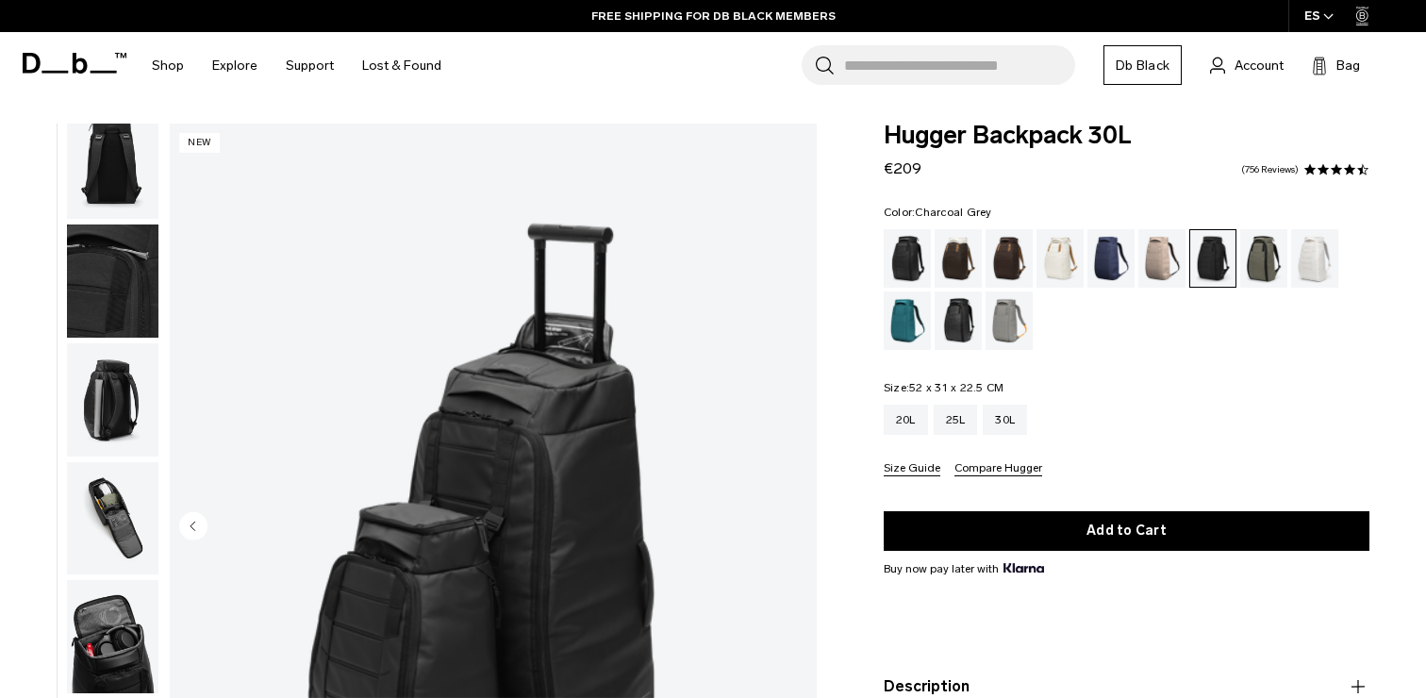
scroll to position [0, 0]
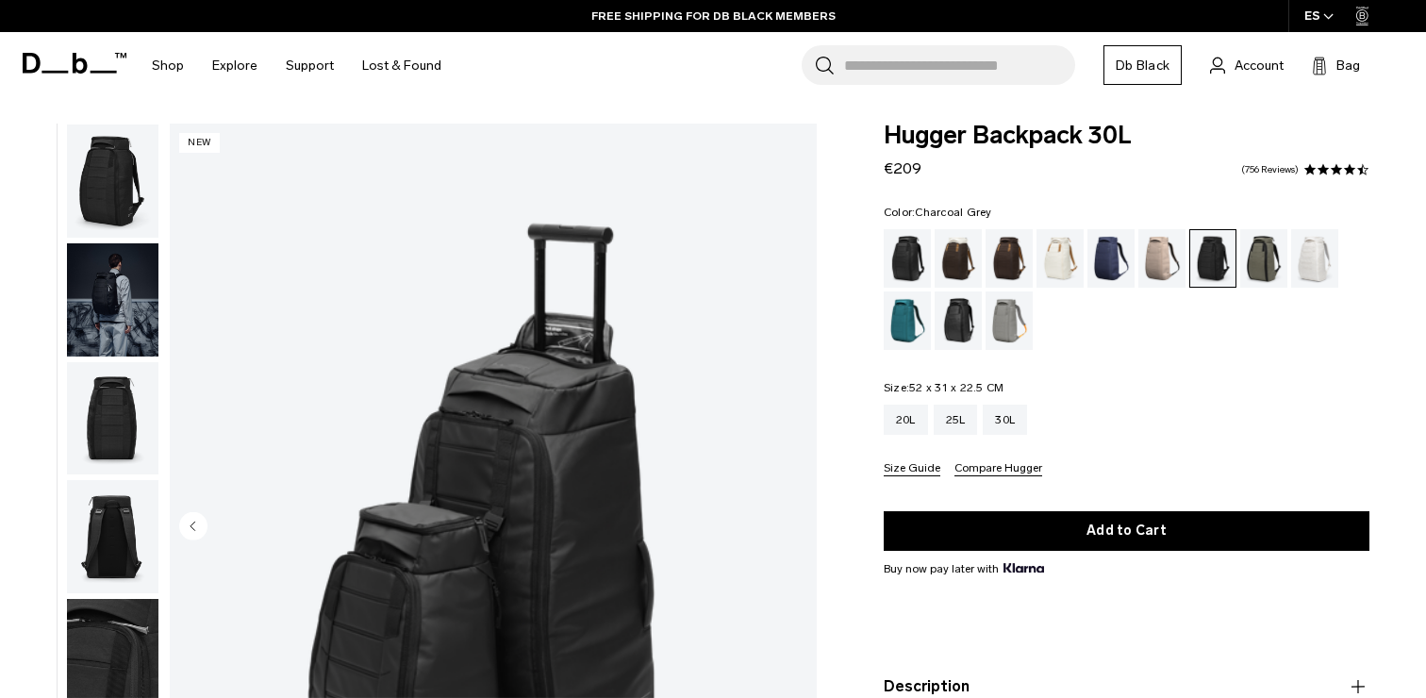
click at [123, 200] on img "button" at bounding box center [112, 180] width 91 height 113
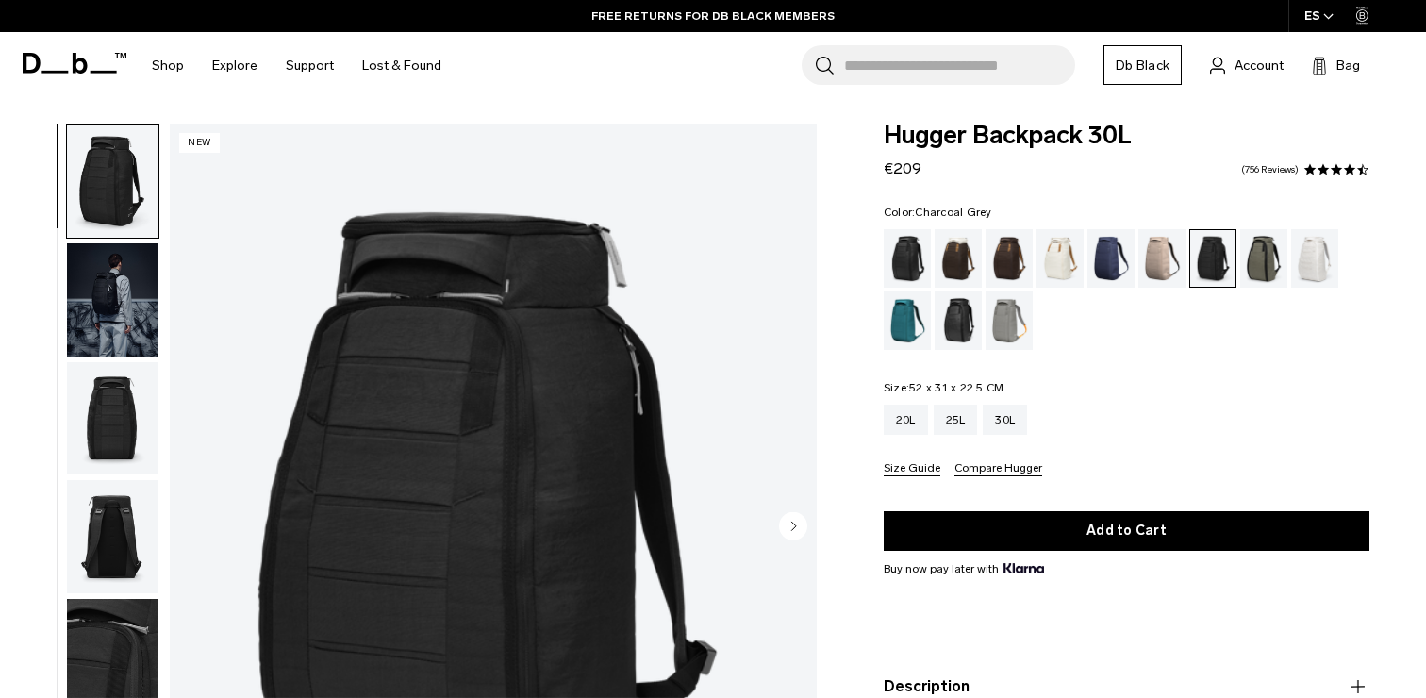
click at [121, 409] on img "button" at bounding box center [112, 418] width 91 height 113
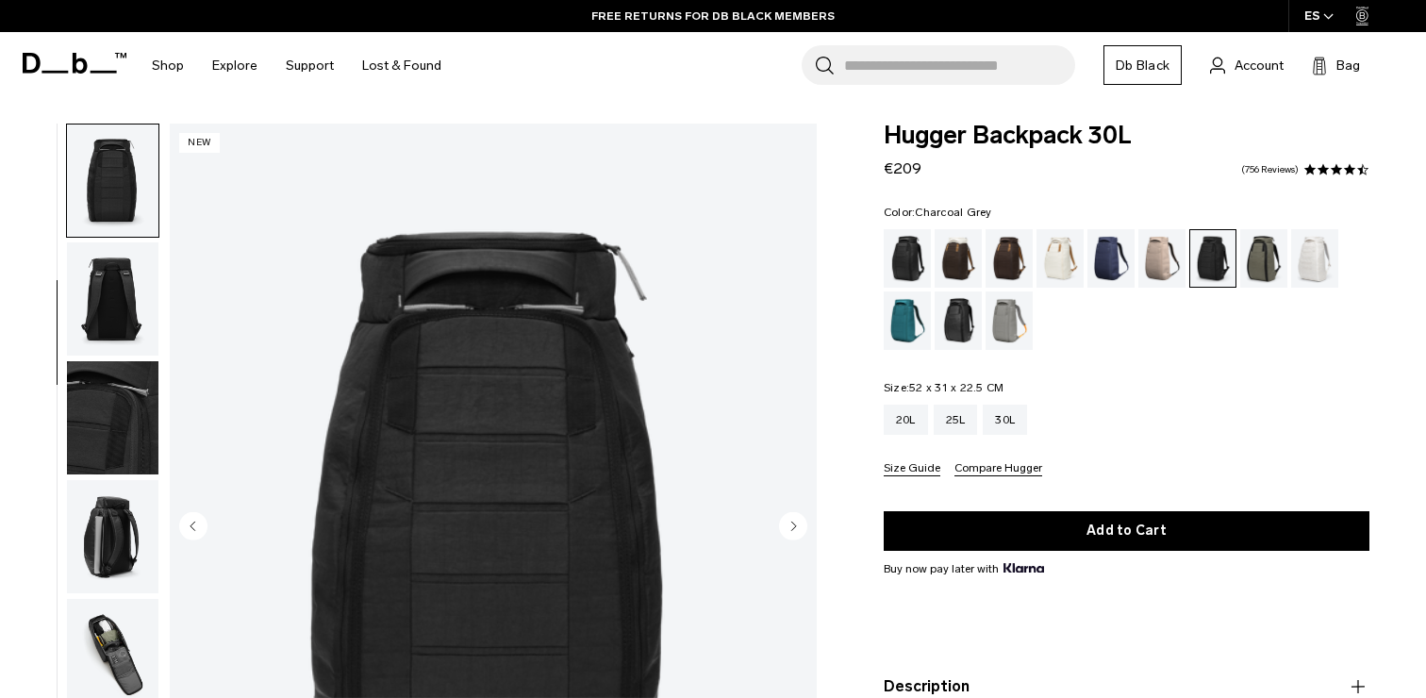
click at [116, 424] on img "button" at bounding box center [112, 417] width 91 height 113
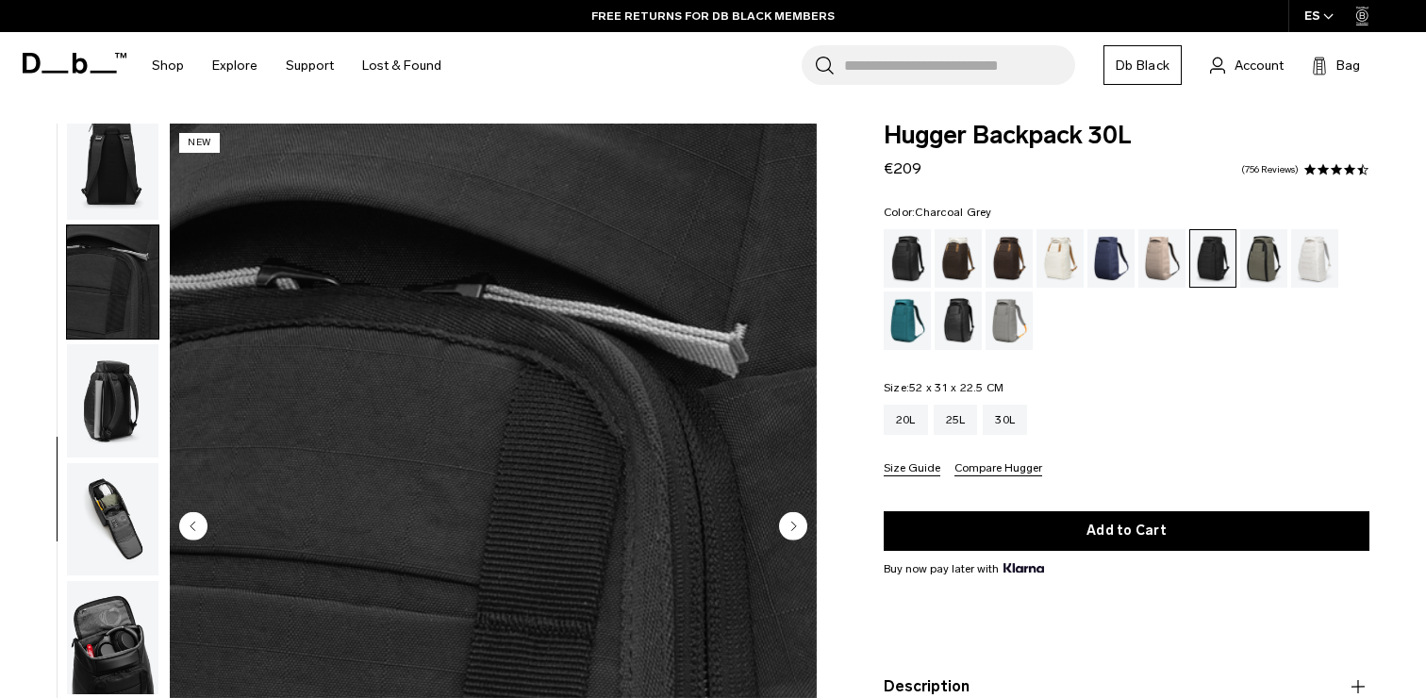
scroll to position [374, 0]
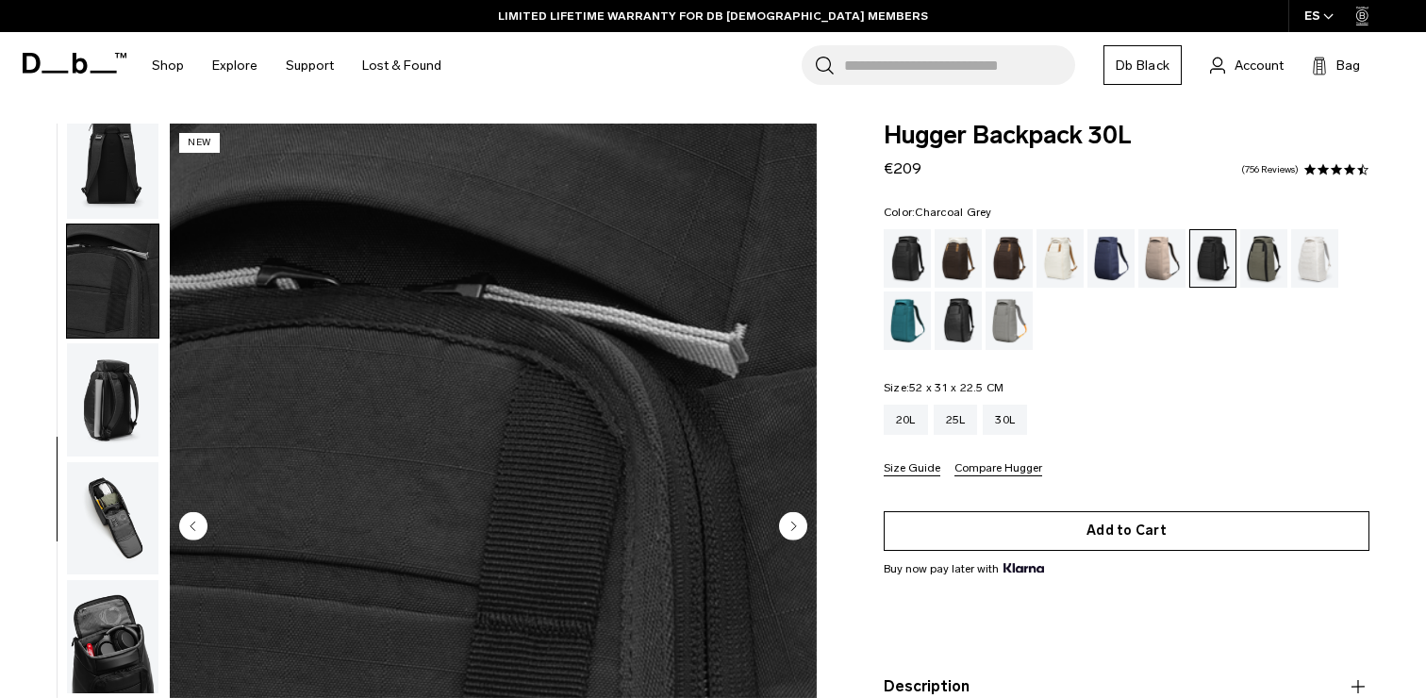
click at [1069, 533] on button "Add to Cart" at bounding box center [1127, 531] width 486 height 40
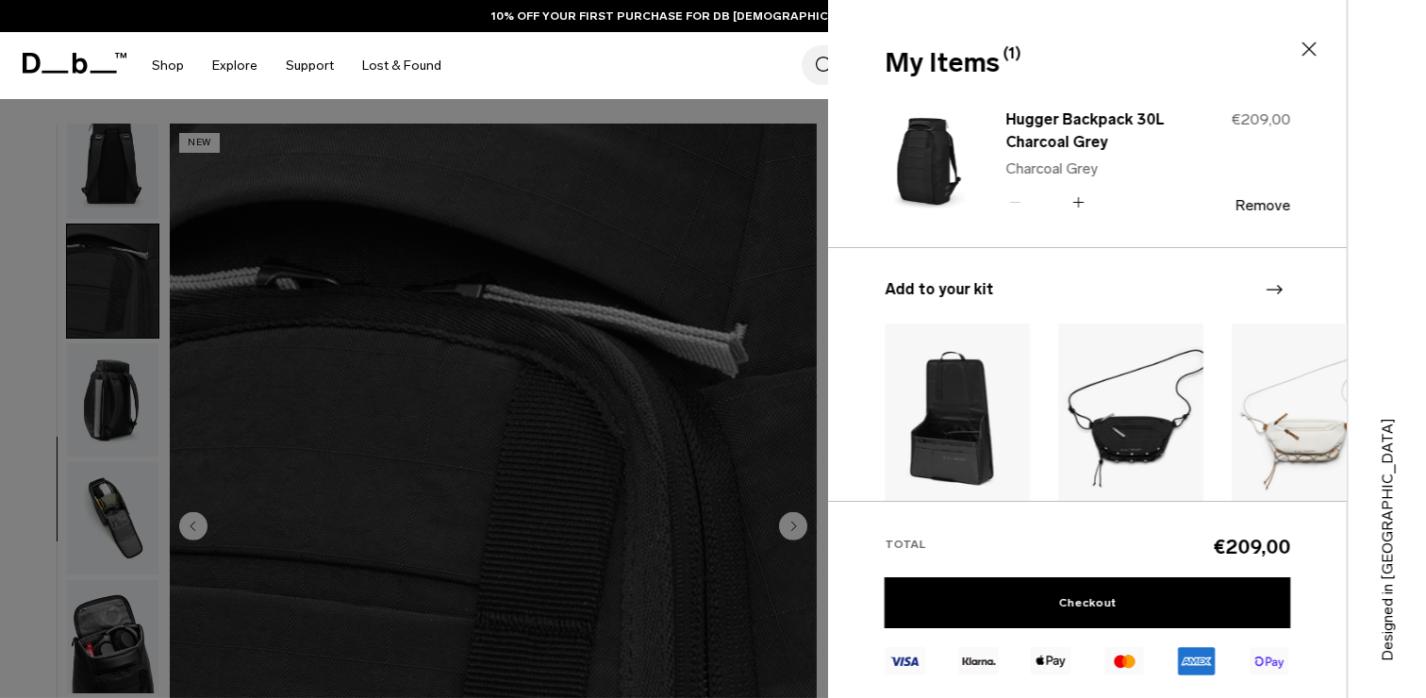
scroll to position [278, 0]
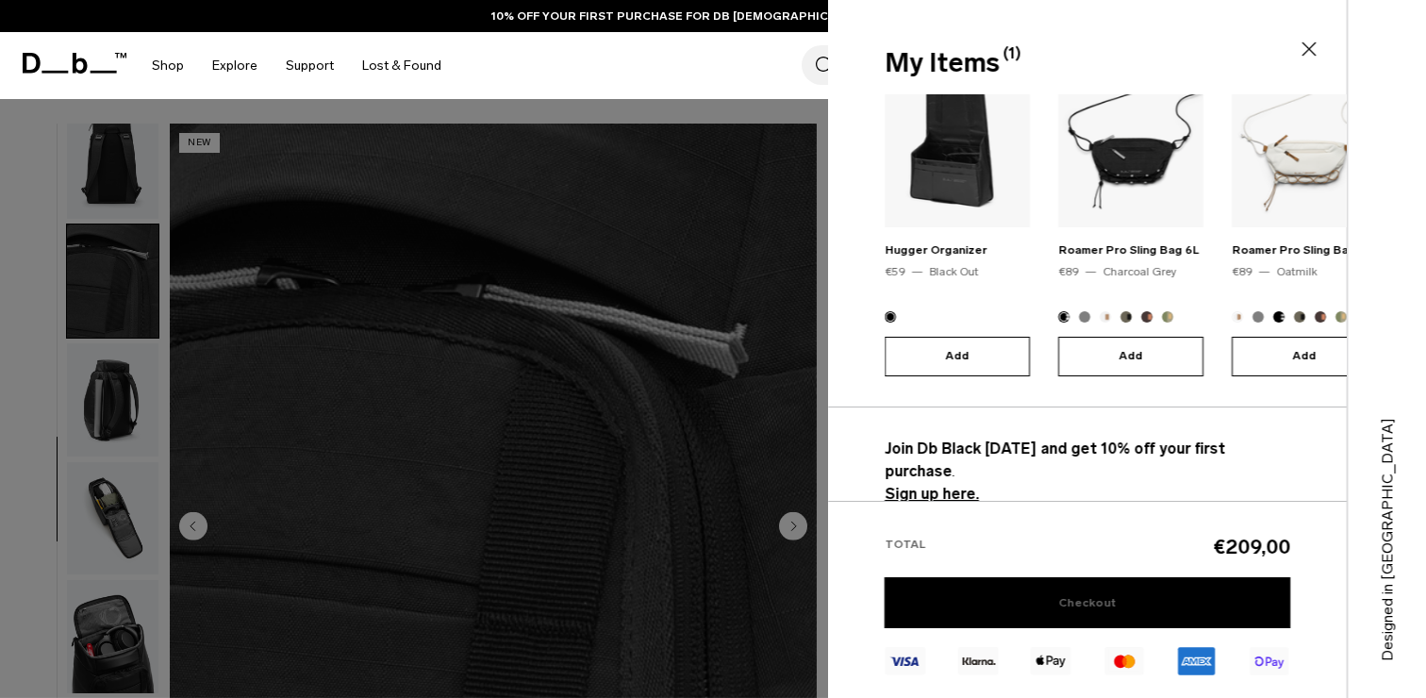
click at [1086, 608] on link "Checkout" at bounding box center [1088, 602] width 406 height 51
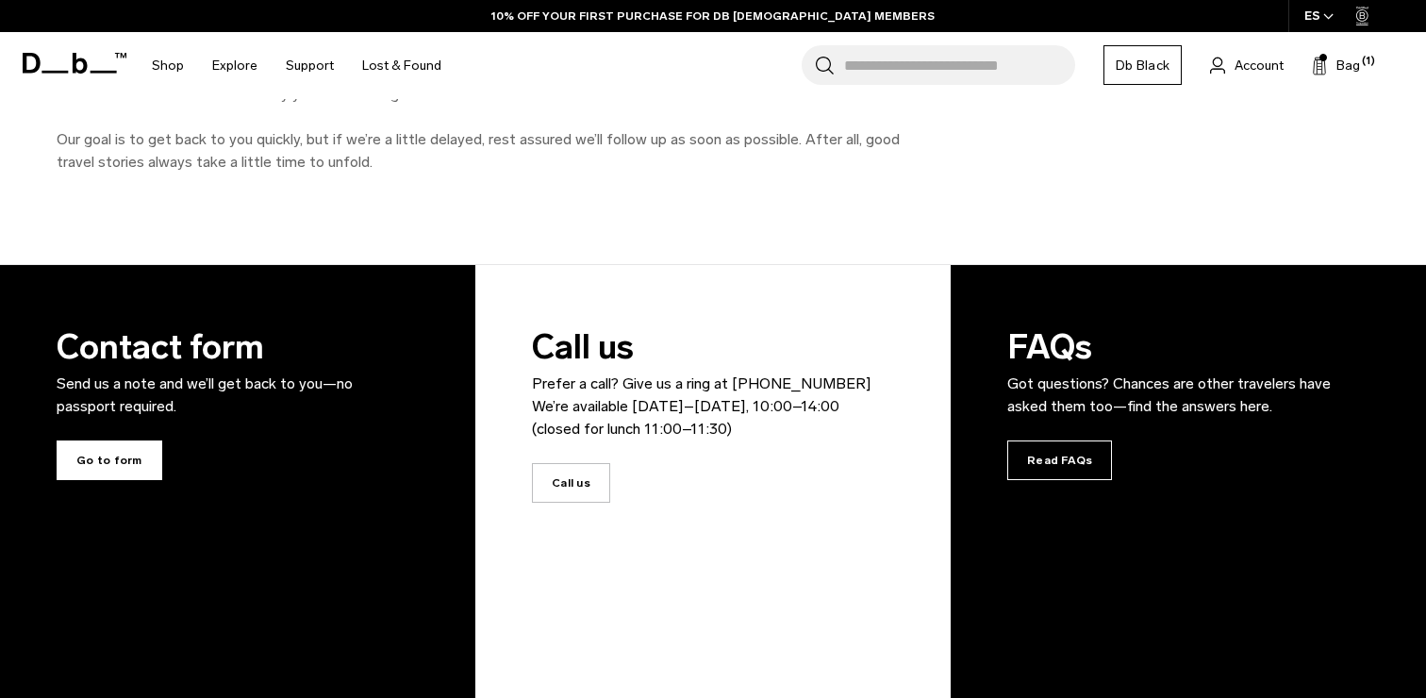
click at [106, 461] on span "Go to form" at bounding box center [110, 460] width 106 height 40
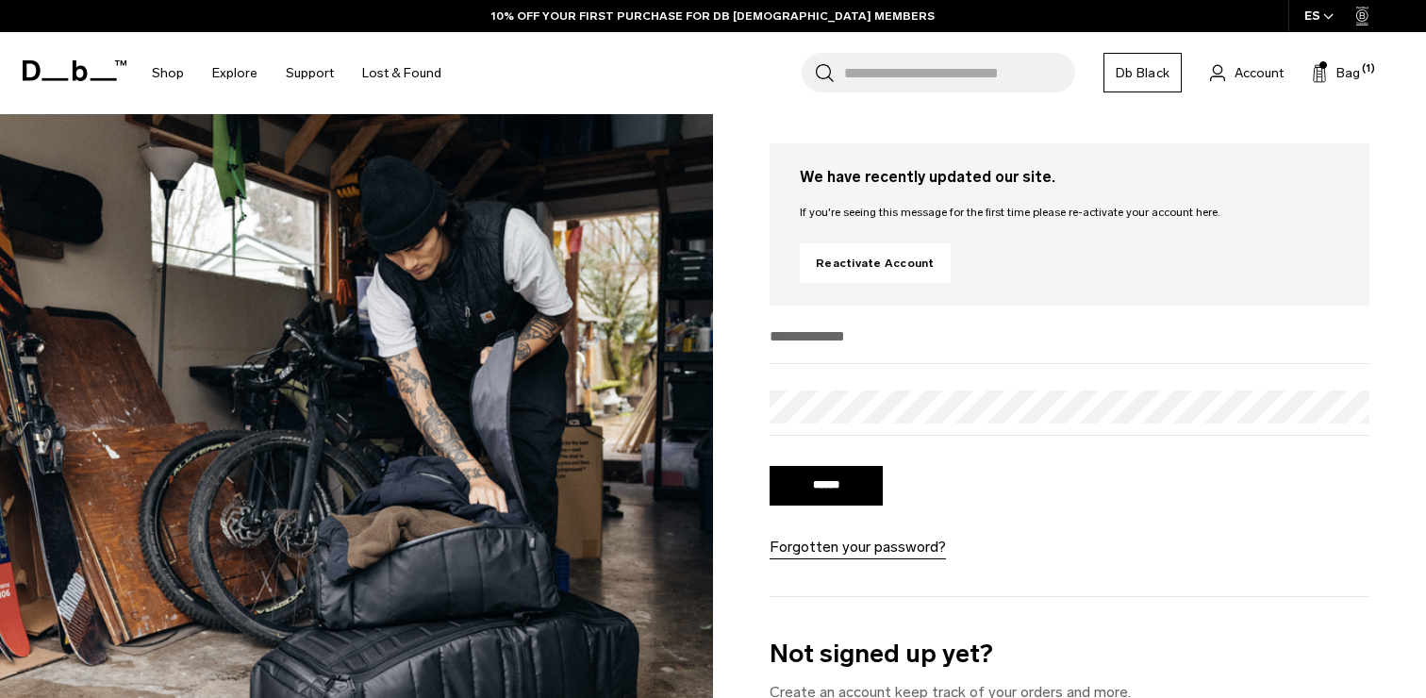
scroll to position [358, 0]
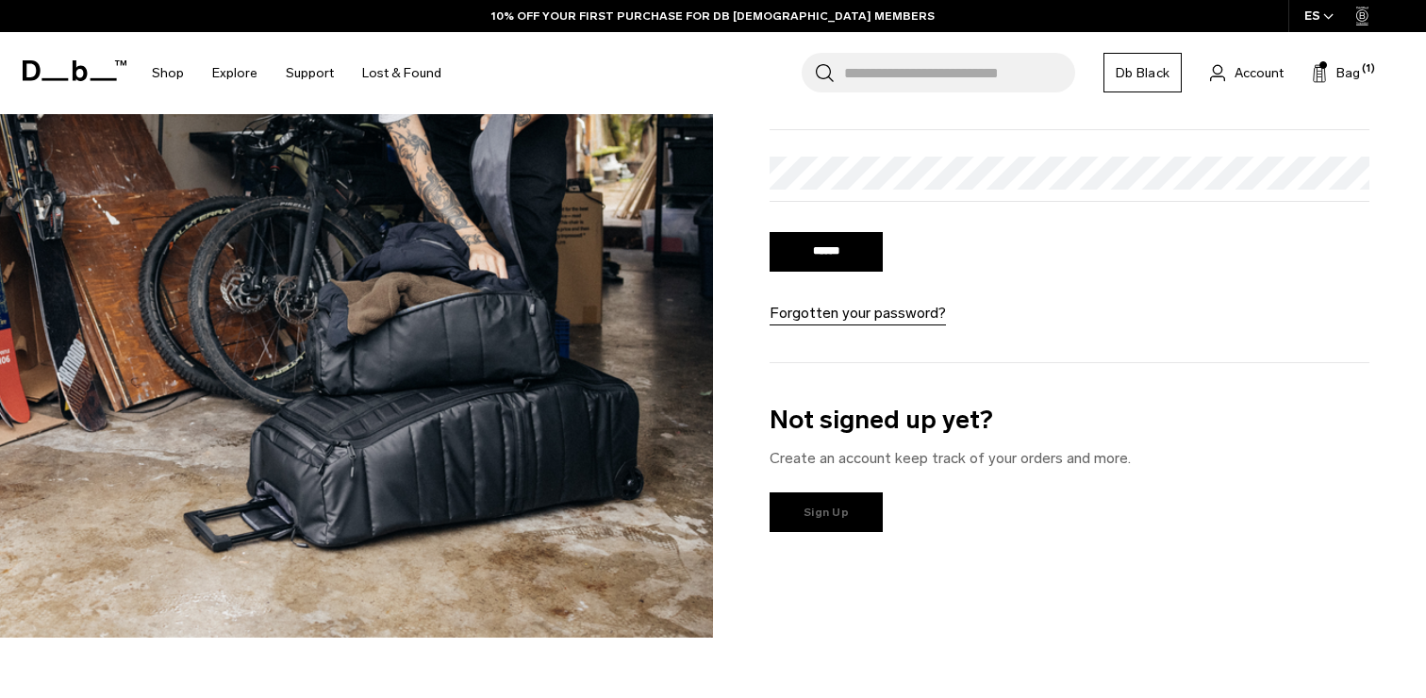
click at [853, 523] on link "Sign Up" at bounding box center [826, 512] width 113 height 40
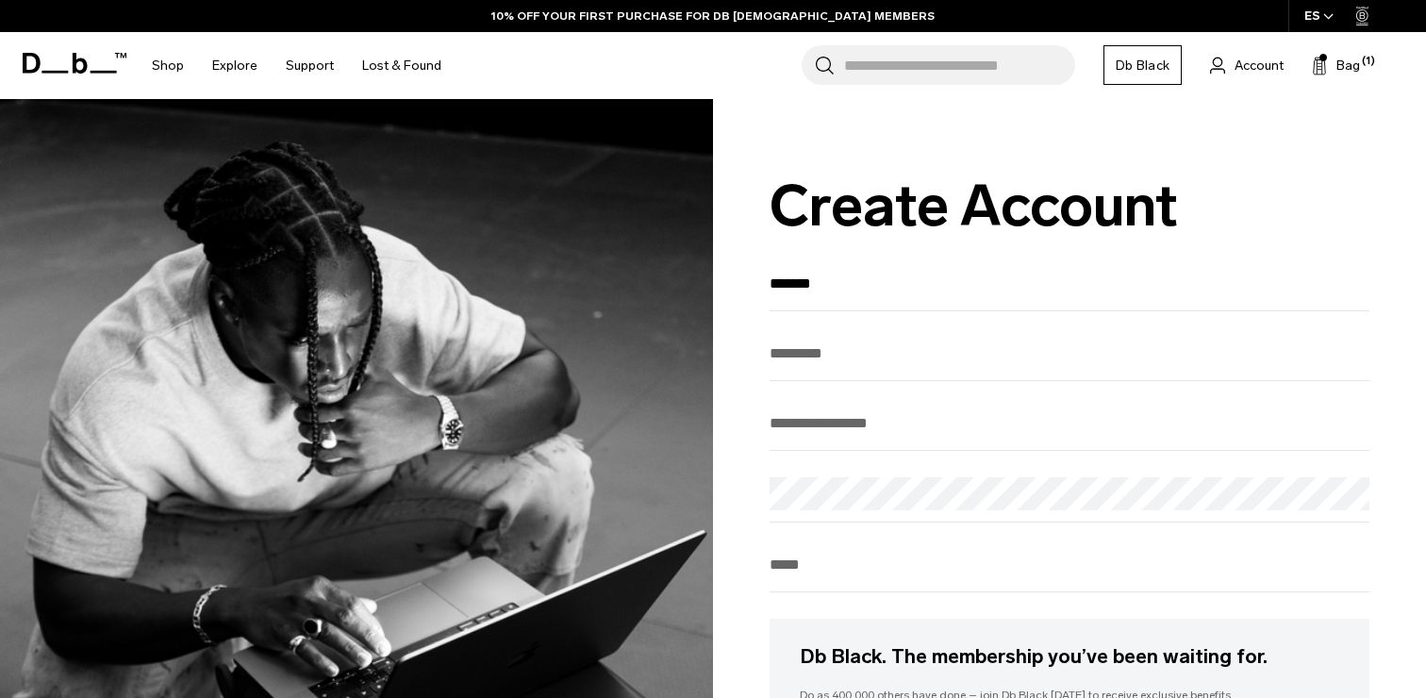
type input "*******"
click at [786, 355] on input "Last Name" at bounding box center [1070, 353] width 600 height 31
type input "*******"
click at [807, 423] on input "Enter your email" at bounding box center [1070, 422] width 600 height 31
type input "**********"
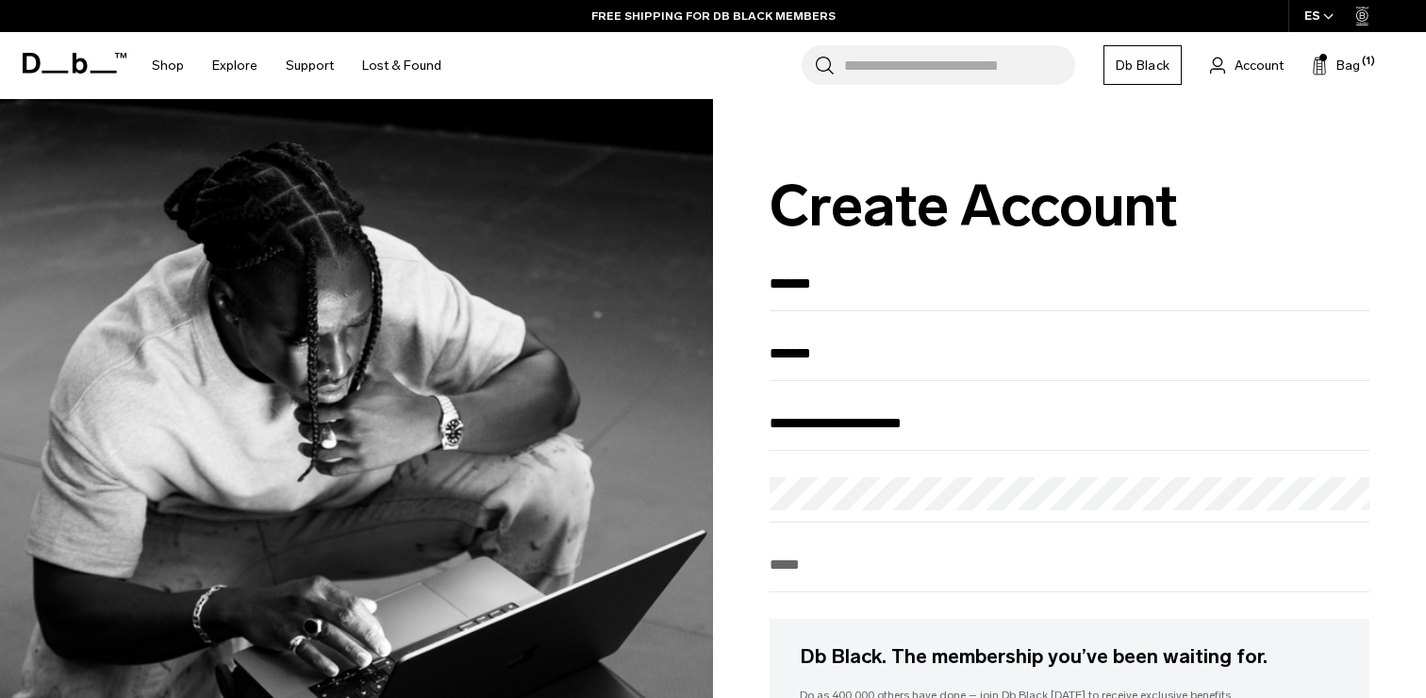
type input "**********"
click at [963, 568] on input "**********" at bounding box center [1070, 564] width 600 height 31
click at [804, 565] on input "Phone" at bounding box center [1070, 564] width 600 height 31
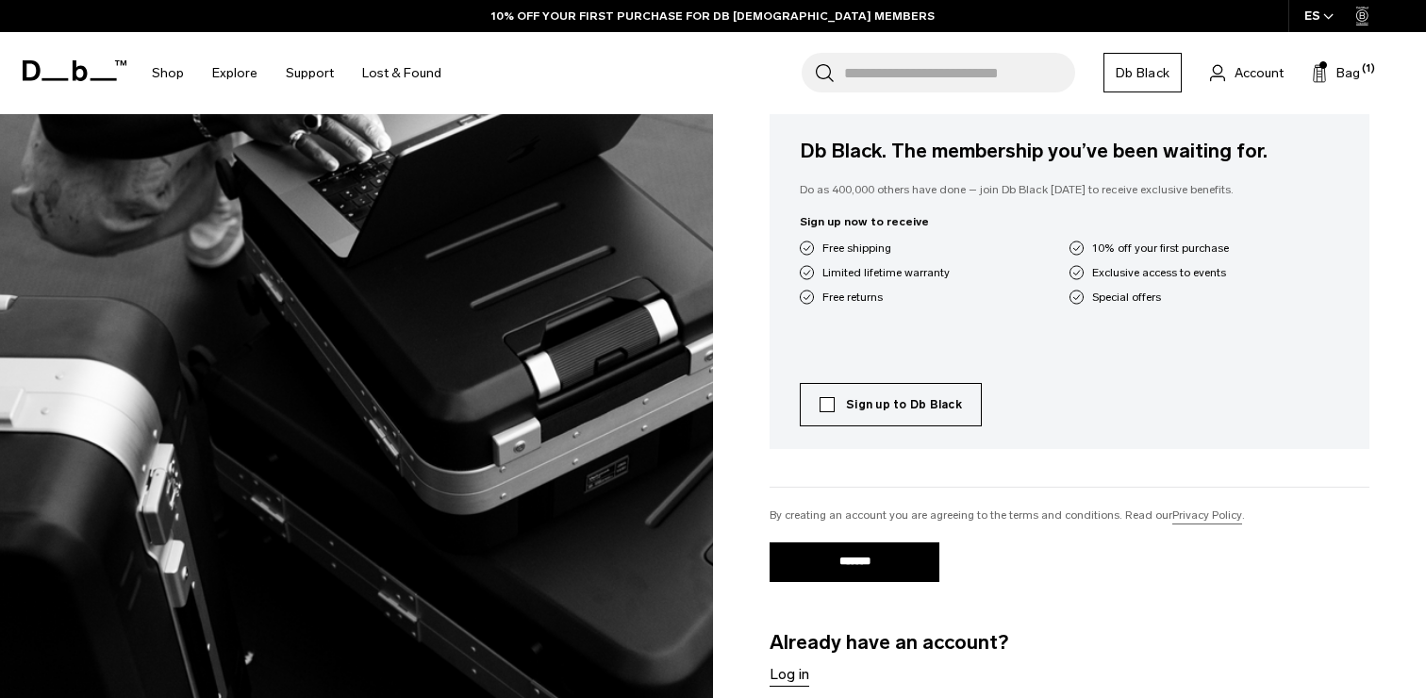
scroll to position [563, 0]
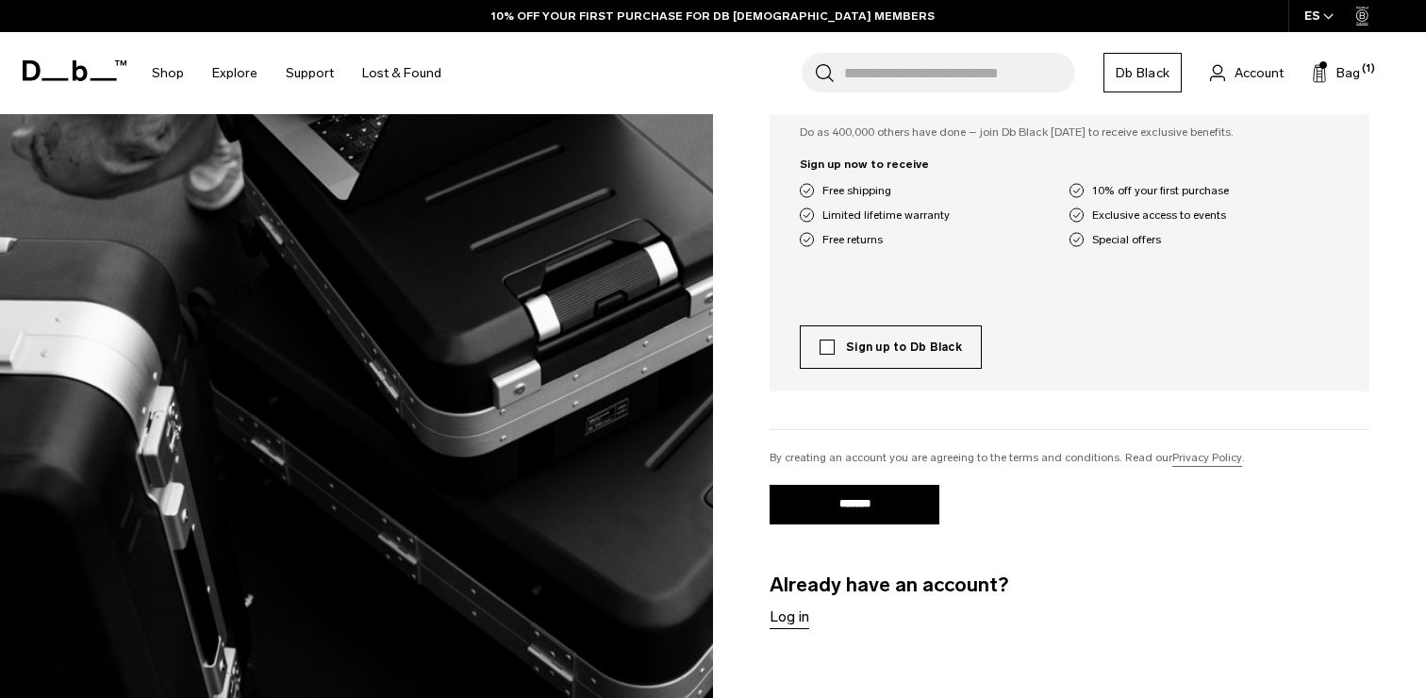
type input "**********"
click at [828, 353] on label "Sign up to Db Black" at bounding box center [891, 347] width 142 height 17
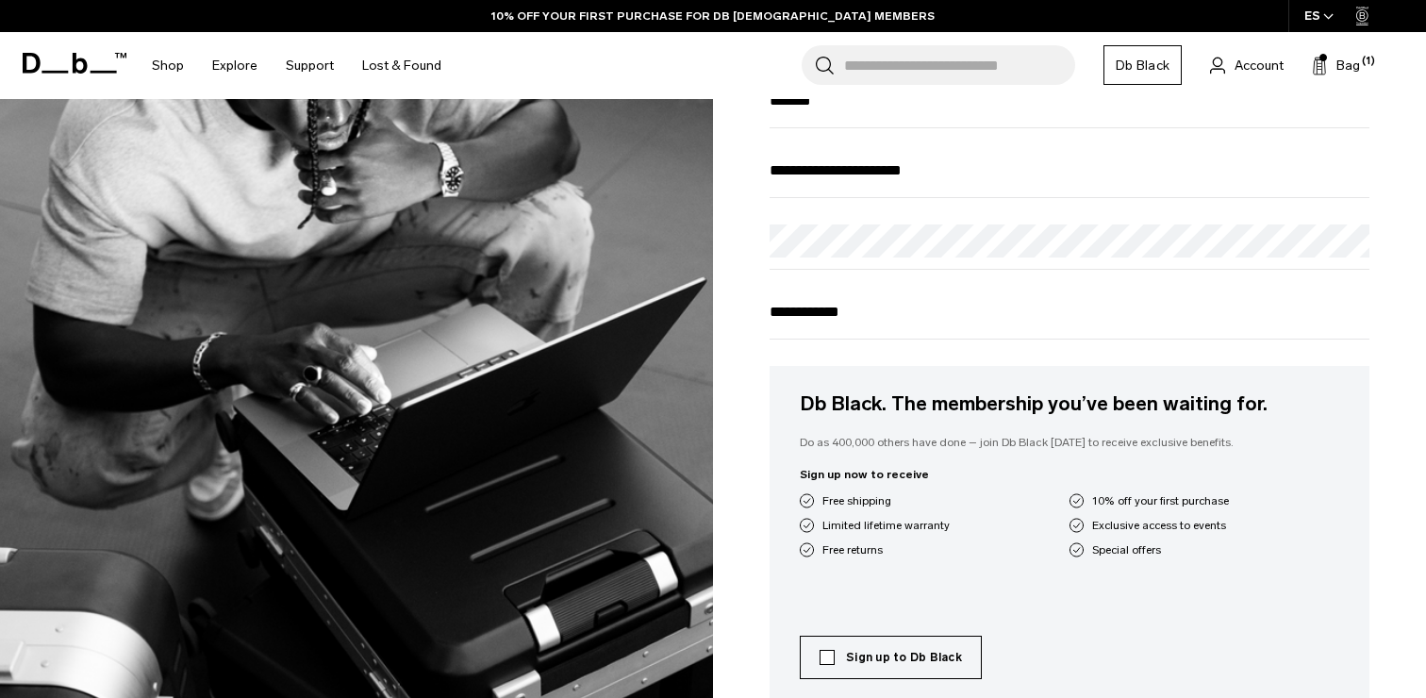
scroll to position [578, 0]
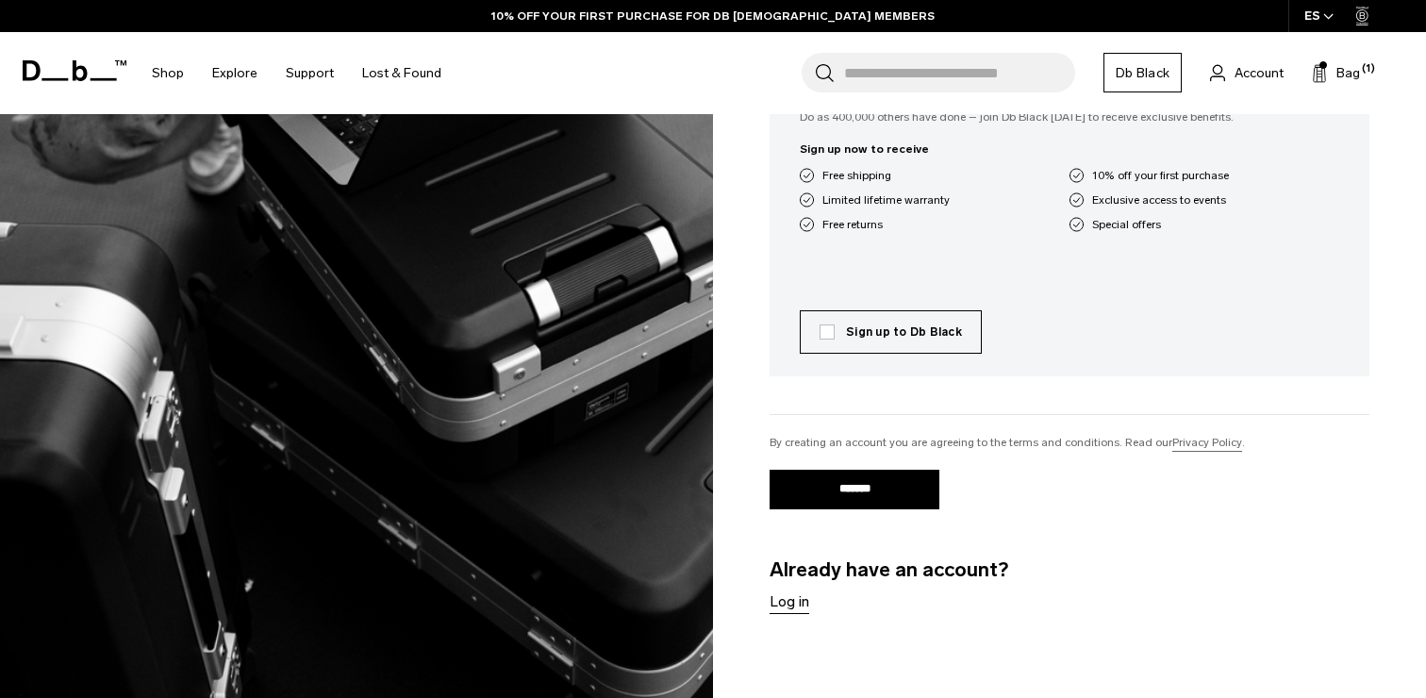
click at [847, 500] on input "*******" at bounding box center [855, 490] width 170 height 40
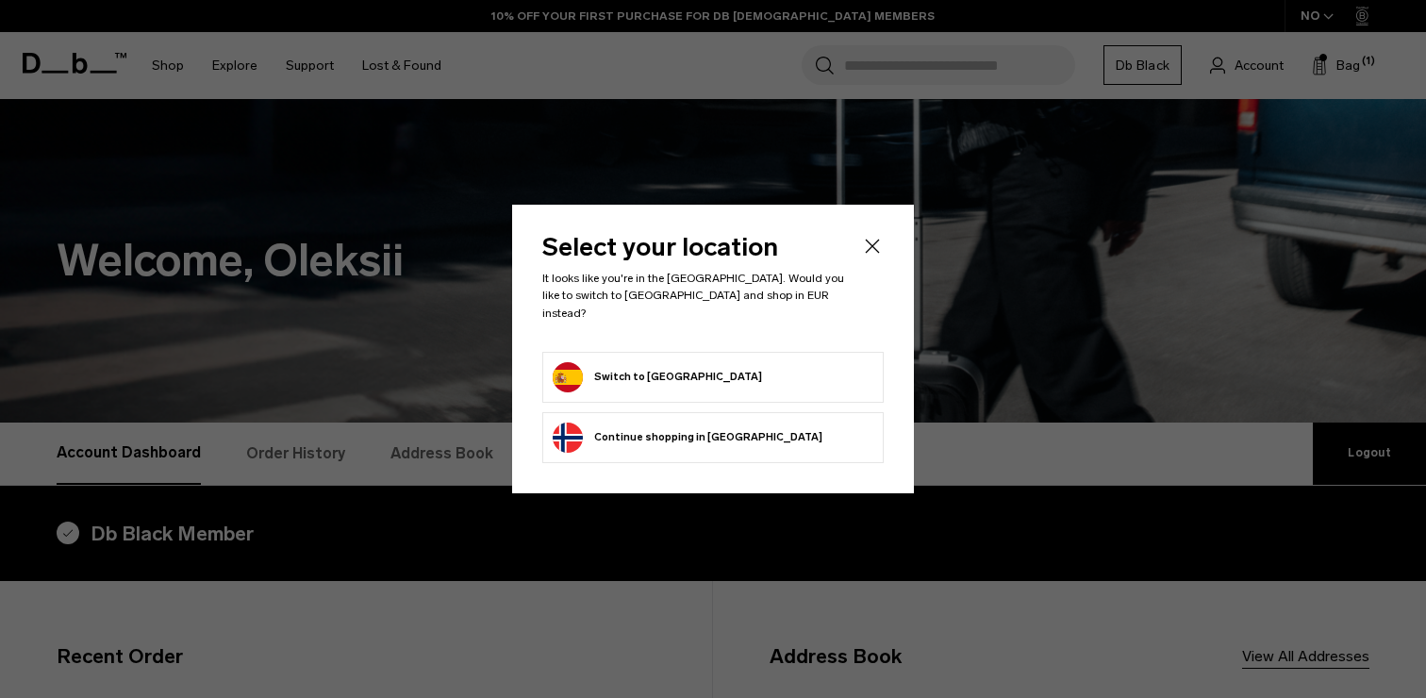
click at [630, 362] on button "Switch to [GEOGRAPHIC_DATA]" at bounding box center [657, 377] width 209 height 30
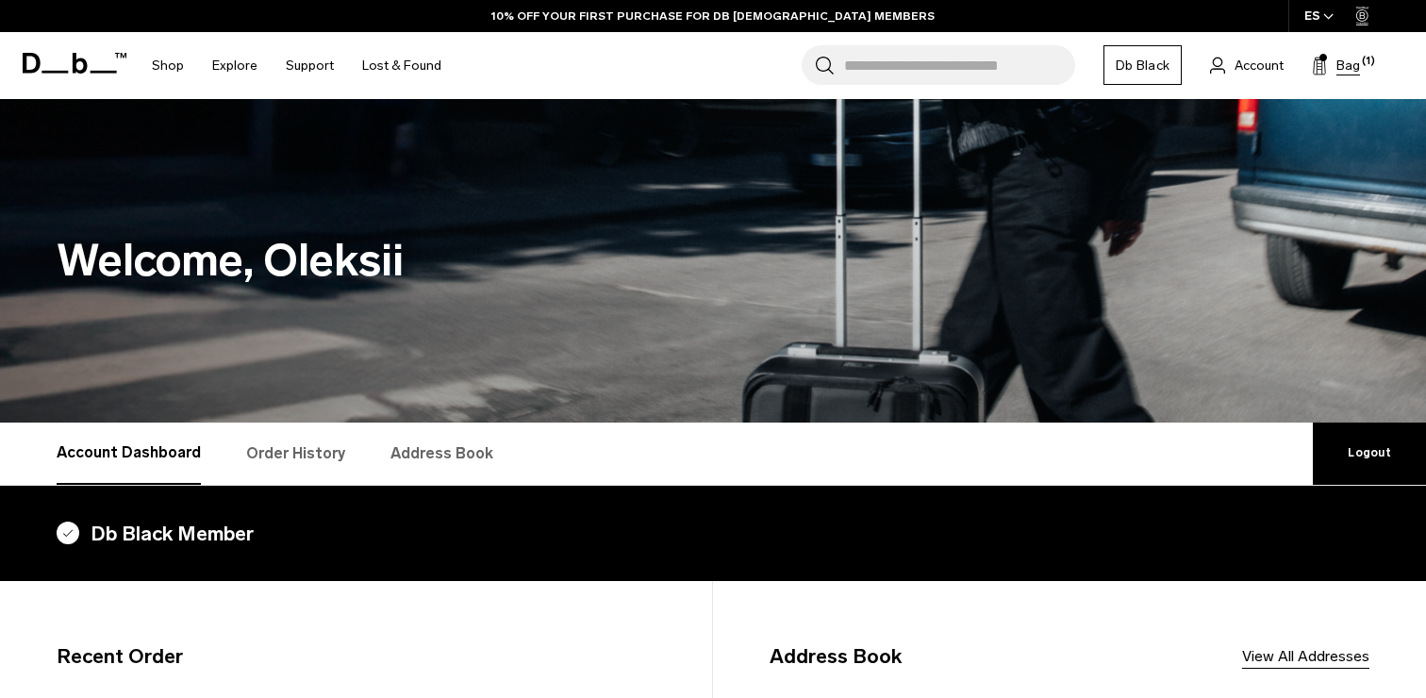
click at [1349, 63] on span "Bag" at bounding box center [1348, 66] width 24 height 20
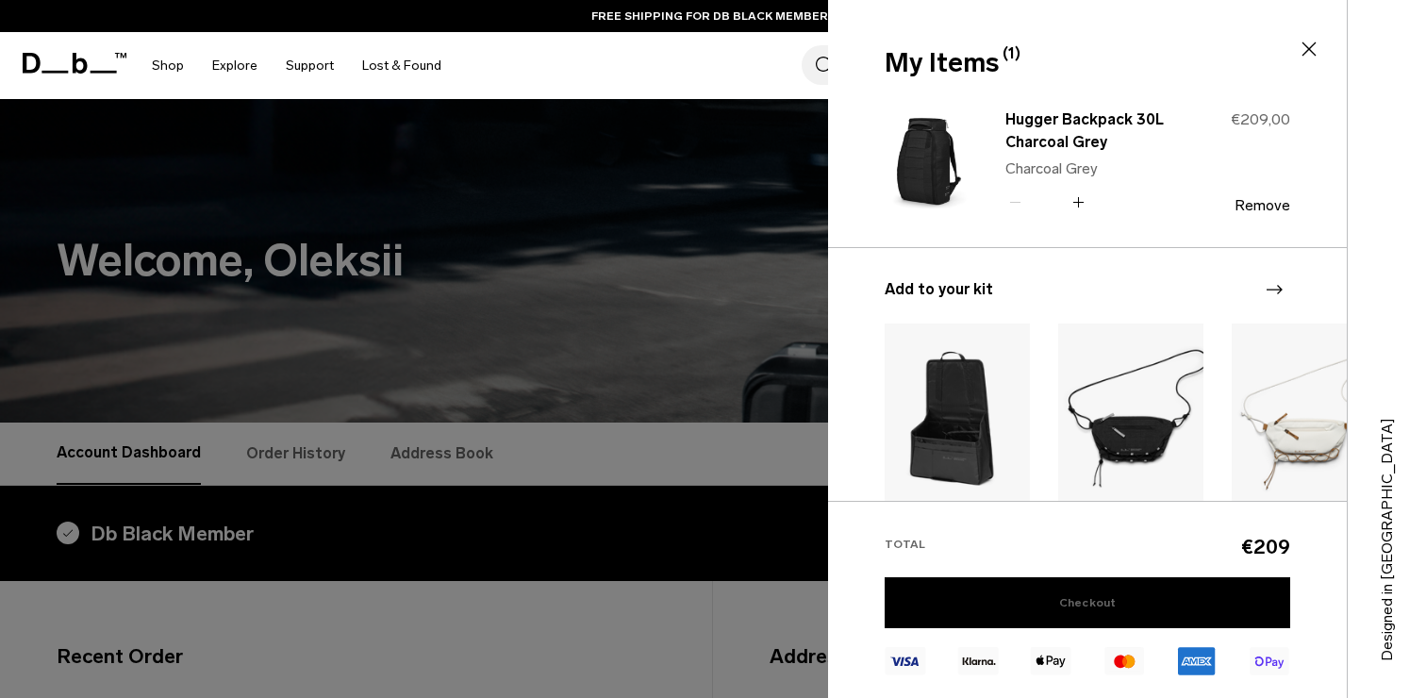
click at [1047, 597] on link "Checkout" at bounding box center [1088, 602] width 406 height 51
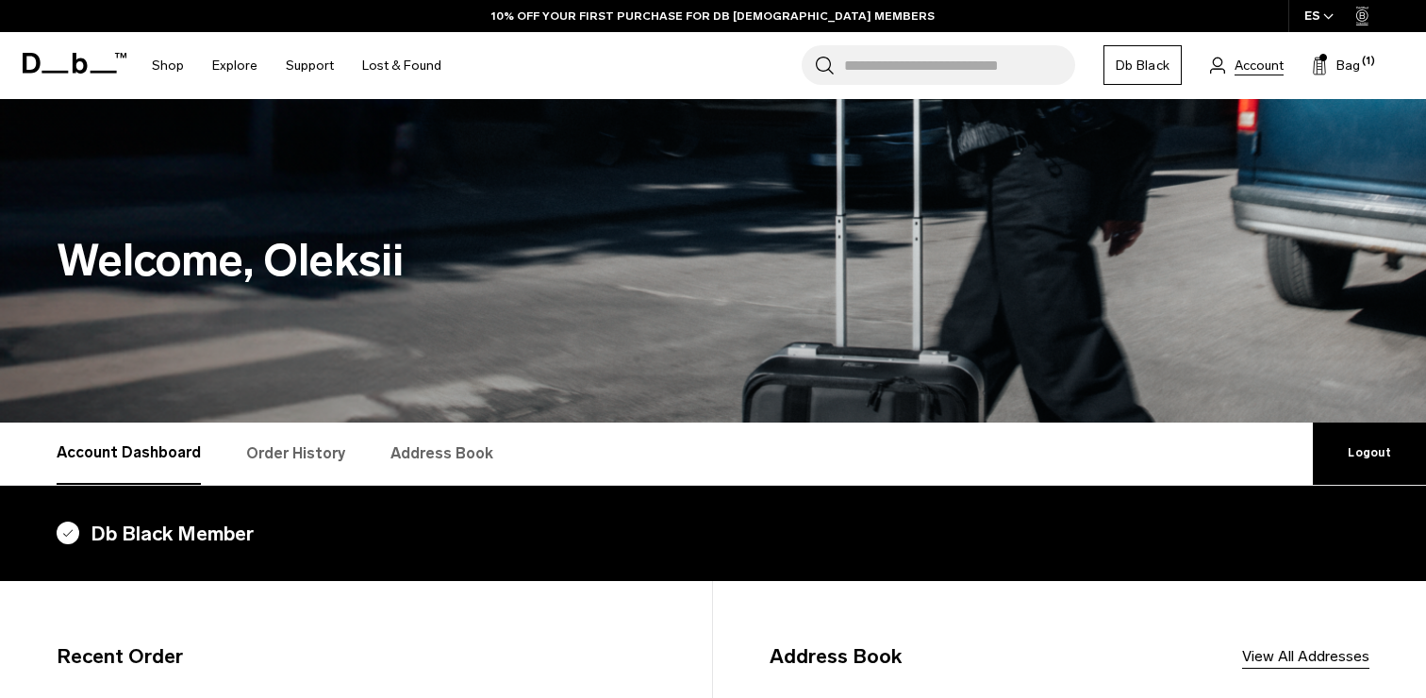
click at [1267, 67] on span "Account" at bounding box center [1258, 66] width 49 height 20
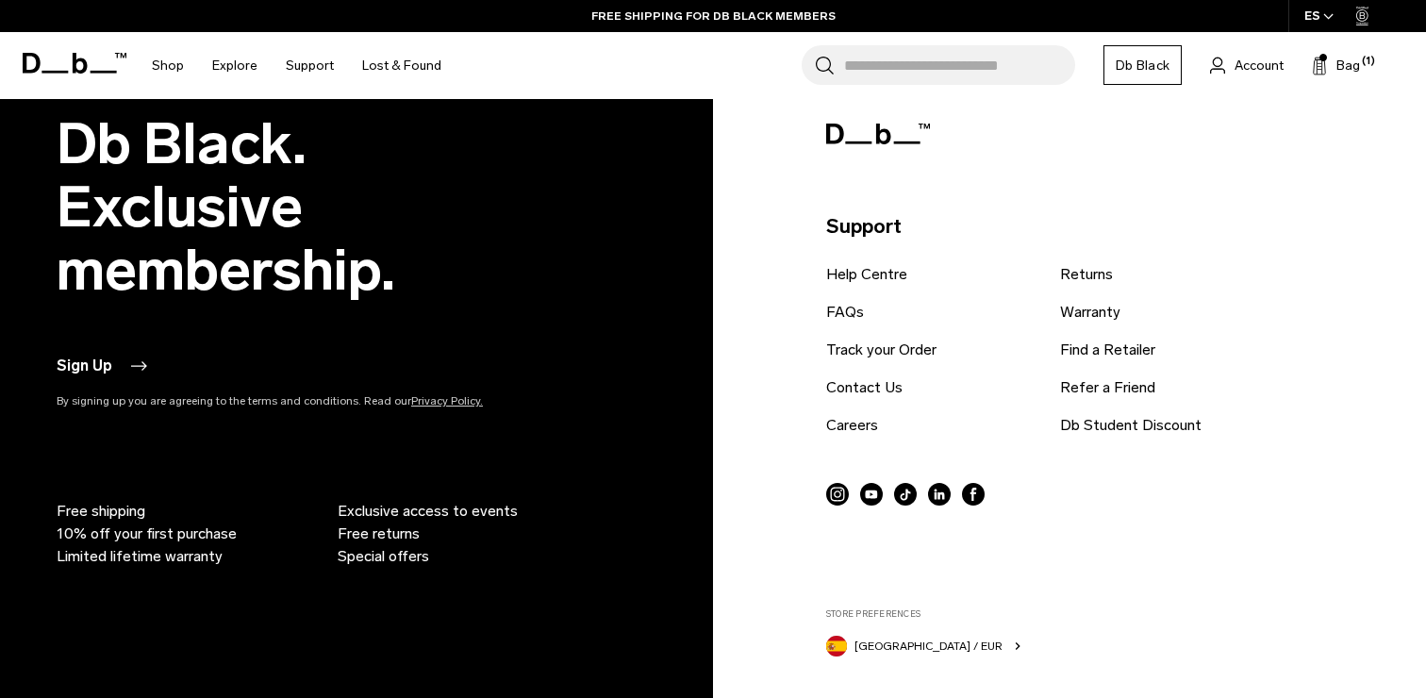
scroll to position [1784, 0]
click at [872, 384] on link "Contact Us" at bounding box center [864, 388] width 76 height 23
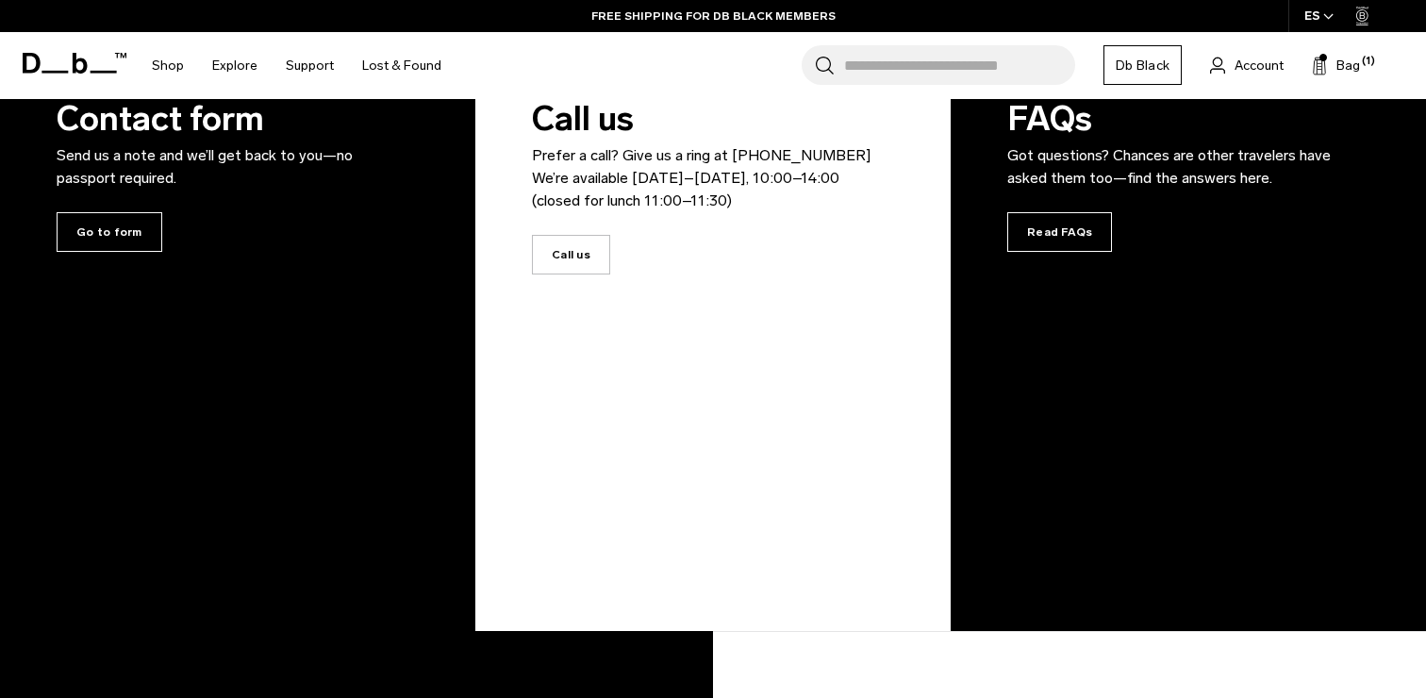
scroll to position [367, 0]
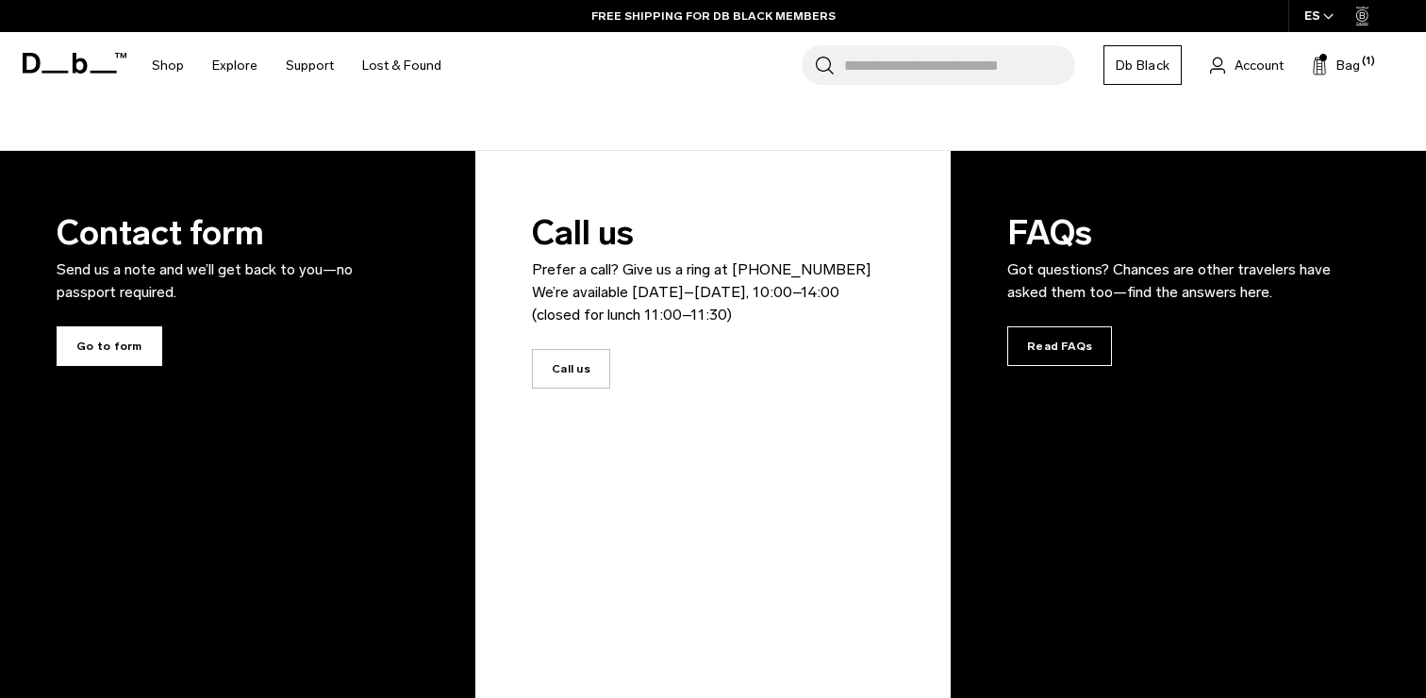
click at [110, 341] on span "Go to form" at bounding box center [110, 346] width 106 height 40
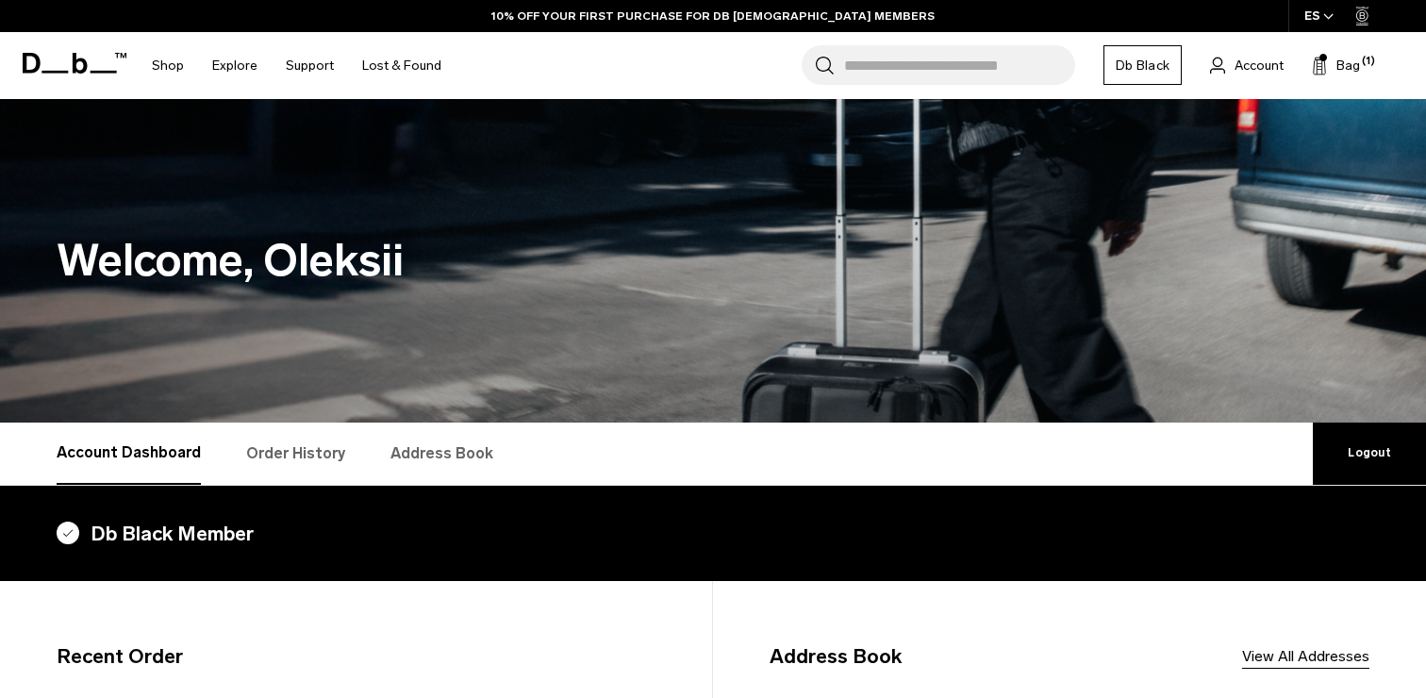
click at [1355, 62] on span "Bag" at bounding box center [1348, 66] width 24 height 20
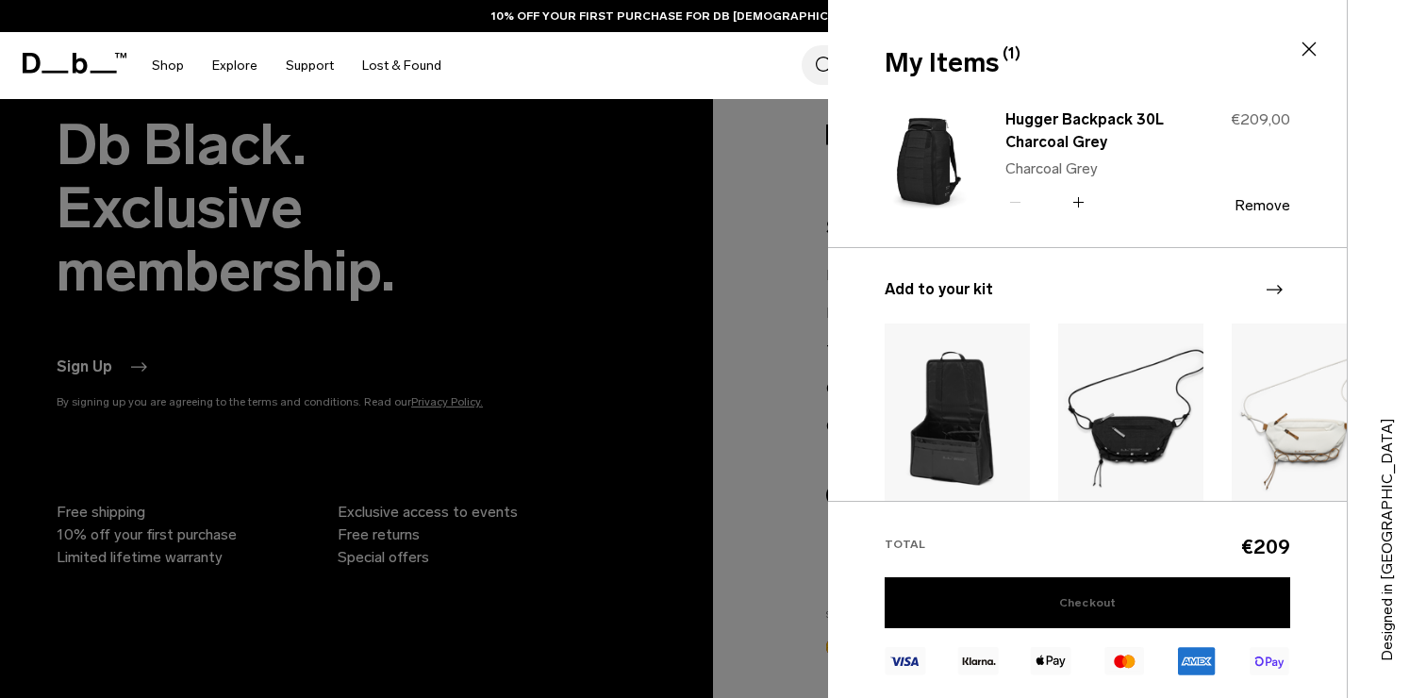
click at [1116, 600] on link "Checkout" at bounding box center [1088, 602] width 406 height 51
